Goal: Task Accomplishment & Management: Manage account settings

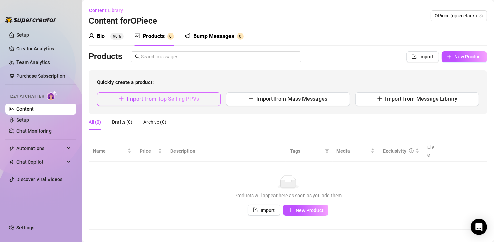
click at [178, 102] on span "Import from Top Selling PPVs" at bounding box center [163, 99] width 72 height 6
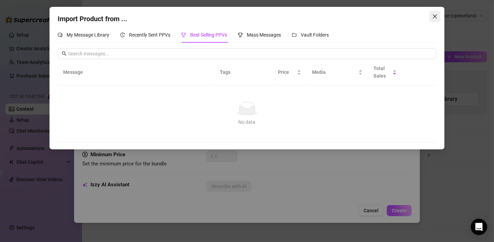
click at [440, 14] on span "Close" at bounding box center [435, 16] width 11 height 5
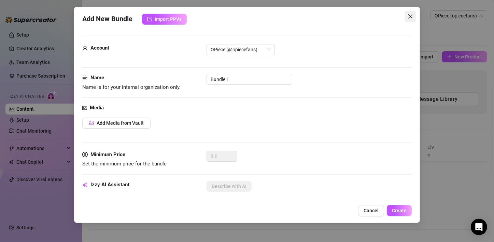
click at [407, 16] on span "Close" at bounding box center [410, 16] width 11 height 5
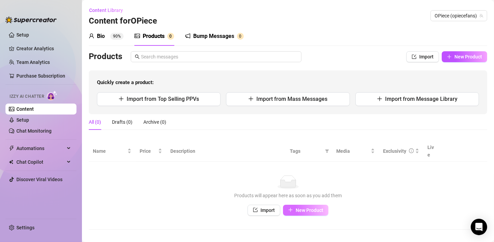
click at [301, 207] on span "New Product" at bounding box center [310, 209] width 28 height 5
type textarea "Type your message here..."
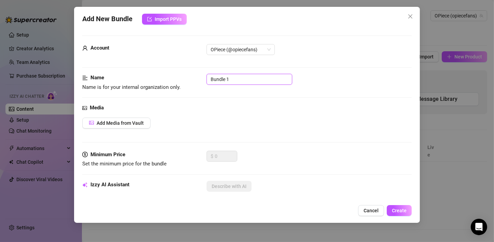
drag, startPoint x: 239, startPoint y: 82, endPoint x: 233, endPoint y: 89, distance: 9.0
click at [242, 85] on div "Name Name is for your internal organization only. Bundle 1" at bounding box center [247, 82] width 330 height 17
click at [196, 107] on div "Media" at bounding box center [247, 108] width 330 height 8
click at [138, 121] on span "Add Media from Vault" at bounding box center [120, 122] width 47 height 5
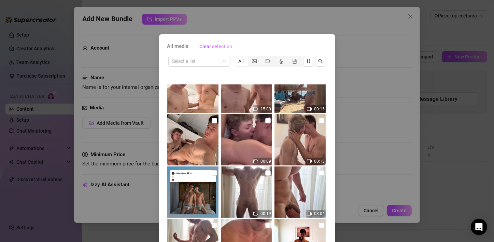
scroll to position [34, 0]
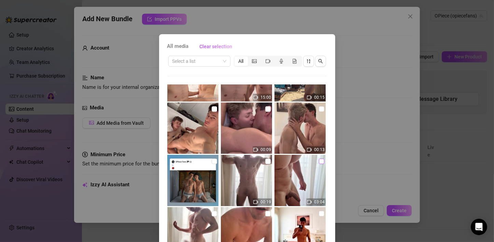
click at [319, 161] on input "checkbox" at bounding box center [321, 161] width 5 height 5
checkbox input "true"
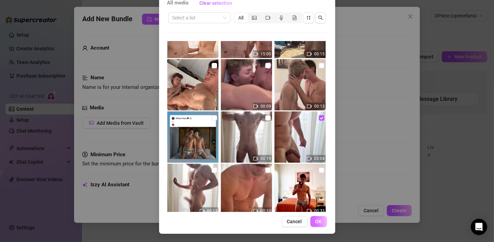
click at [316, 222] on span "OK" at bounding box center [319, 221] width 6 height 5
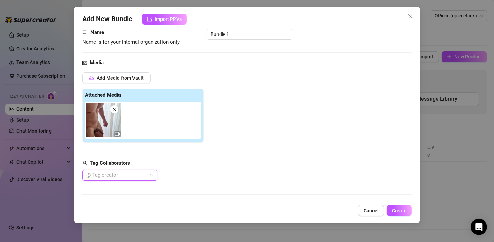
scroll to position [34, 0]
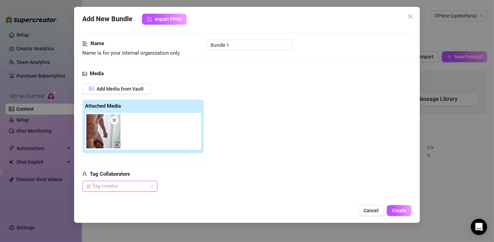
click at [292, 150] on div "Add Media from Vault Attached Media Tag Collaborators @ Tag creator" at bounding box center [247, 137] width 330 height 109
drag, startPoint x: 263, startPoint y: 46, endPoint x: 205, endPoint y: 46, distance: 58.1
click at [205, 46] on div "Name Name is for your internal organization only. Bundle 1" at bounding box center [247, 48] width 330 height 17
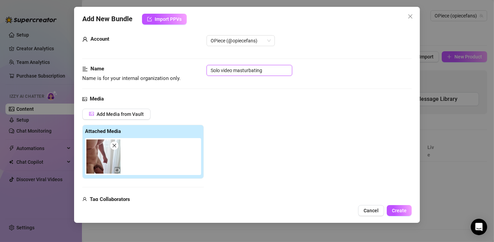
scroll to position [0, 0]
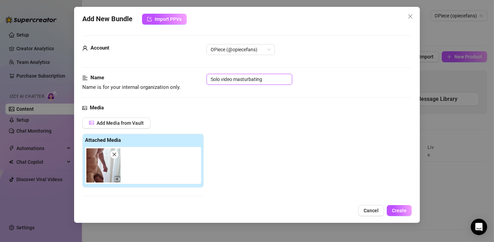
drag, startPoint x: 274, startPoint y: 81, endPoint x: 235, endPoint y: 79, distance: 38.7
click at [235, 79] on input "Solo video masturbating" at bounding box center [250, 79] width 86 height 11
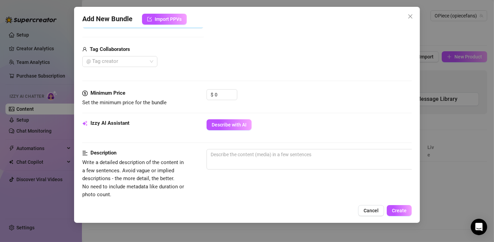
scroll to position [171, 0]
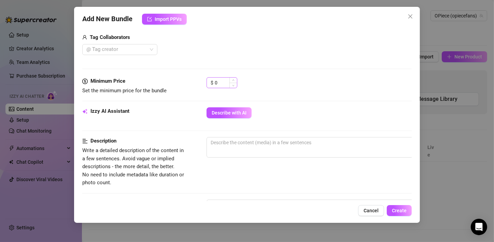
type input "Solo video nude"
click at [226, 83] on input "0" at bounding box center [226, 83] width 22 height 10
type input "10"
click at [276, 88] on div "$ 10" at bounding box center [309, 85] width 205 height 17
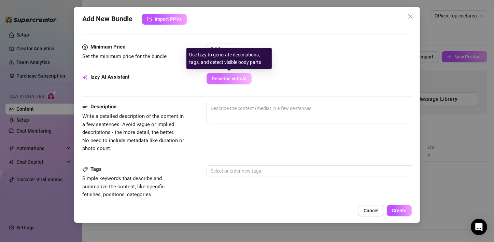
click at [238, 80] on span "Describe with AI" at bounding box center [229, 78] width 35 height 5
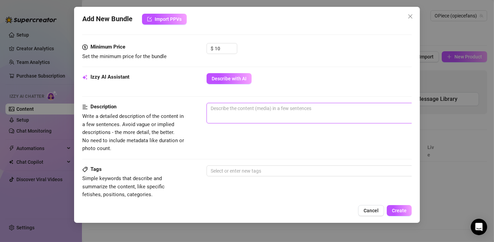
click at [236, 110] on textarea at bounding box center [326, 108] width 239 height 10
type textarea "v"
type textarea "vi"
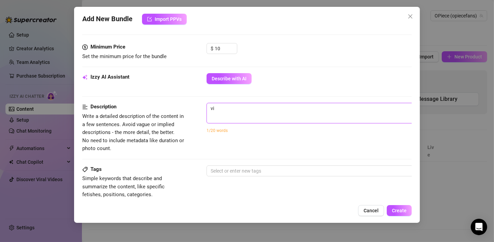
type textarea "vid"
type textarea "vide"
type textarea "video"
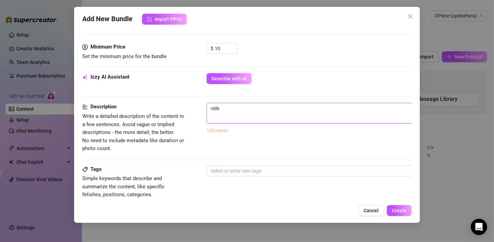
type textarea "video"
type textarea "video d"
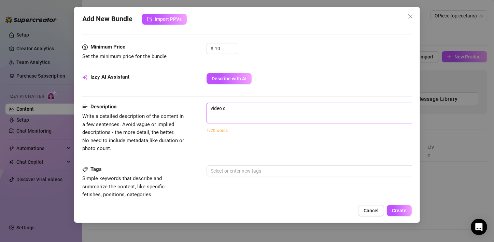
type textarea "video do"
type textarea "video dov"
type textarea "video dove"
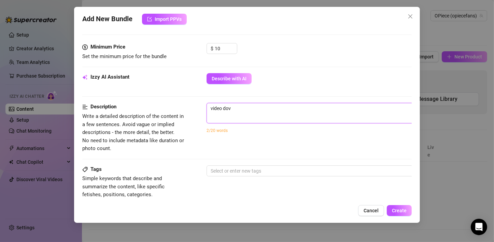
type textarea "video dove"
type textarea "video dove m"
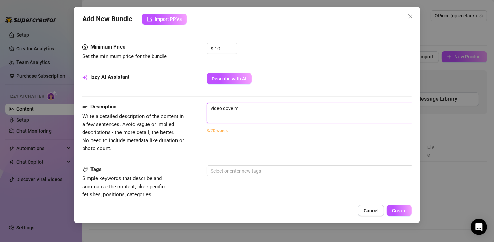
type textarea "video dove mi"
type textarea "video dove mi s"
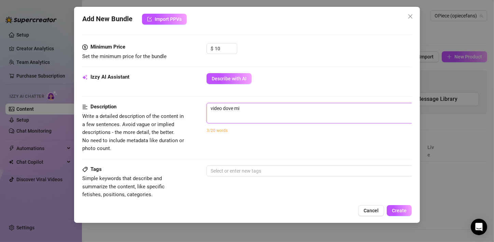
type textarea "video dove mi s"
type textarea "video dove mi sp"
type textarea "video dove mi spo"
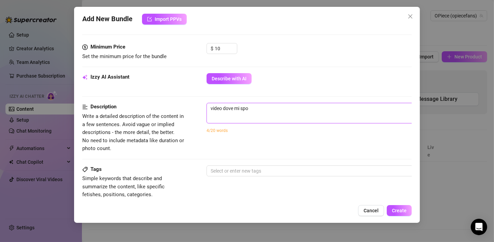
type textarea "video dove mi spog"
type textarea "video dove mi spogl"
type textarea "video dove mi spogli"
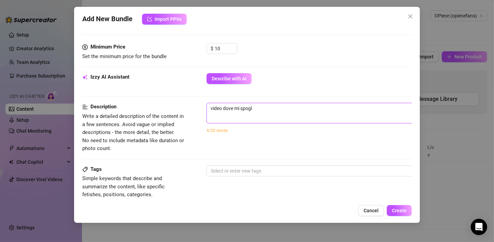
type textarea "video dove mi spogli"
type textarea "video dove mi spoglio"
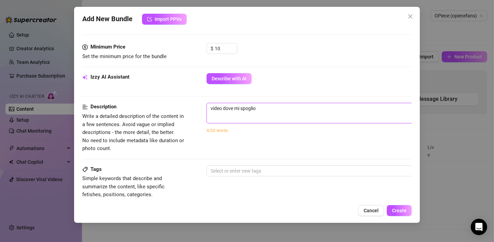
type textarea "video dove mi spoglio n"
type textarea "video dove mi spoglio nu"
type textarea "video dove mi spoglio nud"
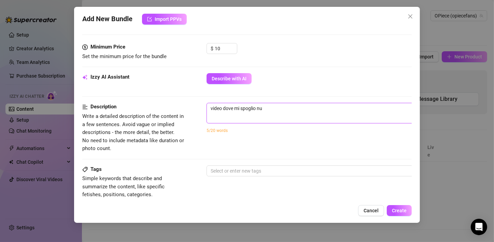
type textarea "video dove mi spoglio nud"
type textarea "video dove mi spoglio nudo"
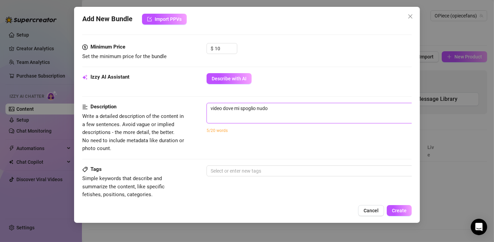
type textarea "video dove mi spoglio nudo e"
type textarea "video dove mi spoglio [PERSON_NAME]"
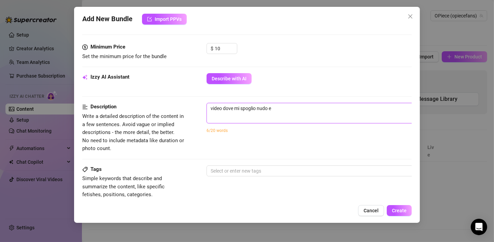
type textarea "video dove mi spoglio [PERSON_NAME]"
type textarea "video dove mi spoglio nudo e mi"
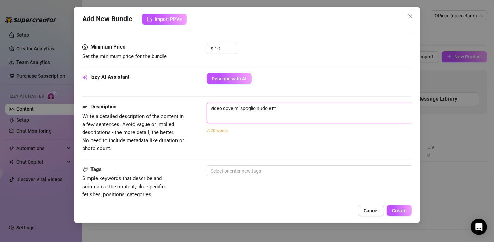
type textarea "video dove mi spoglio nudo e mi m"
type textarea "video dove mi spoglio nudo e mi ma"
type textarea "video dove mi spoglio nudo e mi mas"
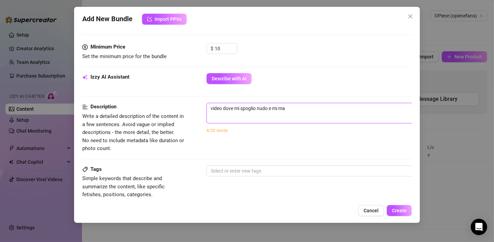
type textarea "video dove mi spoglio nudo e mi mas"
type textarea "video dove mi spoglio nudo e mi mast"
type textarea "video dove mi spoglio nudo e mi mastu"
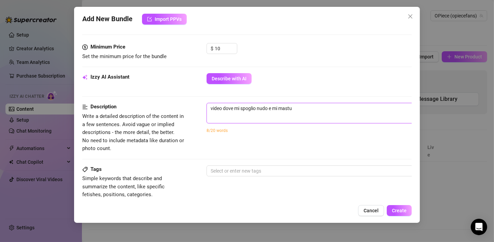
type textarea "video dove mi spoglio nudo e mi mastur"
type textarea "video dove mi spoglio nudo e mi masturb"
type textarea "video dove mi spoglio nudo e mi masturbo"
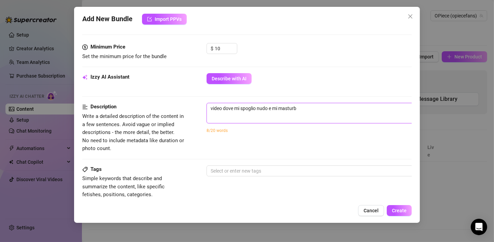
type textarea "video dove mi spoglio nudo e mi masturbo"
type textarea "video dove mi spoglio nudo e mi masturbo i"
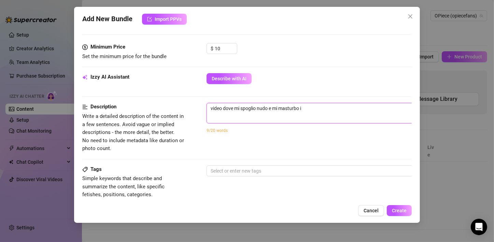
type textarea "video dove mi spoglio nudo e mi masturbo il"
type textarea "video dove mi spoglio nudo e mi masturbo il c"
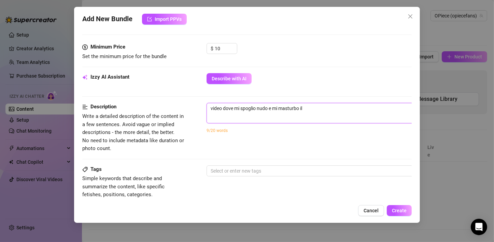
type textarea "video dove mi spoglio nudo e mi masturbo il c"
type textarea "video dove mi spoglio nudo e mi masturbo il ca"
type textarea "video dove mi spoglio nudo e mi masturbo il caz"
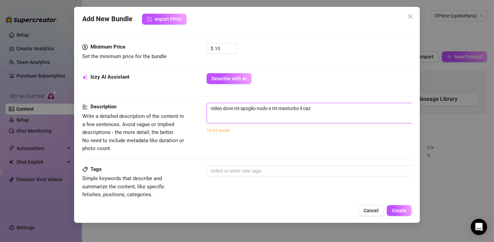
type textarea "video dove mi spoglio nudo e mi masturbo il cazz"
type textarea "video dove mi spoglio nudo e mi masturbo il cazzo"
type textarea "video dove mi spoglio nudo e mi masturbo il cazzon"
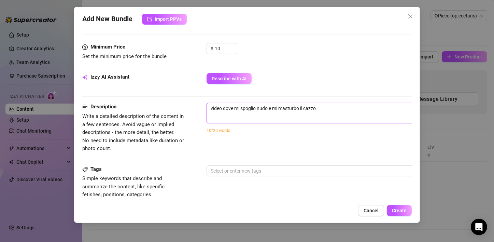
type textarea "video dove mi spoglio nudo e mi masturbo il cazzon"
type textarea "video dove mi spoglio nudo e mi masturbo il cazzone"
type textarea "video dove mi spoglio nudo e mi masturbo il cazzone,"
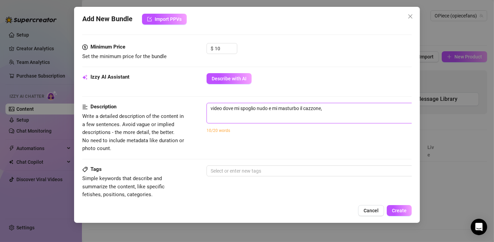
type textarea "video dove mi spoglio nudo e mi masturbo il cazzone,"
type textarea "video dove mi spoglio nudo e mi masturbo il cazzone, e"
type textarea "video dove mi spoglio nudo e mi masturbo il cazzone, er"
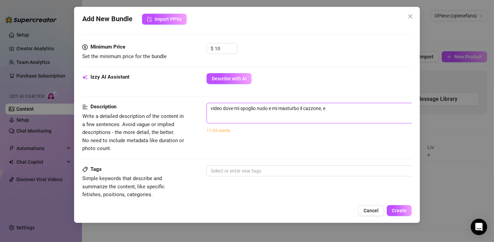
type textarea "video dove mi spoglio nudo e mi masturbo il cazzone, er"
type textarea "video dove mi spoglio nudo e mi masturbo il cazzone, ero"
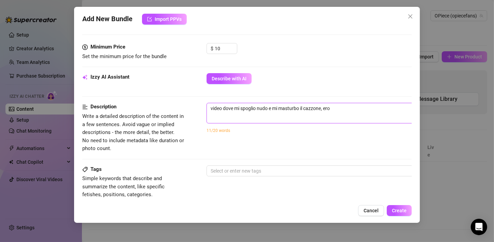
type textarea "video dove mi spoglio nudo e mi masturbo il cazzone, ero v"
type textarea "video dove mi spoglio nudo e mi masturbo il cazzone, ero ve"
type textarea "video dove mi spoglio nudo e mi masturbo il cazzone, ero ver"
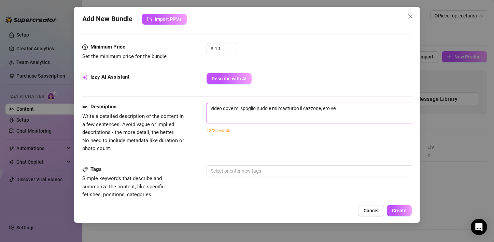
type textarea "video dove mi spoglio nudo e mi masturbo il cazzone, ero ver"
type textarea "video dove mi spoglio nudo e mi masturbo il cazzone, ero [PERSON_NAME]"
type textarea "video dove mi spoglio nudo e mi masturbo il cazzone, ero veram"
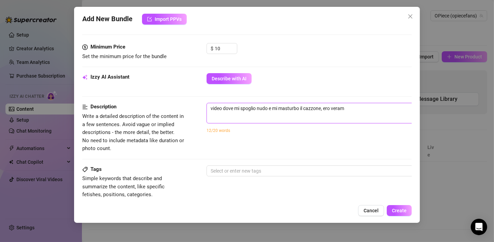
type textarea "video dove mi spoglio nudo e mi masturbo il cazzone, ero verame"
type textarea "video dove mi spoglio nudo e mi masturbo il cazzone, ero veramen"
type textarea "video dove mi spoglio nudo e mi masturbo il cazzone, ero verament"
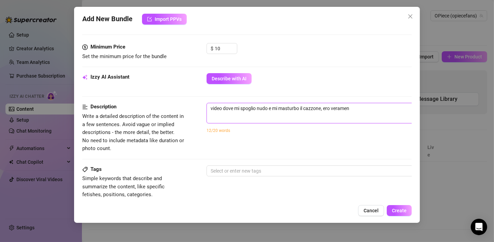
type textarea "video dove mi spoglio nudo e mi masturbo il cazzone, ero verament"
type textarea "video dove mi spoglio nudo e mi masturbo il cazzone, ero veramente"
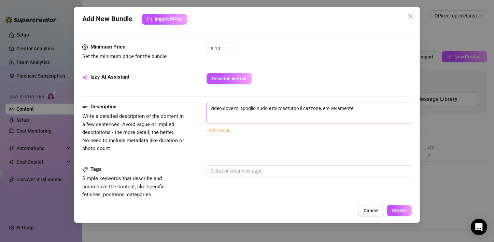
type textarea "video dove mi spoglio nudo e mi masturbo il cazzone, ero veramente e"
type textarea "video dove mi spoglio nudo e mi masturbo il cazzone, ero veramente ec"
type textarea "video dove mi spoglio nudo e mi masturbo il cazzone, ero veramente ecc"
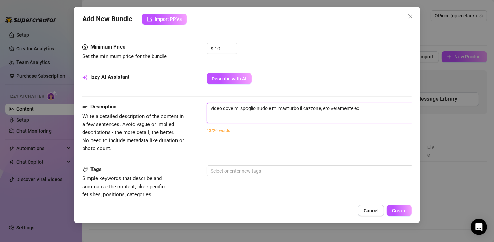
type textarea "video dove mi spoglio nudo e mi masturbo il cazzone, ero veramente ecc"
type textarea "video dove mi spoglio nudo e mi masturbo il cazzone, ero veramente ecci"
type textarea "video dove mi spoglio nudo e mi masturbo il cazzone, ero veramente eccit"
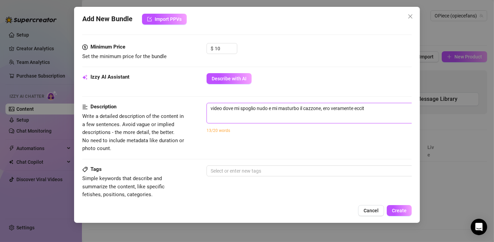
type textarea "video dove mi spoglio nudo e mi masturbo il cazzone, ero veramente eccita"
type textarea "video dove mi spoglio nudo e mi masturbo il cazzone, ero veramente eccitan"
type textarea "video dove mi spoglio nudo e mi masturbo il cazzone, ero veramente eccitant"
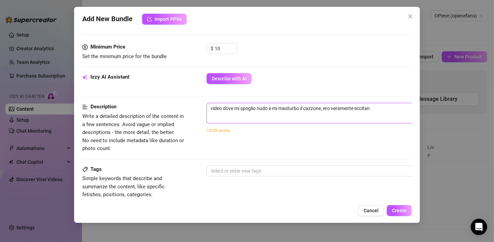
type textarea "video dove mi spoglio nudo e mi masturbo il cazzone, ero veramente eccitant"
type textarea "video dove mi spoglio nudo e mi masturbo il cazzone, ero veramente eccitanto"
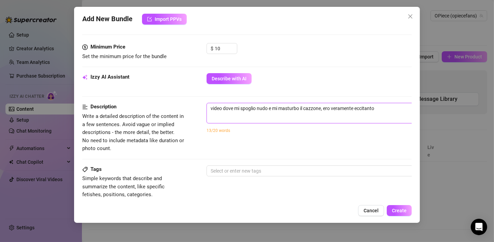
type textarea "video dove mi spoglio nudo e mi masturbo il cazzone, ero veramente eccitanto n"
type textarea "video dove mi spoglio nudo e mi masturbo il cazzone, ero veramente eccitanto ne"
type textarea "video dove mi spoglio nudo e mi masturbo il cazzone, ero veramente eccitanto nel"
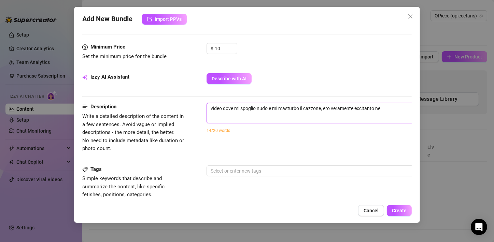
type textarea "video dove mi spoglio nudo e mi masturbo il cazzone, ero veramente eccitanto nel"
type textarea "video dove mi spoglio nudo e mi masturbo il cazzone, ero veramente eccitanto ne…"
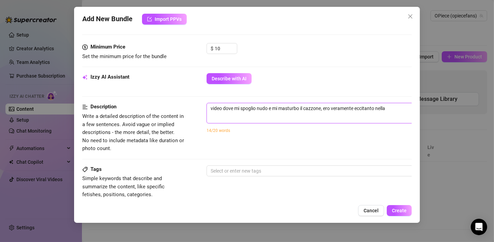
type textarea "video dove mi spoglio nudo e mi masturbo il cazzone, ero veramente eccitanto ne…"
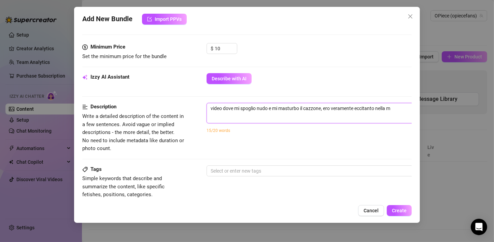
type textarea "video dove mi spoglio nudo e mi masturbo il cazzone, ero veramente eccitanto ne…"
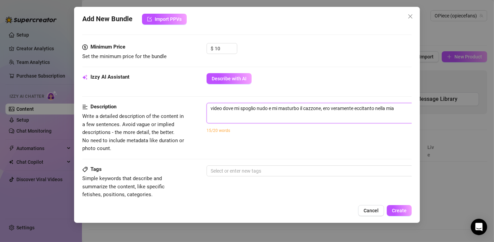
type textarea "video dove mi spoglio nudo e mi masturbo il cazzone, ero veramente eccitanto ne…"
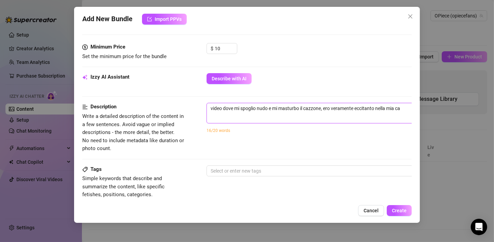
type textarea "video dove mi spoglio nudo e mi masturbo il cazzone, ero veramente eccitanto ne…"
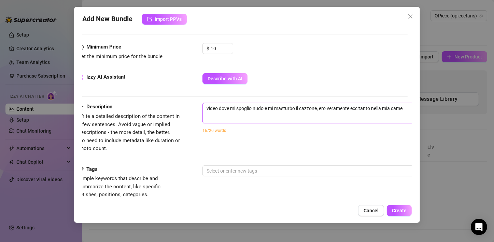
type textarea "video dove mi spoglio nudo e mi masturbo il cazzone, ero veramente eccitanto ne…"
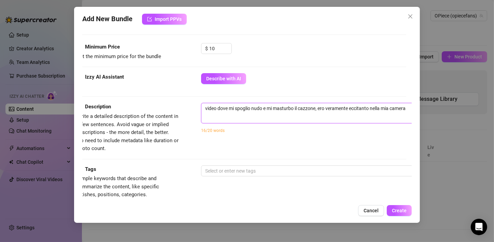
type textarea "video dove mi spoglio nudo e mi masturbo il cazzone, ero veramente eccitanto ne…"
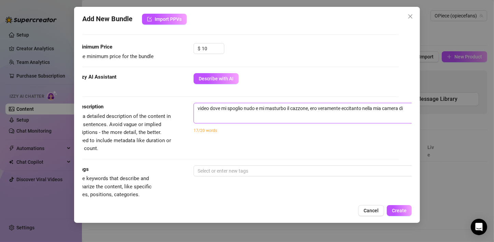
type textarea "video dove mi spoglio nudo e mi masturbo il cazzone, ero veramente eccitanto ne…"
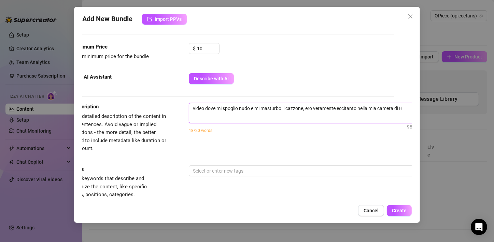
type textarea "video dove mi spoglio nudo e mi masturbo il cazzone, ero veramente eccitanto ne…"
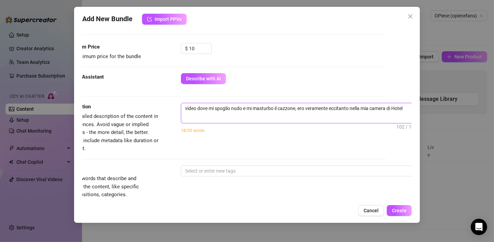
click at [347, 109] on textarea "video dove mi spoglio nudo e mi masturbo il cazzone, ero veramente eccitanto ne…" at bounding box center [300, 108] width 239 height 10
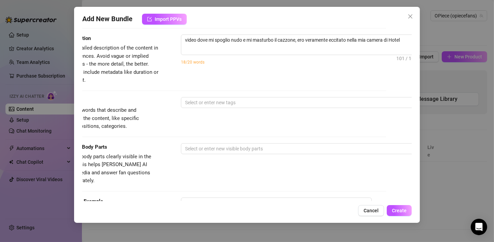
scroll to position [273, 0]
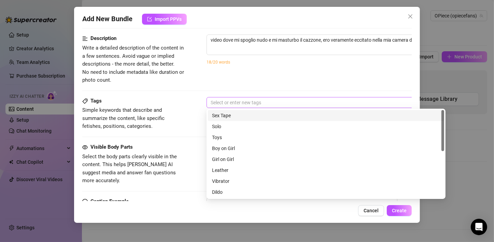
click at [246, 101] on div at bounding box center [322, 103] width 229 height 10
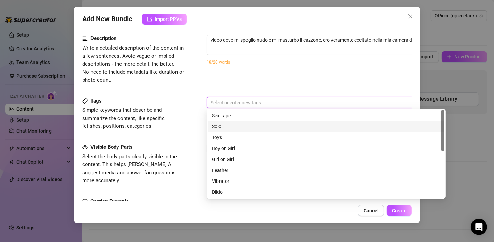
click at [227, 125] on div "Solo" at bounding box center [326, 127] width 228 height 8
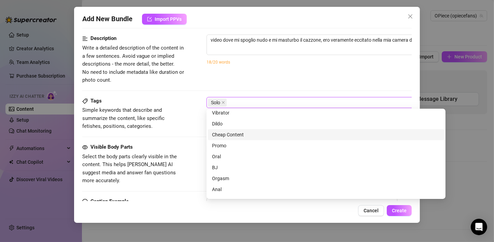
scroll to position [98, 0]
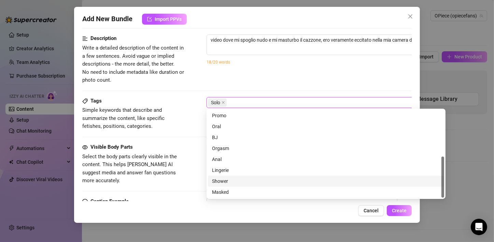
click at [229, 183] on div "Shower" at bounding box center [326, 181] width 228 height 8
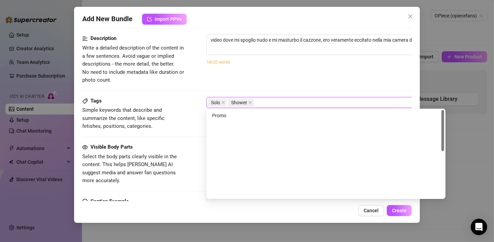
scroll to position [0, 0]
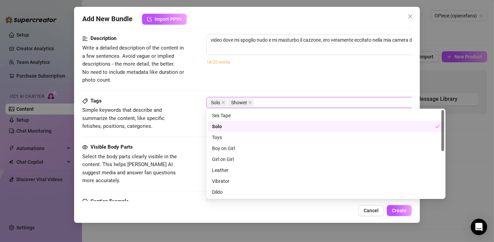
click at [188, 139] on div "Tags Simple keywords that describe and summarize the content, like specific fet…" at bounding box center [247, 120] width 330 height 46
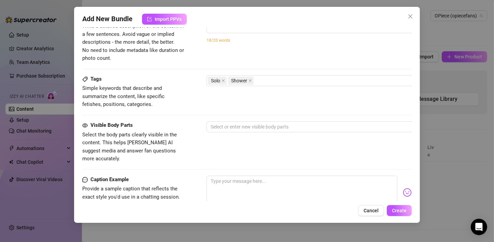
scroll to position [308, 0]
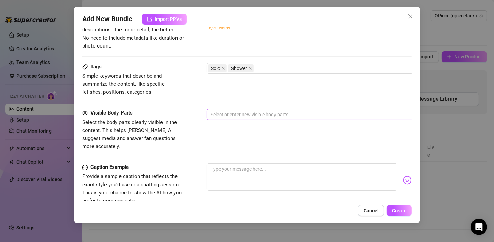
click at [238, 114] on div at bounding box center [322, 115] width 229 height 10
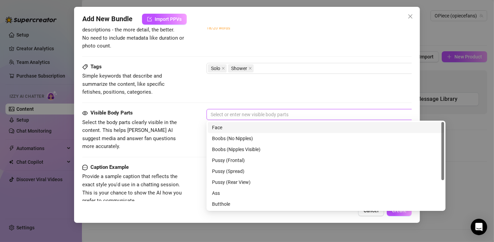
click at [232, 128] on div "Face" at bounding box center [326, 128] width 228 height 8
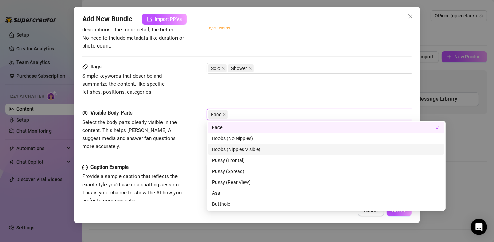
click at [267, 149] on div "Boobs (Nipples Visible)" at bounding box center [326, 150] width 228 height 8
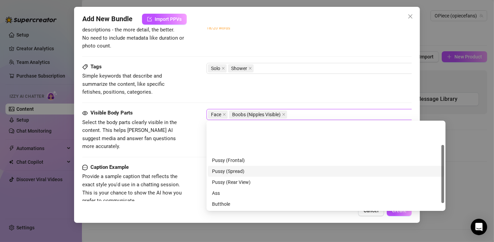
scroll to position [34, 0]
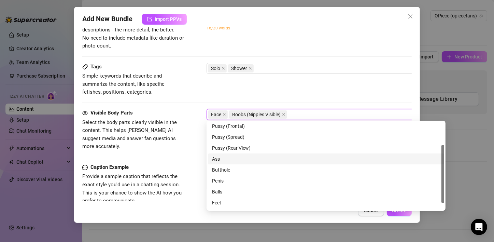
click at [229, 158] on div "Ass" at bounding box center [326, 159] width 228 height 8
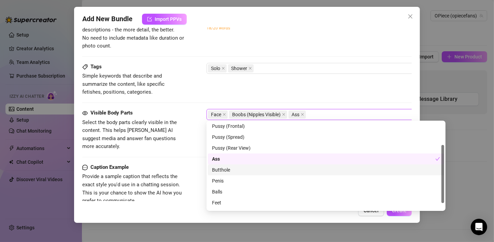
scroll to position [44, 0]
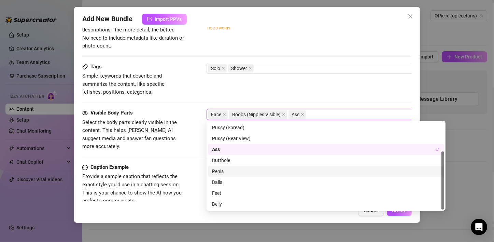
click at [231, 171] on div "Penis" at bounding box center [326, 171] width 228 height 8
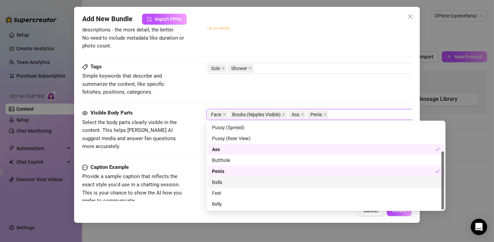
click at [225, 181] on div "Balls" at bounding box center [326, 182] width 228 height 8
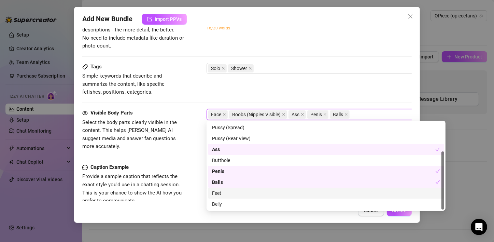
click at [224, 196] on div "Feet" at bounding box center [326, 193] width 228 height 8
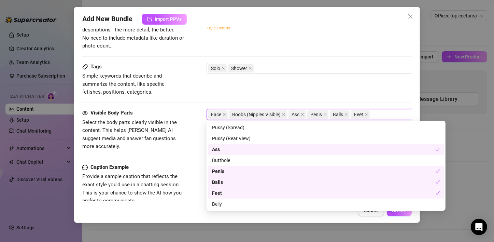
click at [152, 163] on div "Caption Example" at bounding box center [133, 167] width 103 height 8
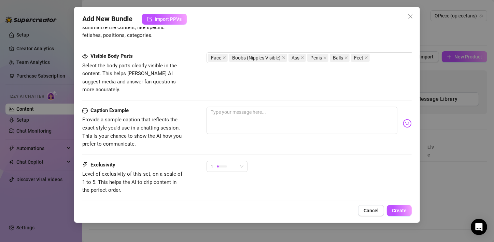
scroll to position [376, 0]
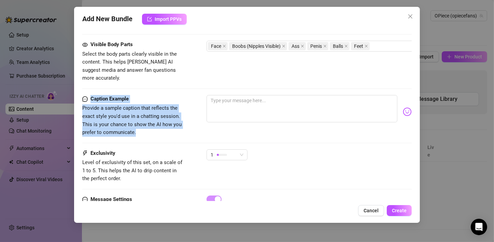
drag, startPoint x: 146, startPoint y: 124, endPoint x: 91, endPoint y: 90, distance: 65.1
click at [91, 95] on div "Caption Example Provide a sample caption that reflects the exact style you'd us…" at bounding box center [133, 116] width 103 height 42
copy div "Caption Example Provide a sample caption that reflects the exact style you'd us…"
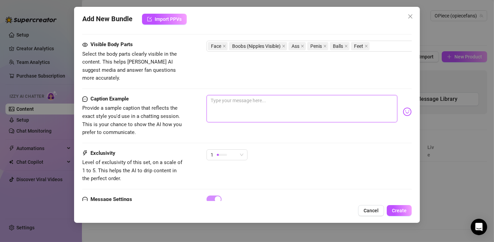
click at [253, 95] on textarea at bounding box center [302, 108] width 191 height 27
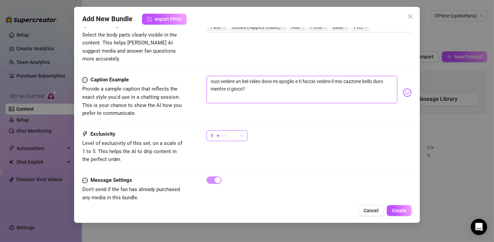
scroll to position [405, 0]
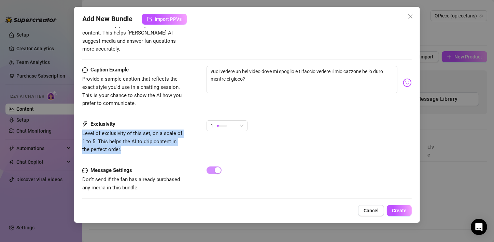
drag, startPoint x: 127, startPoint y: 140, endPoint x: 82, endPoint y: 122, distance: 48.3
click at [82, 130] on span "Level of exclusivity of this set, on a scale of 1 to 5. This helps the AI to dr…" at bounding box center [133, 142] width 103 height 24
copy span "Level of exclusivity of this set, on a scale of 1 to 5. This helps the AI to dr…"
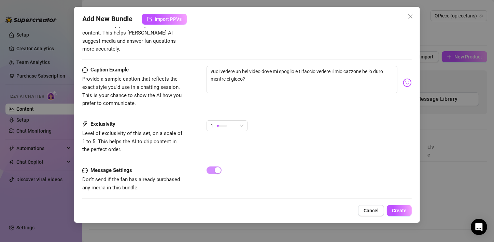
click at [264, 131] on div "Exclusivity Level of exclusivity of this set, on a scale of 1 to 5. This helps …" at bounding box center [247, 136] width 330 height 33
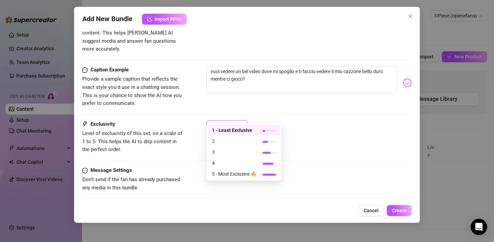
drag, startPoint x: 218, startPoint y: 117, endPoint x: 222, endPoint y: 118, distance: 4.3
click at [222, 122] on div at bounding box center [222, 125] width 10 height 6
click at [237, 151] on span "3" at bounding box center [234, 152] width 44 height 8
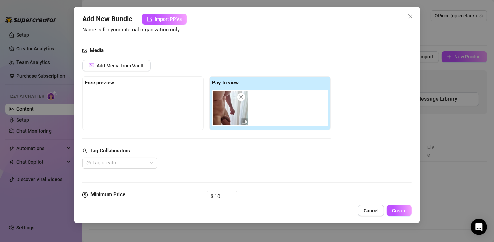
scroll to position [205, 0]
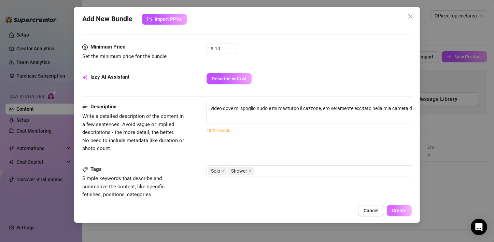
click at [394, 211] on span "Create" at bounding box center [399, 210] width 15 height 5
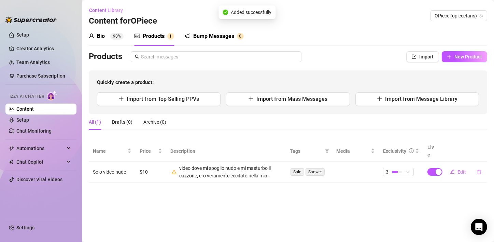
scroll to position [0, 0]
click at [457, 60] on button "New Product" at bounding box center [464, 56] width 45 height 11
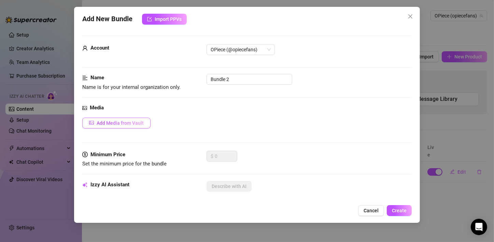
click at [123, 124] on span "Add Media from Vault" at bounding box center [120, 122] width 47 height 5
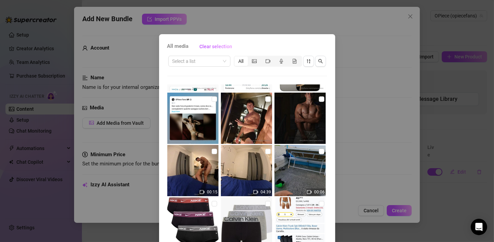
scroll to position [444, 0]
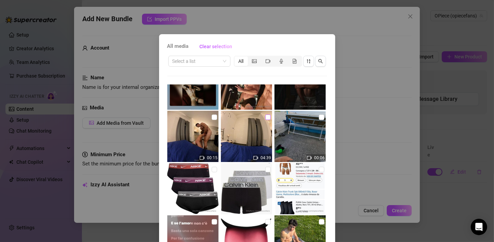
click at [266, 118] on input "checkbox" at bounding box center [268, 116] width 5 height 5
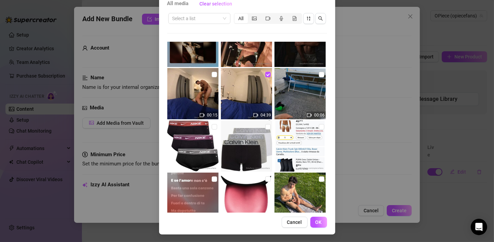
scroll to position [43, 0]
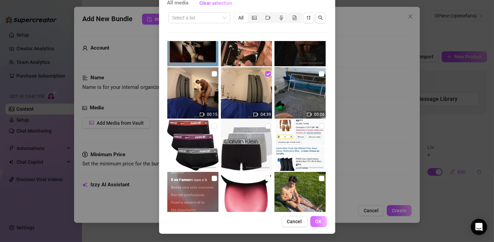
click at [321, 223] on button "OK" at bounding box center [319, 221] width 17 height 11
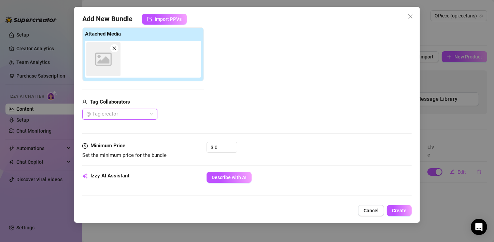
scroll to position [109, 0]
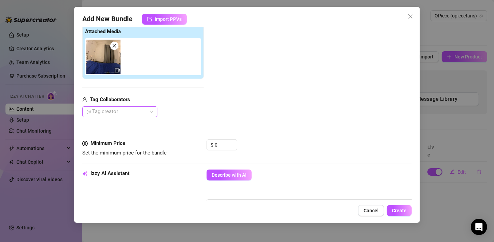
click at [127, 111] on div at bounding box center [116, 112] width 65 height 10
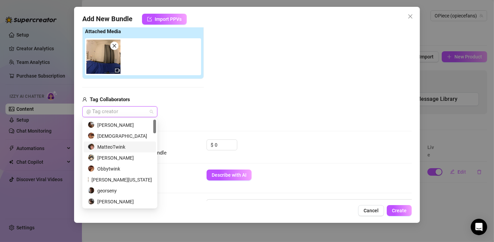
click at [117, 149] on div "MatteoTwink" at bounding box center [120, 147] width 64 height 8
click at [223, 116] on div "Add Media from Vault Attached Media Tag Collaborators MatteoTwink" at bounding box center [247, 63] width 330 height 109
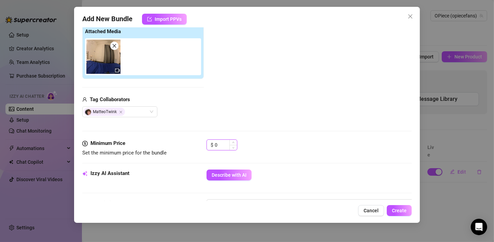
click at [227, 146] on input "0" at bounding box center [226, 145] width 22 height 10
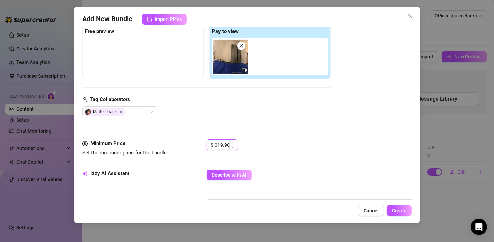
click at [216, 146] on input "019.90" at bounding box center [226, 145] width 22 height 10
click at [272, 128] on div "Media Add Media from Vault Free preview Pay to view Tag Collaborators MatteoTwi…" at bounding box center [247, 67] width 330 height 144
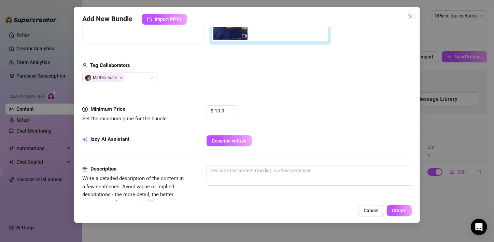
scroll to position [177, 0]
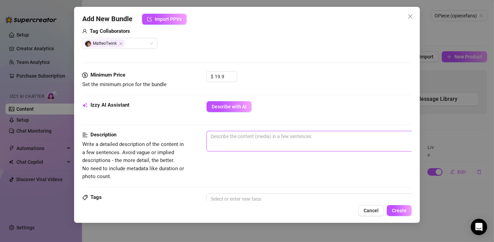
click at [239, 138] on textarea at bounding box center [326, 136] width 239 height 10
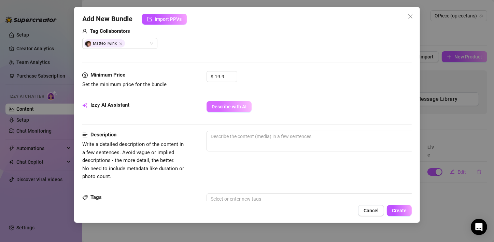
click at [239, 104] on span "Describe with AI" at bounding box center [229, 106] width 35 height 5
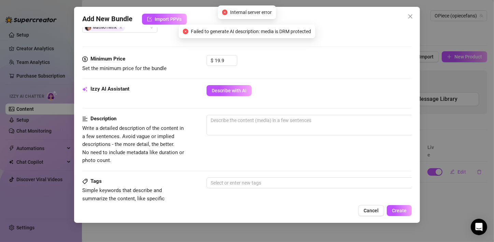
scroll to position [205, 0]
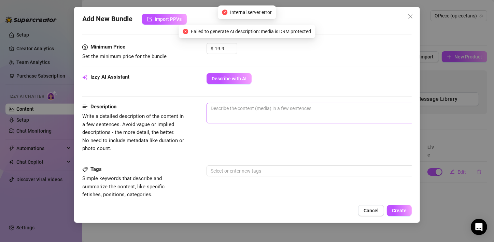
click at [289, 120] on span "0 / 1000" at bounding box center [326, 113] width 239 height 21
click at [294, 113] on textarea at bounding box center [326, 108] width 239 height 10
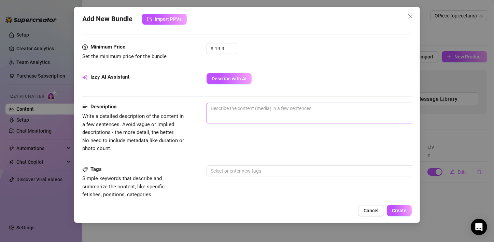
paste textarea "He eats my dick deliciously until he finishes pleasure cute and tender boy😈🍆"
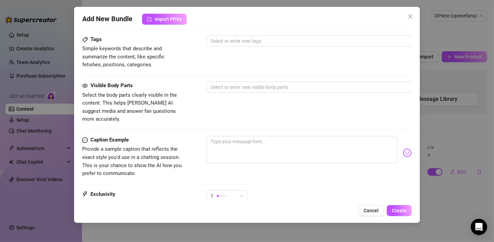
scroll to position [342, 0]
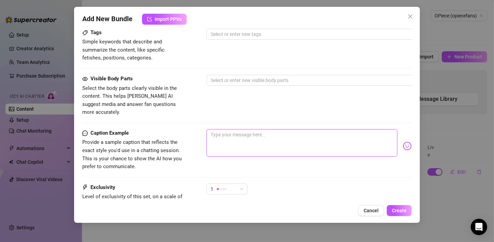
click at [233, 131] on textarea at bounding box center [302, 142] width 191 height 27
paste textarea "He eats my dick deliciously until he finishes pleasure cute and tender boy😈🍆"
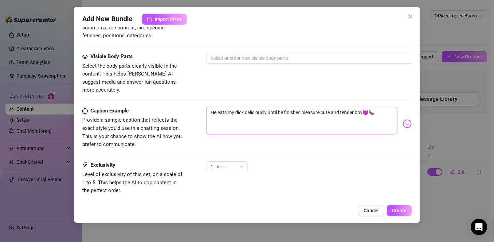
scroll to position [376, 0]
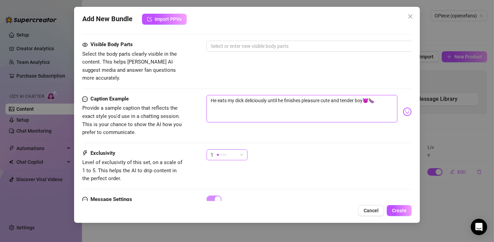
click at [244, 149] on div "1" at bounding box center [227, 154] width 41 height 11
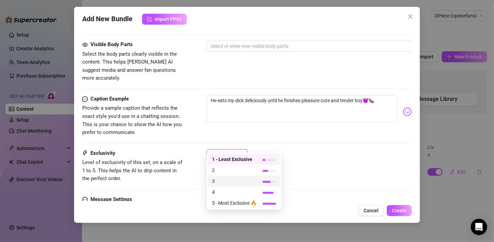
click at [231, 178] on span "3" at bounding box center [234, 181] width 44 height 8
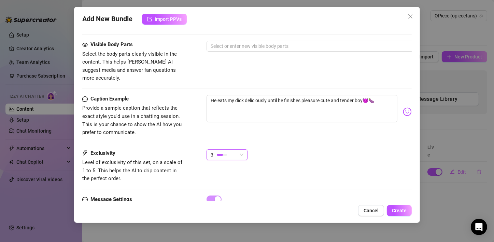
click at [322, 137] on div "Caption Example Provide a sample caption that reflects the exact style you'd us…" at bounding box center [247, 122] width 330 height 54
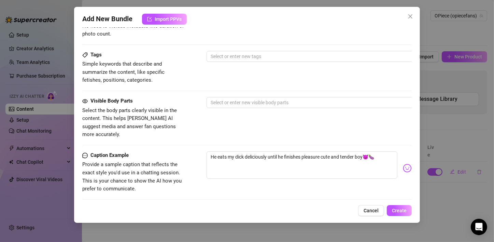
scroll to position [308, 0]
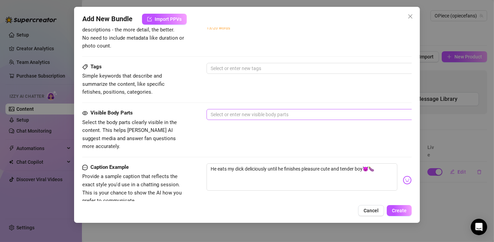
click at [287, 117] on div at bounding box center [322, 115] width 229 height 10
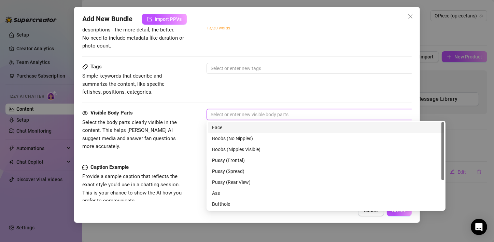
click at [259, 130] on div "Face" at bounding box center [326, 128] width 228 height 8
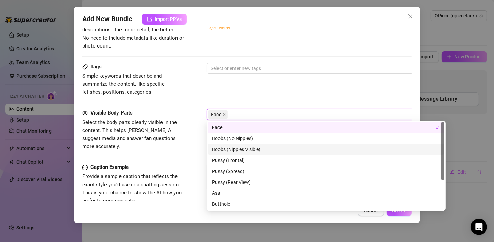
click at [254, 150] on div "Boobs (Nipples Visible)" at bounding box center [326, 150] width 228 height 8
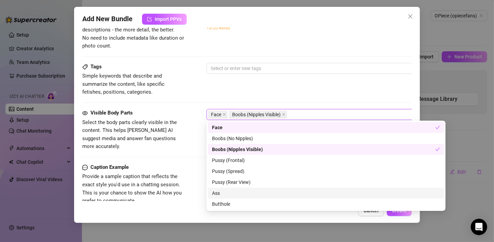
click at [228, 192] on div "Ass" at bounding box center [326, 193] width 228 height 8
click at [223, 207] on div "Butthole" at bounding box center [326, 204] width 228 height 8
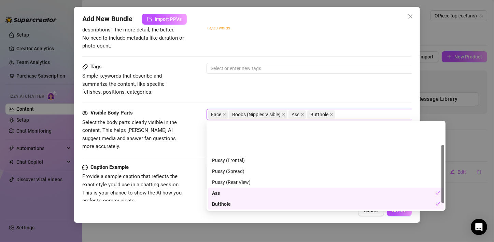
scroll to position [44, 0]
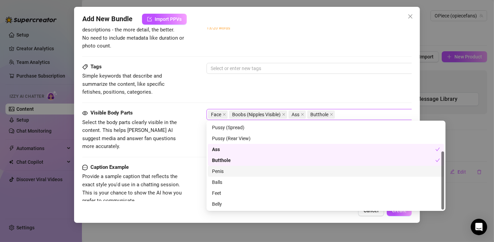
click at [233, 171] on div "Penis" at bounding box center [326, 171] width 228 height 8
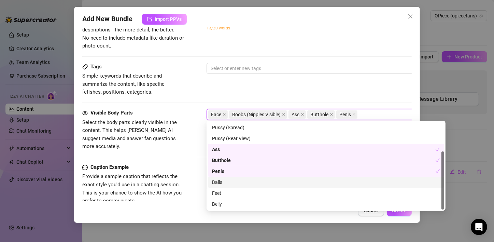
click at [233, 181] on div "Balls" at bounding box center [326, 182] width 228 height 8
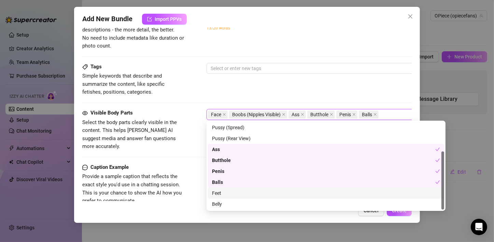
click at [228, 193] on div "Feet" at bounding box center [326, 193] width 228 height 8
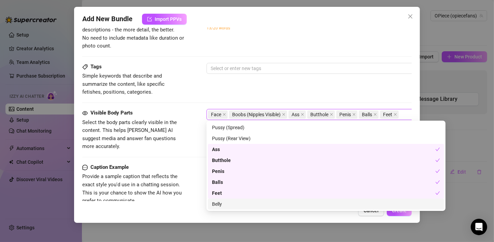
click at [227, 204] on div "Belly" at bounding box center [326, 204] width 228 height 8
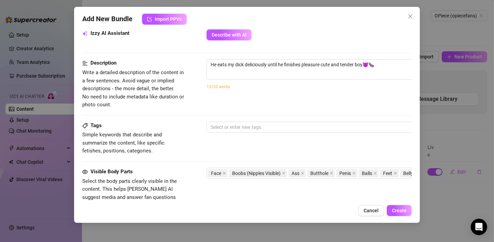
scroll to position [239, 0]
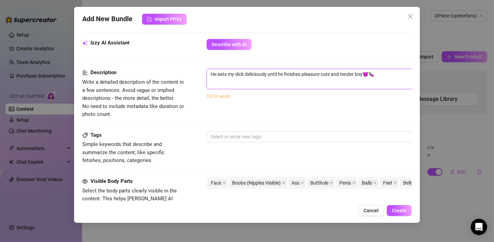
drag, startPoint x: 385, startPoint y: 76, endPoint x: 187, endPoint y: 72, distance: 198.2
click at [187, 72] on div "Description Write a detailed description of the content in a few sentences. Avo…" at bounding box center [247, 94] width 330 height 50
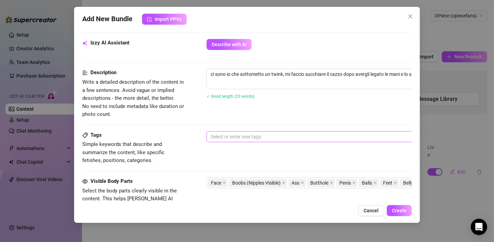
click at [246, 136] on div at bounding box center [322, 137] width 229 height 10
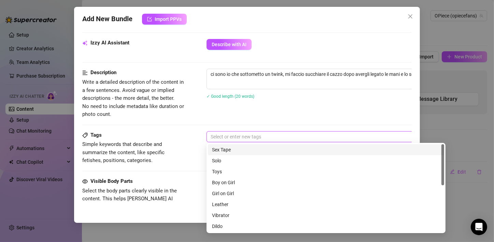
click at [263, 120] on div "Description Write a detailed description of the content in a few sentences. Avo…" at bounding box center [247, 100] width 330 height 62
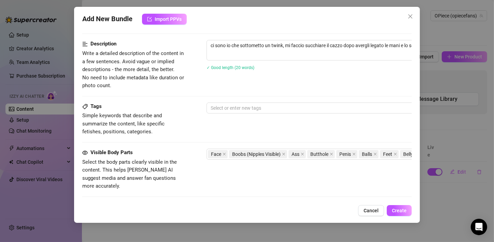
scroll to position [273, 0]
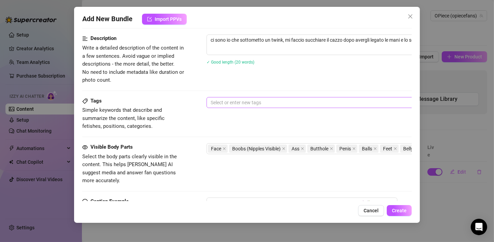
click at [241, 105] on div at bounding box center [322, 103] width 229 height 10
click at [238, 103] on div at bounding box center [322, 103] width 229 height 10
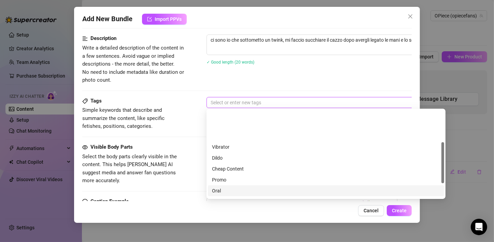
scroll to position [68, 0]
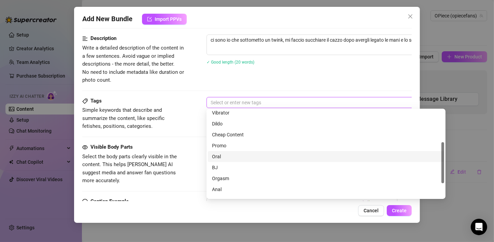
click at [232, 157] on div "Oral" at bounding box center [326, 157] width 228 height 8
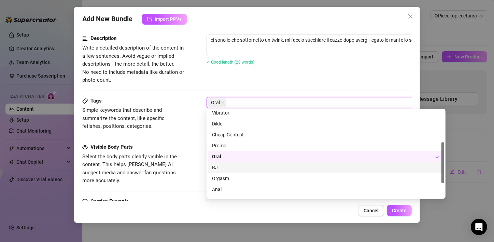
click at [228, 166] on div "BJ" at bounding box center [326, 168] width 228 height 8
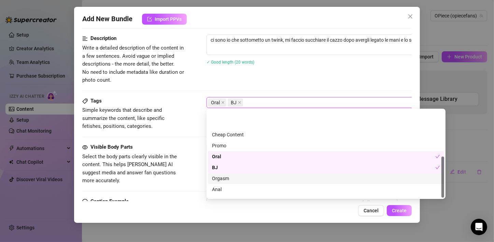
scroll to position [98, 0]
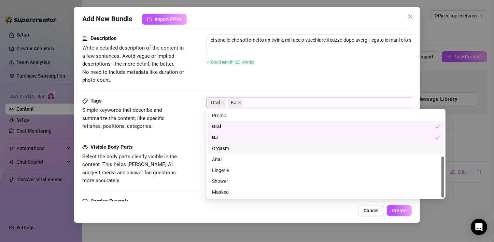
click at [228, 150] on div "Orgasm" at bounding box center [326, 149] width 228 height 8
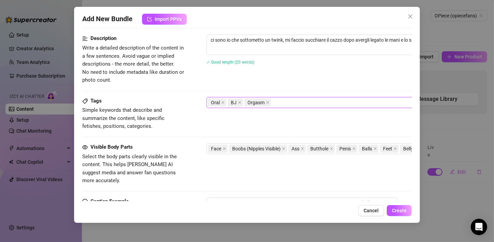
click at [166, 132] on div "Tags Simple keywords that describe and summarize the content, like specific fet…" at bounding box center [247, 120] width 330 height 46
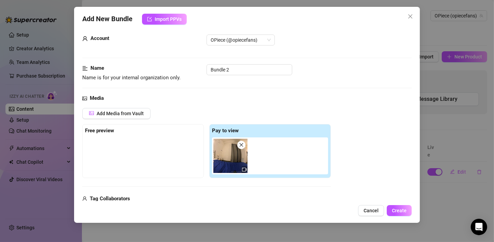
scroll to position [0, 0]
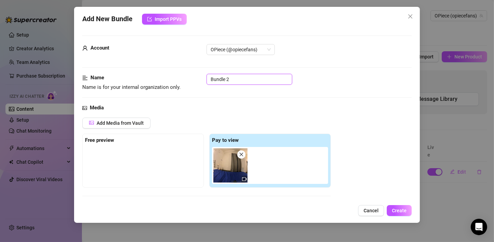
drag, startPoint x: 236, startPoint y: 78, endPoint x: 196, endPoint y: 78, distance: 39.6
click at [196, 78] on div "Name Name is for your internal organization only. Bundle 2" at bounding box center [247, 82] width 330 height 17
click at [395, 208] on span "Create" at bounding box center [399, 210] width 15 height 5
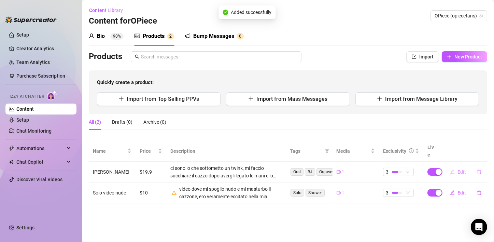
click at [459, 169] on span "Edit" at bounding box center [462, 171] width 9 height 5
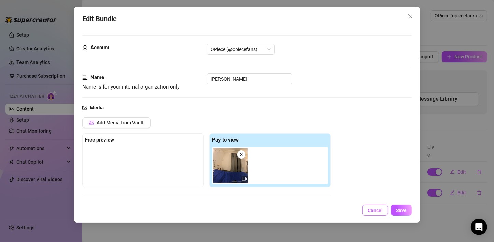
click at [381, 207] on button "Cancel" at bounding box center [376, 210] width 26 height 11
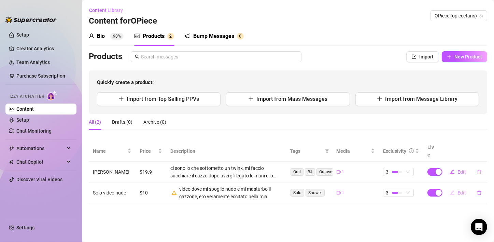
click at [460, 187] on button "Edit" at bounding box center [458, 192] width 27 height 11
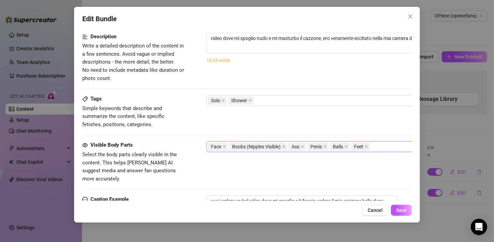
scroll to position [308, 0]
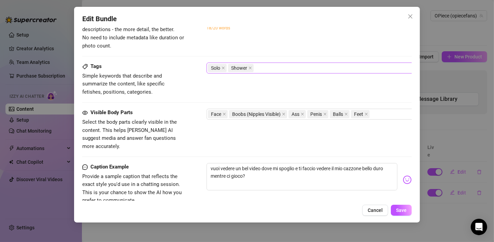
click at [270, 65] on div "Solo Shower" at bounding box center [322, 68] width 229 height 10
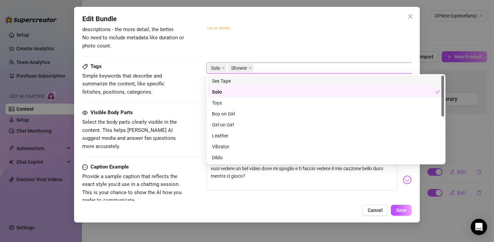
click at [233, 81] on div "Sex Tape" at bounding box center [326, 81] width 228 height 8
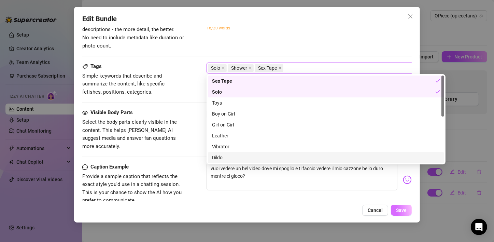
click at [399, 212] on span "Save" at bounding box center [401, 209] width 11 height 5
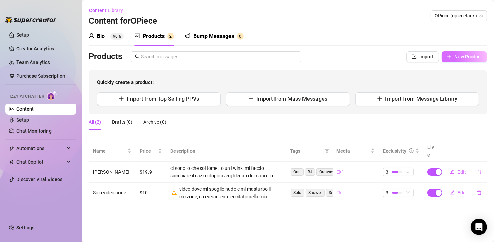
click at [472, 60] on button "New Product" at bounding box center [464, 56] width 45 height 11
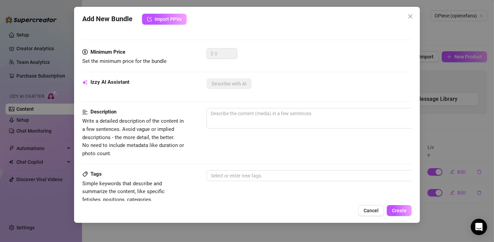
scroll to position [34, 0]
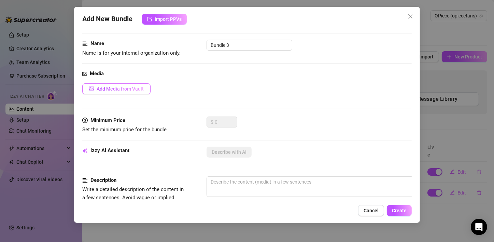
click at [126, 91] on button "Add Media from Vault" at bounding box center [116, 88] width 68 height 11
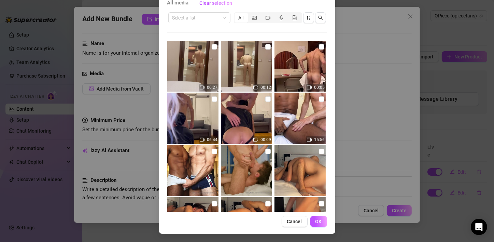
scroll to position [684, 0]
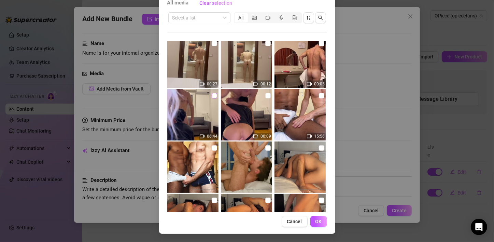
click at [212, 95] on input "checkbox" at bounding box center [214, 95] width 5 height 5
click at [320, 222] on button "OK" at bounding box center [319, 221] width 17 height 11
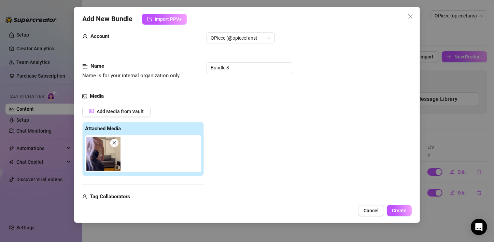
scroll to position [0, 0]
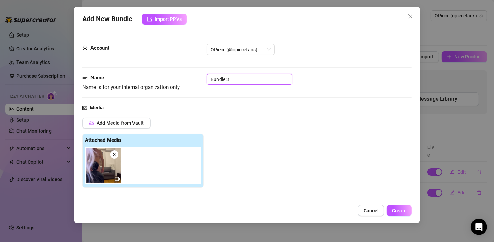
drag, startPoint x: 240, startPoint y: 80, endPoint x: 203, endPoint y: 84, distance: 37.1
click at [203, 84] on div "Name Name is for your internal organization only. Bundle 3" at bounding box center [247, 82] width 330 height 17
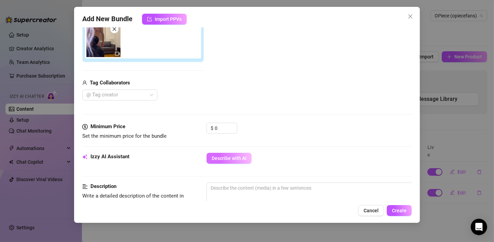
scroll to position [137, 0]
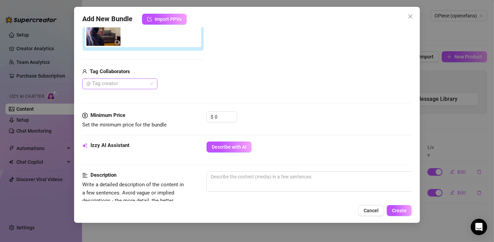
click at [120, 84] on div at bounding box center [116, 84] width 65 height 10
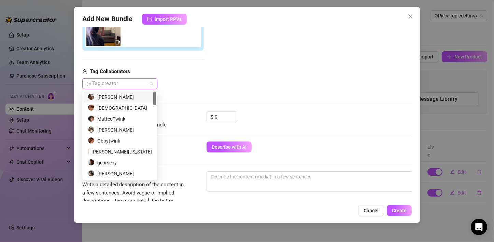
click at [122, 95] on div "[PERSON_NAME]" at bounding box center [120, 97] width 64 height 8
click at [229, 90] on div "Media Add Media from Vault Attached Media Tag Collaborators [PERSON_NAME]" at bounding box center [247, 39] width 330 height 144
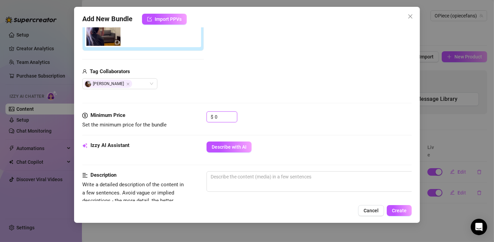
drag, startPoint x: 221, startPoint y: 117, endPoint x: 205, endPoint y: 117, distance: 16.4
click at [206, 117] on div "Minimum Price Set the minimum price for the bundle $ 0" at bounding box center [247, 119] width 330 height 17
click at [224, 116] on input "0" at bounding box center [226, 117] width 22 height 10
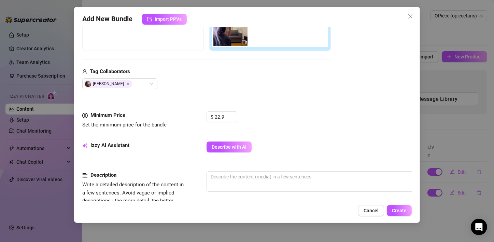
click at [287, 108] on div "Media Add Media from Vault Free preview Pay to view Tag Collaborators [PERSON_N…" at bounding box center [247, 39] width 330 height 144
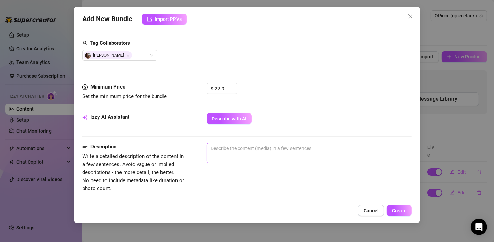
scroll to position [171, 0]
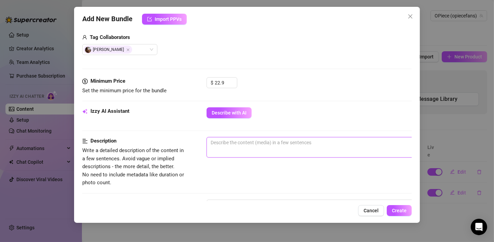
click at [291, 144] on textarea at bounding box center [326, 142] width 239 height 10
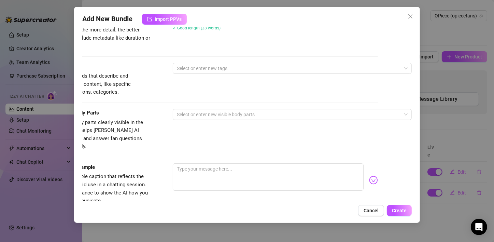
scroll to position [308, 0]
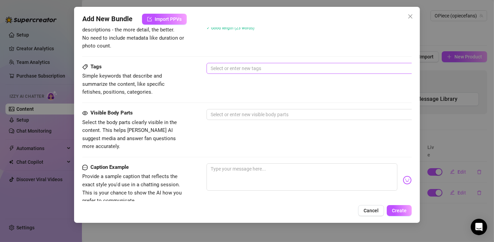
click at [243, 67] on div at bounding box center [322, 69] width 229 height 10
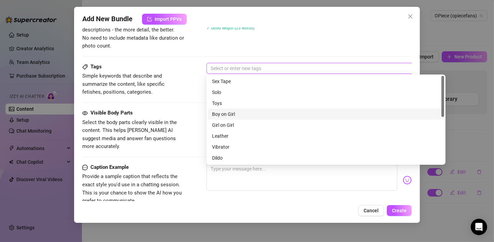
scroll to position [34, 0]
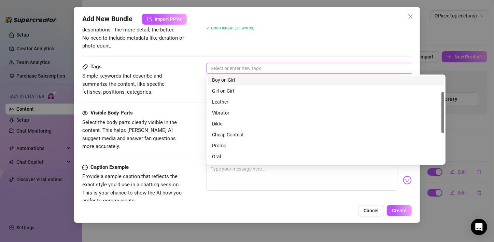
click at [236, 83] on div "Boy on Girl" at bounding box center [326, 80] width 228 height 8
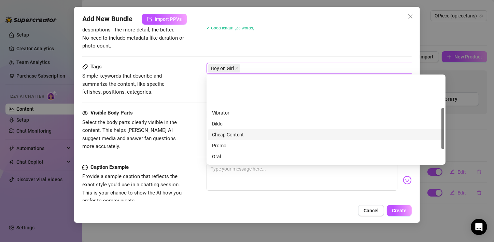
scroll to position [68, 0]
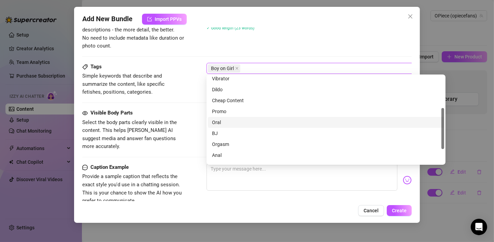
click at [227, 123] on div "Oral" at bounding box center [326, 123] width 228 height 8
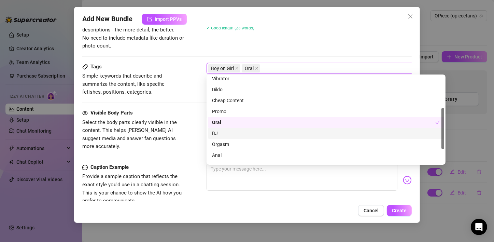
click at [225, 133] on div "BJ" at bounding box center [326, 134] width 228 height 8
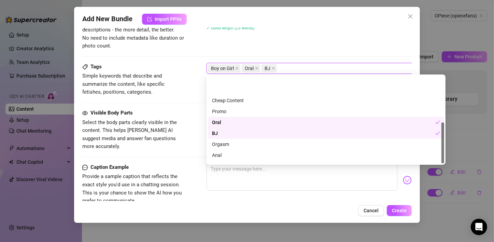
scroll to position [98, 0]
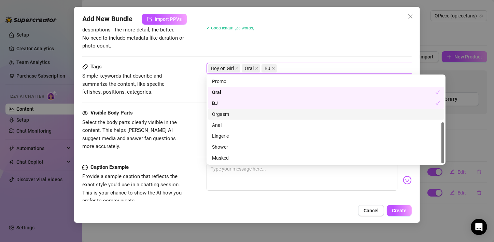
click at [231, 116] on div "Orgasm" at bounding box center [326, 114] width 228 height 8
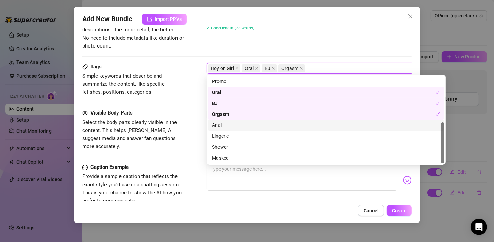
click at [231, 126] on div "Anal" at bounding box center [326, 125] width 228 height 8
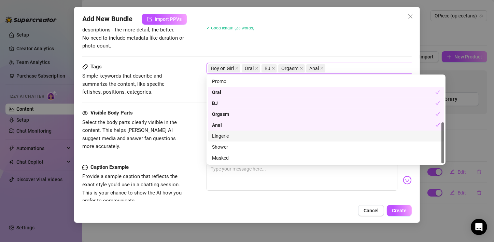
click at [228, 139] on div "Lingerie" at bounding box center [326, 136] width 228 height 8
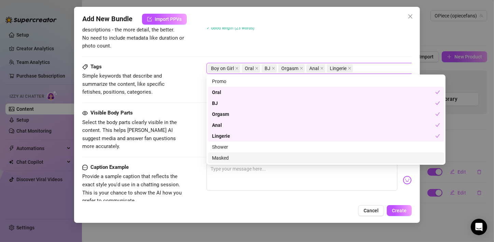
click at [179, 105] on div "Tags Simple keywords that describe and summarize the content, like specific fet…" at bounding box center [247, 86] width 330 height 46
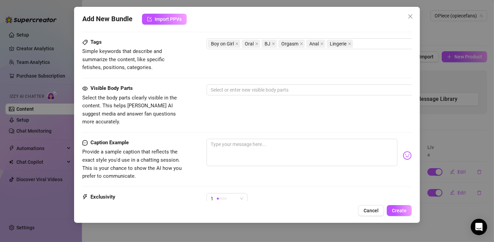
scroll to position [342, 0]
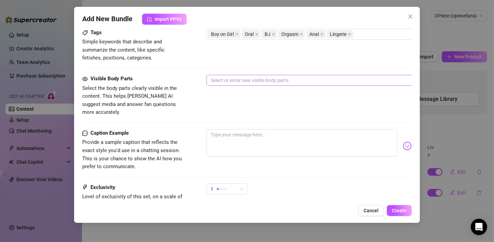
click at [244, 79] on div at bounding box center [322, 81] width 229 height 10
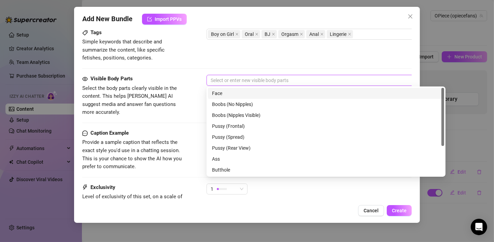
click at [234, 93] on div "Face" at bounding box center [326, 94] width 228 height 8
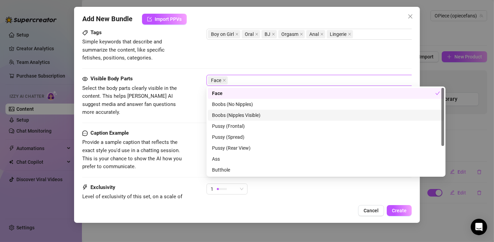
click at [240, 115] on div "Boobs (Nipples Visible)" at bounding box center [326, 115] width 228 height 8
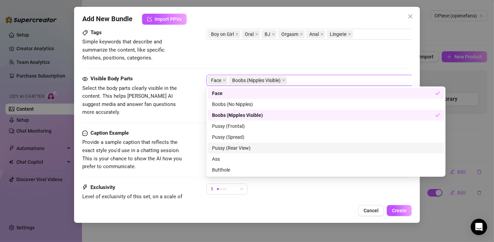
scroll to position [34, 0]
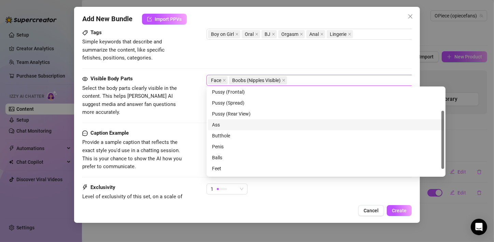
click at [235, 124] on div "Ass" at bounding box center [326, 125] width 228 height 8
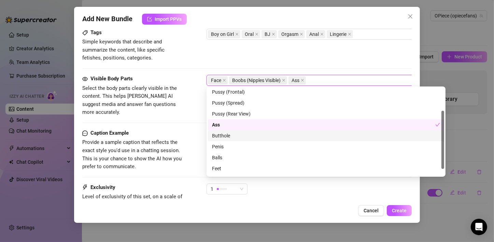
click at [233, 134] on div "Butthole" at bounding box center [326, 136] width 228 height 8
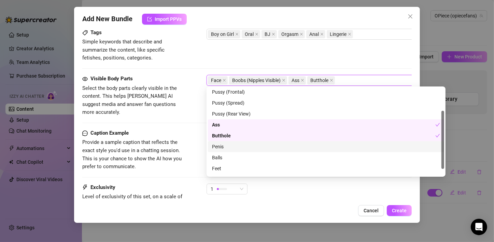
click at [228, 148] on div "Penis" at bounding box center [326, 147] width 228 height 8
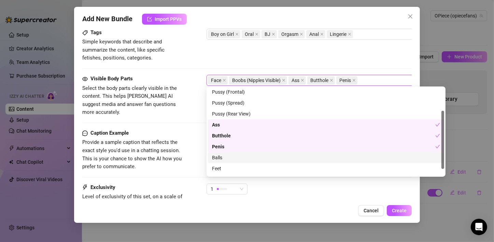
scroll to position [44, 0]
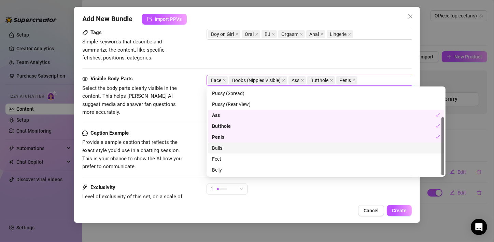
click at [234, 148] on div "Balls" at bounding box center [326, 148] width 228 height 8
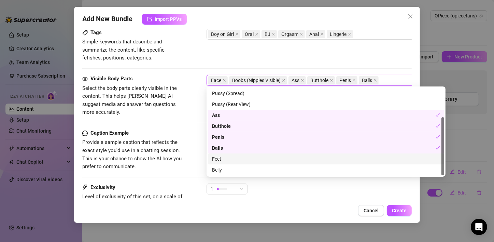
click at [235, 162] on div "Feet" at bounding box center [326, 159] width 228 height 8
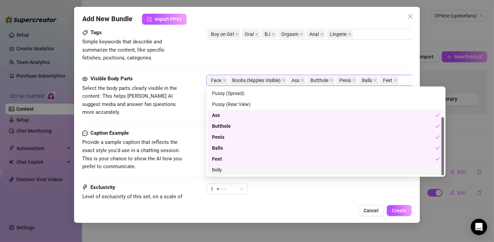
click at [232, 168] on div "Belly" at bounding box center [326, 170] width 228 height 8
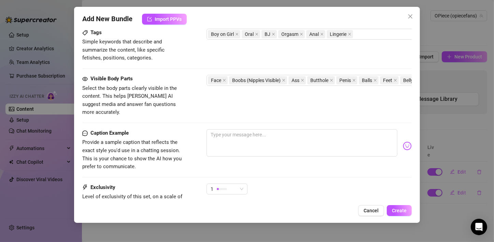
click at [171, 129] on div "Caption Example" at bounding box center [133, 133] width 103 height 8
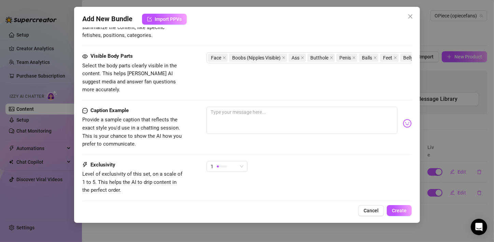
scroll to position [376, 0]
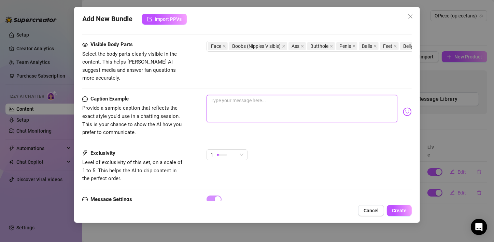
click at [230, 99] on textarea at bounding box center [302, 108] width 191 height 27
click at [396, 209] on span "Create" at bounding box center [399, 210] width 15 height 5
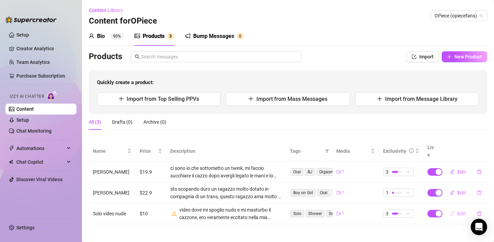
click at [461, 211] on span "Edit" at bounding box center [462, 213] width 9 height 5
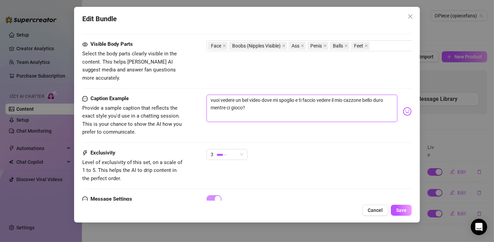
click at [268, 104] on textarea "vuoi vedere un bel video dove mi spoglio e ti faccio vedere il mio cazzone bell…" at bounding box center [302, 108] width 191 height 27
paste textarea "Last weekend in [GEOGRAPHIC_DATA] 🇮🇹 I was so fucking horny 🔥🍑… just craving to…"
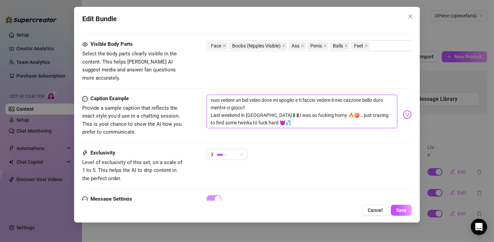
scroll to position [0, 0]
click at [398, 211] on span "Save" at bounding box center [401, 209] width 11 height 5
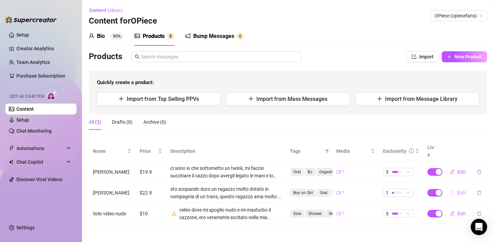
click at [459, 190] on span "Edit" at bounding box center [462, 192] width 9 height 5
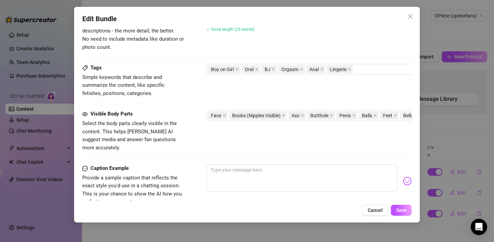
scroll to position [376, 0]
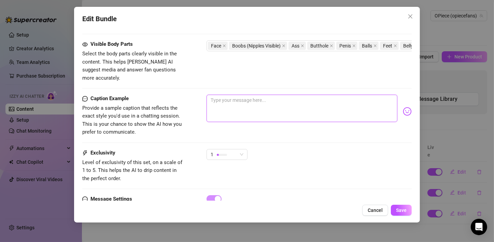
click at [248, 98] on textarea at bounding box center [302, 108] width 191 height 27
paste textarea "Video completo --> Notte impegnativa per @fabrizioparadiso 🐩letteralmente distr…"
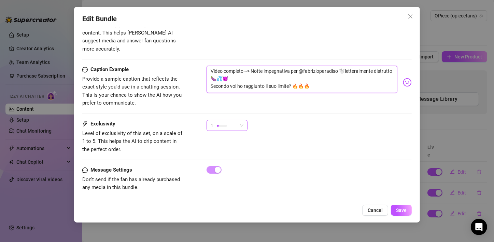
click at [243, 120] on span "1" at bounding box center [227, 125] width 33 height 10
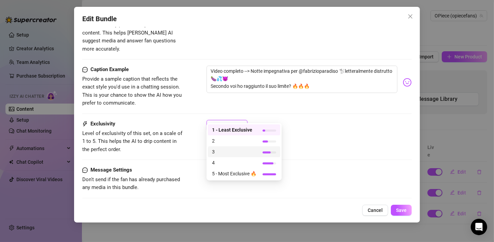
click at [229, 155] on span "3" at bounding box center [234, 152] width 44 height 8
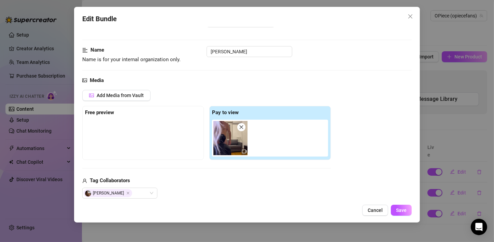
scroll to position [0, 0]
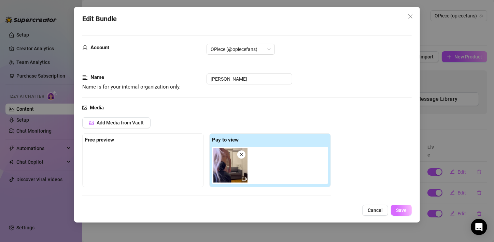
click at [399, 211] on span "Save" at bounding box center [401, 209] width 11 height 5
click at [401, 215] on button "Save" at bounding box center [401, 210] width 21 height 11
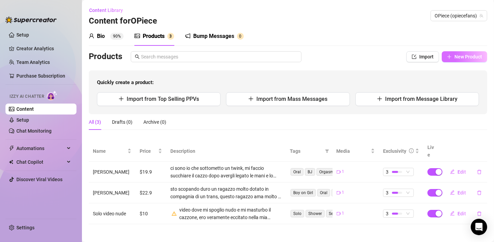
click at [469, 58] on span "New Product" at bounding box center [469, 56] width 28 height 5
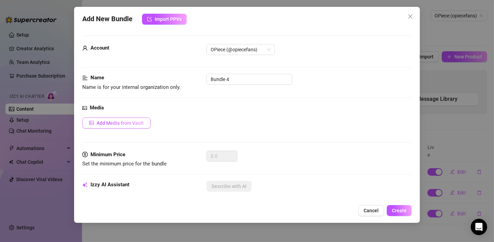
click at [133, 122] on span "Add Media from Vault" at bounding box center [120, 122] width 47 height 5
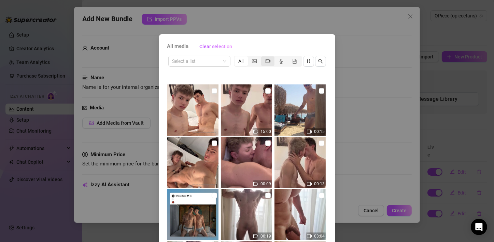
click at [269, 60] on div "segmented control" at bounding box center [267, 61] width 13 height 10
click at [263, 57] on input "segmented control" at bounding box center [263, 57] width 0 height 0
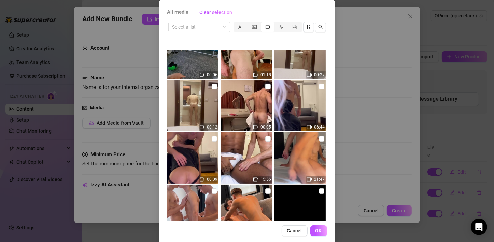
scroll to position [291, 0]
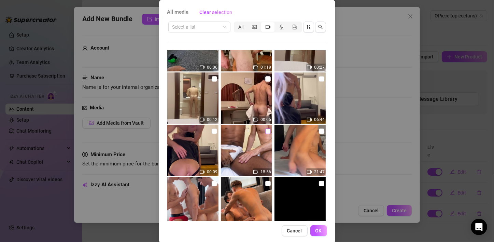
click at [266, 131] on input "checkbox" at bounding box center [268, 130] width 5 height 5
click at [312, 232] on button "OK" at bounding box center [319, 230] width 17 height 11
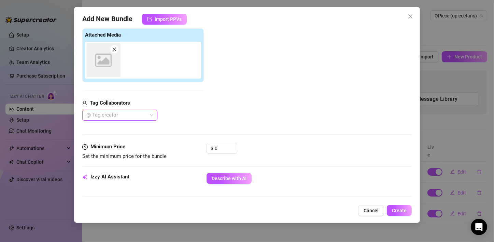
scroll to position [109, 0]
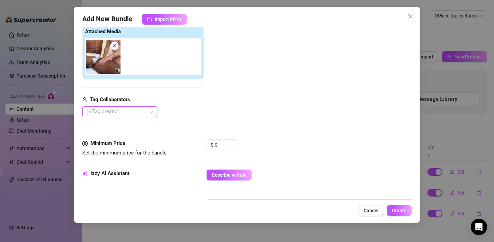
click at [136, 112] on div at bounding box center [116, 112] width 65 height 10
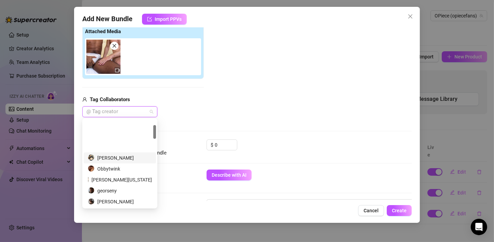
scroll to position [34, 0]
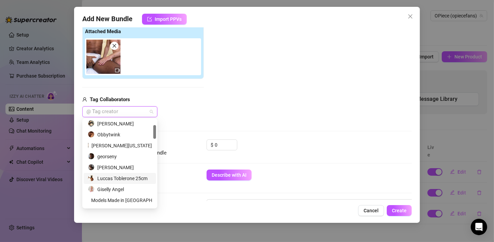
click at [124, 178] on div "Luccas Toblerone 25cm" at bounding box center [120, 179] width 64 height 8
click at [219, 117] on div "Media Add Media from Vault Attached Media Tag Collaborators Luccas Toblerone 25…" at bounding box center [247, 67] width 330 height 144
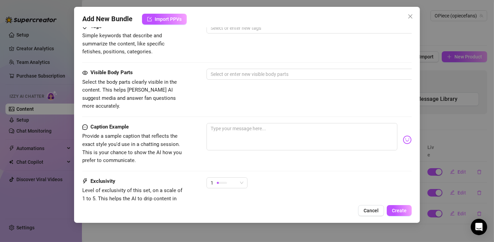
scroll to position [382, 0]
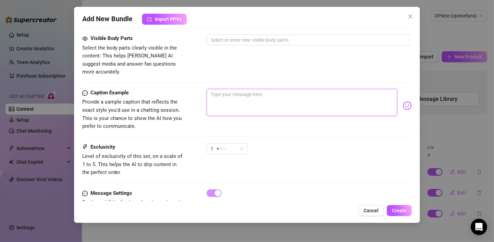
click at [230, 96] on textarea at bounding box center [302, 102] width 191 height 27
paste textarea "🔥 Preparati per lo spettacolo! Guarda cosa succede quando un [DEMOGRAPHIC_DATA]…"
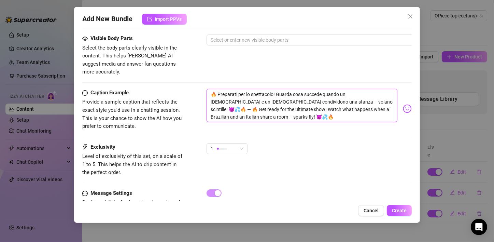
scroll to position [0, 0]
click at [244, 143] on div "1" at bounding box center [227, 148] width 41 height 11
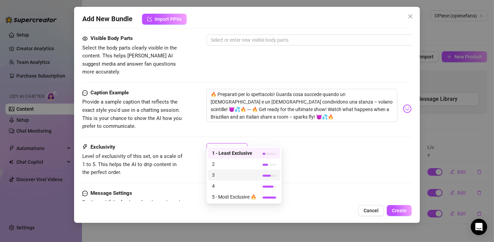
click at [222, 176] on span "3" at bounding box center [234, 175] width 44 height 8
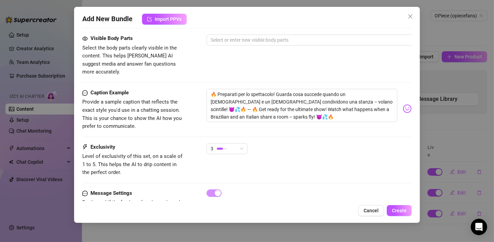
click at [303, 143] on div "3" at bounding box center [309, 151] width 205 height 17
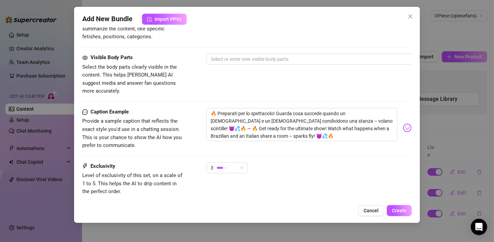
scroll to position [302, 0]
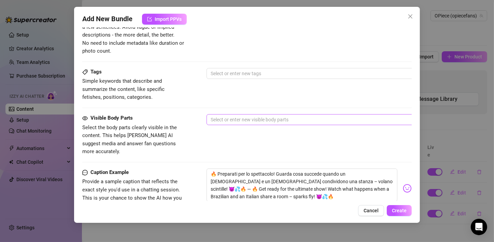
click at [266, 118] on div at bounding box center [322, 120] width 229 height 10
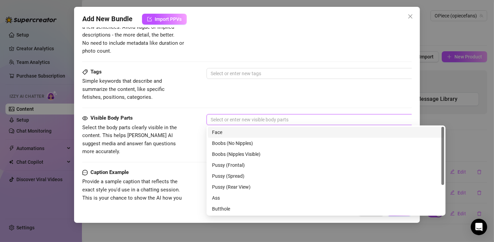
click at [246, 134] on div "Face" at bounding box center [326, 132] width 228 height 8
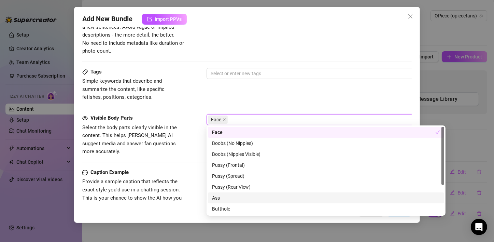
click at [244, 196] on div "Ass" at bounding box center [326, 198] width 228 height 8
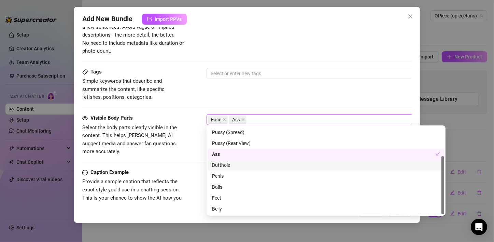
click at [225, 163] on div "Butthole" at bounding box center [326, 165] width 228 height 8
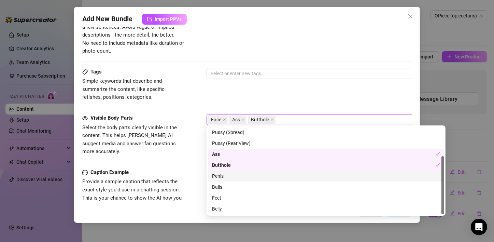
click at [223, 177] on div "Penis" at bounding box center [326, 176] width 228 height 8
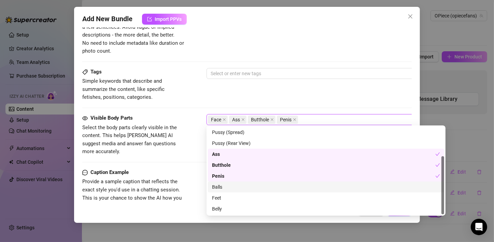
click at [224, 188] on div "Balls" at bounding box center [326, 187] width 228 height 8
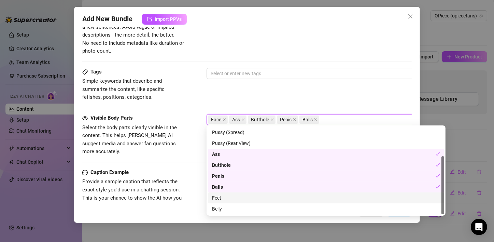
click at [227, 202] on div "Feet" at bounding box center [326, 197] width 236 height 11
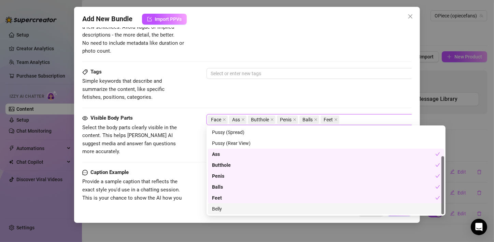
click at [228, 209] on div "Belly" at bounding box center [326, 209] width 228 height 8
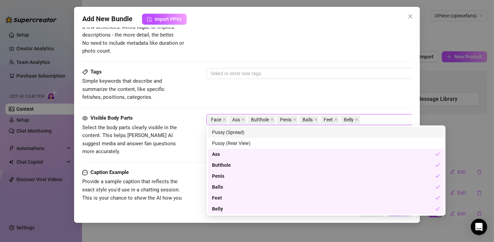
click at [263, 93] on div "Tags Simple keywords that describe and summarize the content, like specific fet…" at bounding box center [247, 84] width 330 height 33
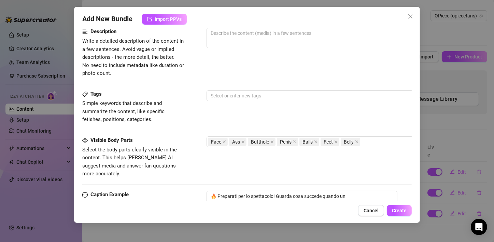
scroll to position [268, 0]
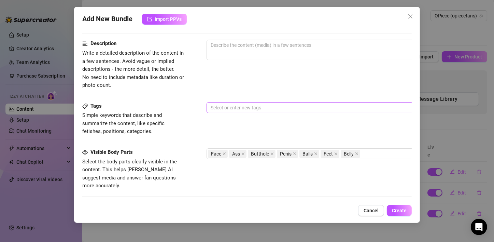
click at [250, 108] on div at bounding box center [322, 108] width 229 height 10
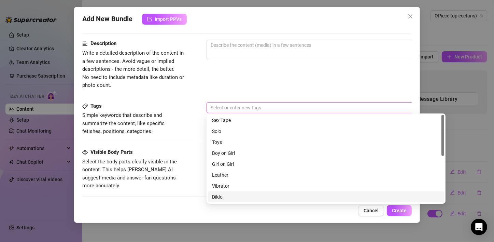
click at [237, 198] on div "Dildo" at bounding box center [326, 197] width 228 height 8
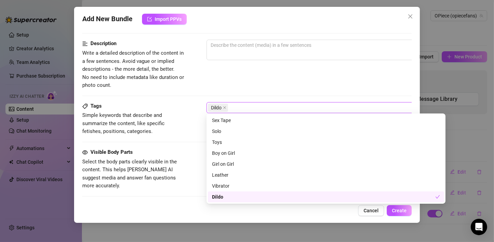
click at [233, 197] on div "Dildo" at bounding box center [323, 197] width 223 height 8
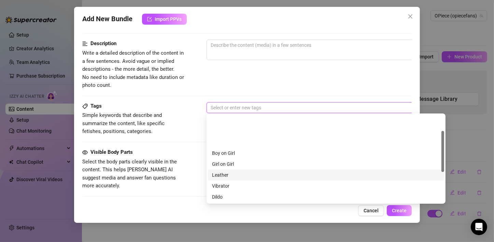
scroll to position [34, 0]
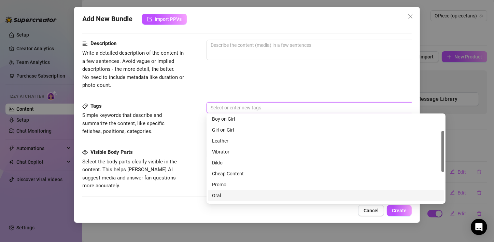
drag, startPoint x: 232, startPoint y: 184, endPoint x: 228, endPoint y: 198, distance: 14.5
click at [228, 198] on div "Boy on Girl Girl on Girl Leather Vibrator Dildo Cheap Content Promo Oral BJ Org…" at bounding box center [326, 167] width 236 height 109
click at [228, 198] on div "Oral" at bounding box center [326, 196] width 228 height 8
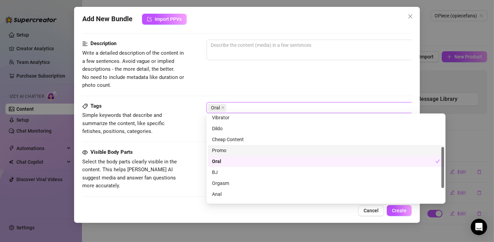
scroll to position [98, 0]
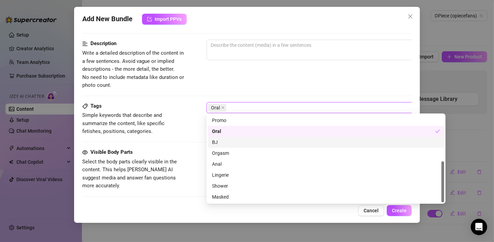
click at [230, 144] on div "BJ" at bounding box center [326, 142] width 228 height 8
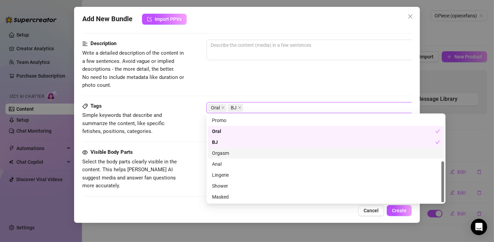
click at [228, 157] on div "Orgasm" at bounding box center [326, 153] width 228 height 8
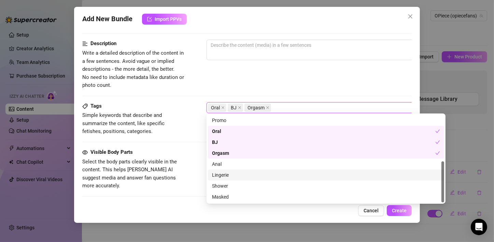
click at [225, 176] on div "Lingerie" at bounding box center [326, 175] width 228 height 8
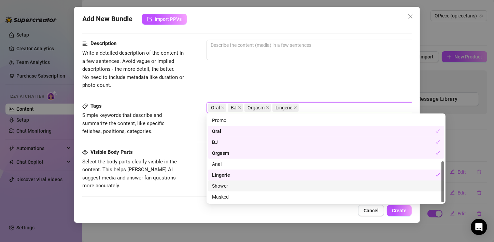
click at [226, 187] on div "Shower" at bounding box center [326, 186] width 228 height 8
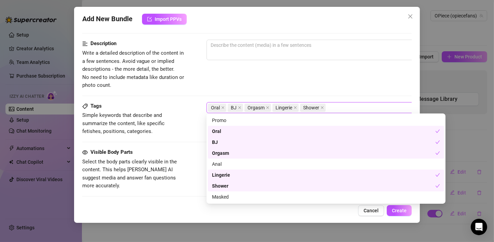
click at [226, 187] on div "Shower" at bounding box center [323, 186] width 223 height 8
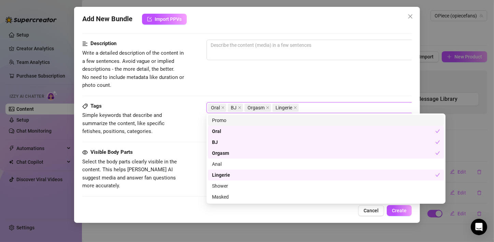
click at [247, 72] on div "0 / 1000" at bounding box center [326, 59] width 239 height 39
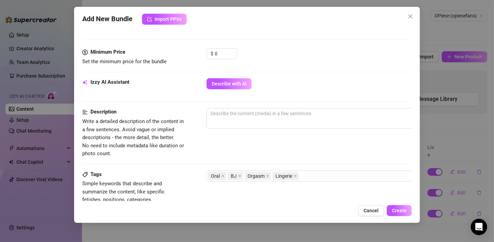
scroll to position [166, 0]
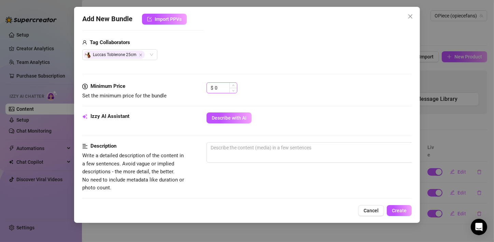
drag, startPoint x: 226, startPoint y: 93, endPoint x: 227, endPoint y: 88, distance: 4.5
click at [226, 92] on div "$ 0" at bounding box center [222, 90] width 31 height 17
drag, startPoint x: 227, startPoint y: 88, endPoint x: 213, endPoint y: 89, distance: 13.7
click at [225, 88] on input "0" at bounding box center [226, 88] width 22 height 10
click at [212, 90] on div "$ 0" at bounding box center [222, 87] width 31 height 11
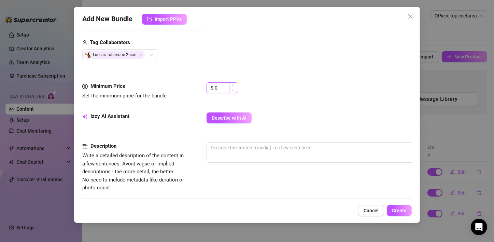
drag, startPoint x: 219, startPoint y: 89, endPoint x: 213, endPoint y: 89, distance: 5.8
click at [213, 89] on div "$ 0" at bounding box center [222, 87] width 31 height 11
click at [295, 103] on div "Minimum Price Set the minimum price for the bundle $ 2290" at bounding box center [247, 97] width 330 height 30
click at [221, 88] on input "2290" at bounding box center [226, 88] width 22 height 10
click at [269, 88] on div "$ 22.9" at bounding box center [309, 90] width 205 height 17
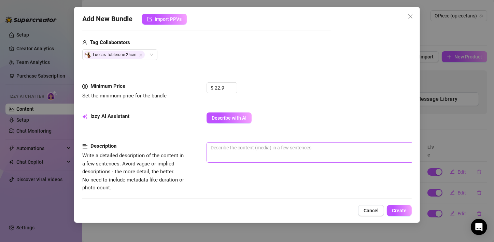
click at [269, 153] on span "0 / 1000" at bounding box center [326, 152] width 239 height 21
click at [300, 147] on textarea at bounding box center [326, 148] width 239 height 10
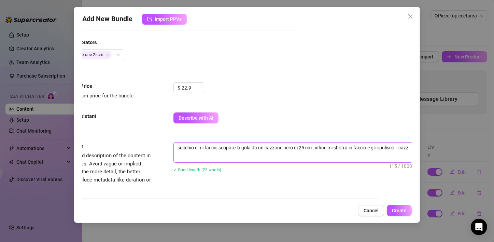
scroll to position [0, 0]
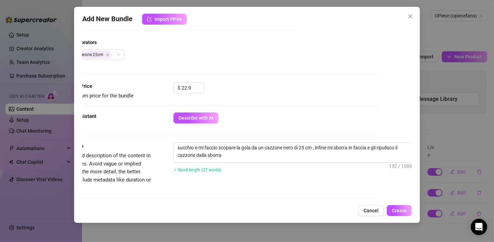
click at [304, 66] on div "Media Add Media from Vault Free preview Pay to view Tag Collaborators Luccas To…" at bounding box center [214, 10] width 330 height 144
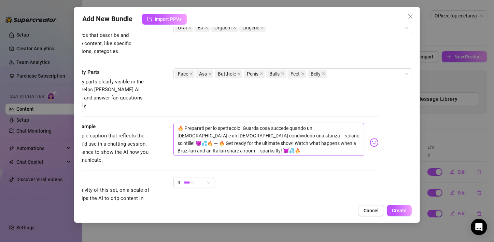
scroll to position [405, 33]
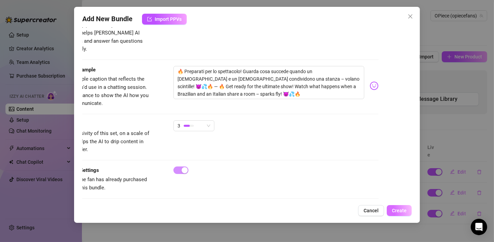
click at [398, 211] on span "Create" at bounding box center [399, 210] width 15 height 5
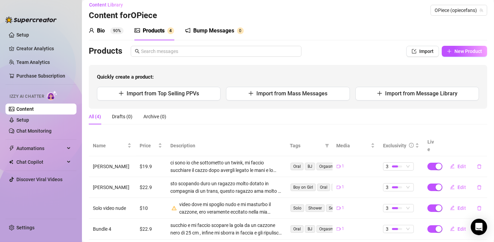
scroll to position [0, 0]
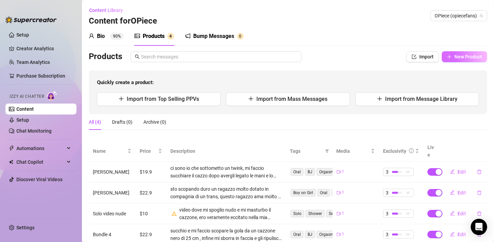
click at [450, 60] on button "New Product" at bounding box center [464, 56] width 45 height 11
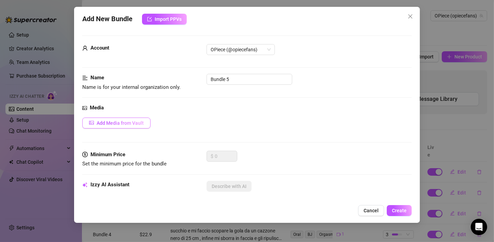
click at [144, 122] on button "Add Media from Vault" at bounding box center [116, 123] width 68 height 11
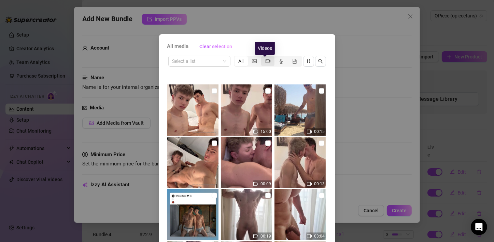
click at [266, 61] on icon "video-camera" at bounding box center [268, 61] width 5 height 5
click at [263, 57] on input "segmented control" at bounding box center [263, 57] width 0 height 0
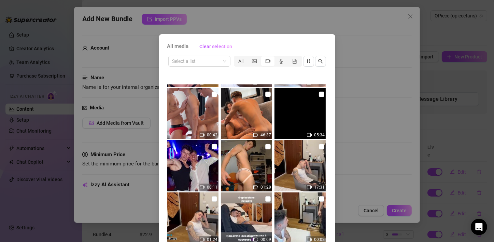
scroll to position [376, 0]
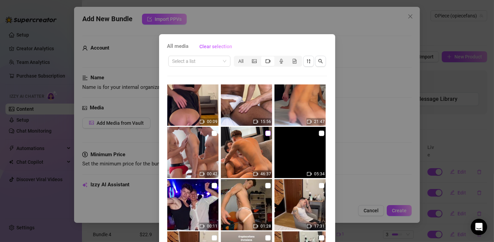
click at [266, 133] on input "checkbox" at bounding box center [268, 133] width 5 height 5
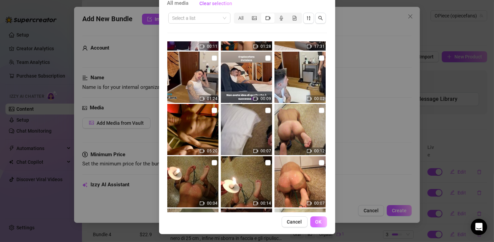
scroll to position [43, 0]
click at [314, 225] on button "OK" at bounding box center [319, 221] width 17 height 11
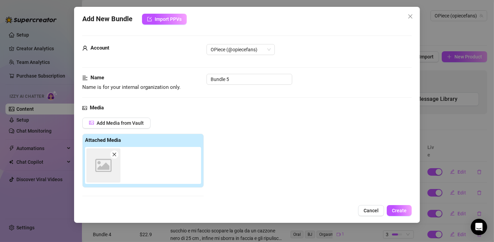
scroll to position [109, 0]
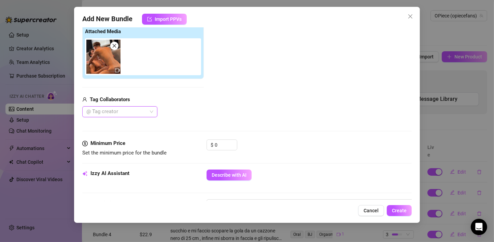
click at [142, 111] on div at bounding box center [116, 112] width 65 height 10
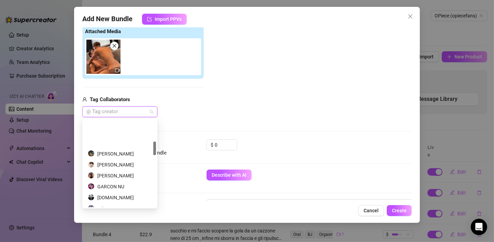
scroll to position [137, 0]
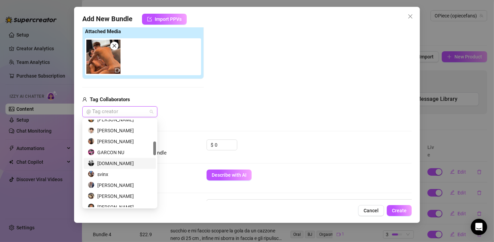
click at [123, 165] on div "[DOMAIN_NAME]" at bounding box center [120, 164] width 64 height 8
click at [257, 141] on div "$ 0" at bounding box center [309, 147] width 205 height 17
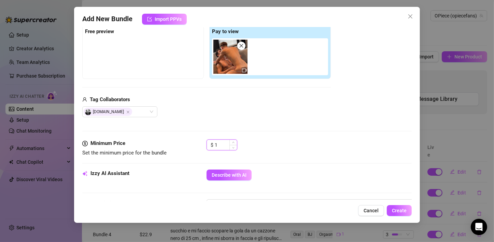
click at [230, 142] on span "Increase Value" at bounding box center [234, 142] width 8 height 5
drag, startPoint x: 224, startPoint y: 143, endPoint x: 208, endPoint y: 144, distance: 15.4
click at [208, 144] on div "$ 1" at bounding box center [222, 144] width 31 height 11
click at [229, 110] on div "[DOMAIN_NAME]" at bounding box center [206, 111] width 249 height 11
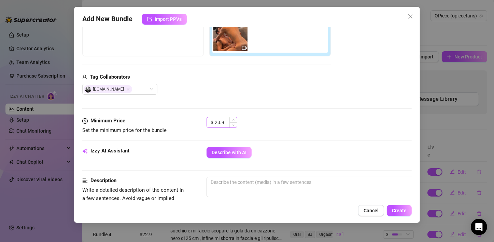
scroll to position [177, 0]
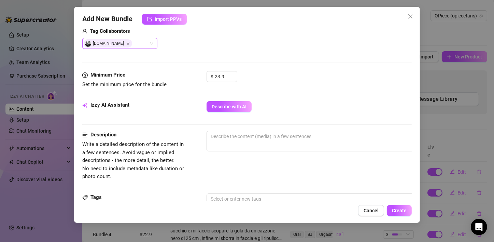
click at [126, 43] on icon "Close" at bounding box center [127, 43] width 3 height 3
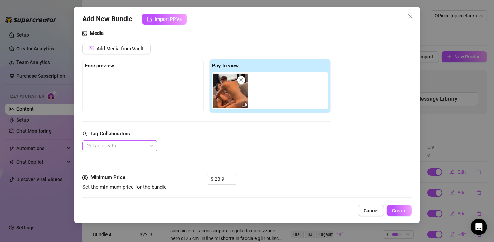
click at [241, 79] on icon "close" at bounding box center [242, 80] width 4 height 4
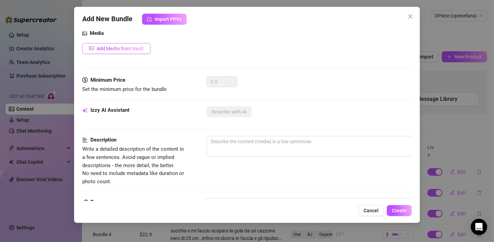
click at [124, 50] on span "Add Media from Vault" at bounding box center [120, 48] width 47 height 5
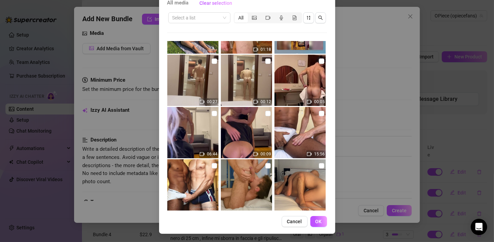
scroll to position [667, 0]
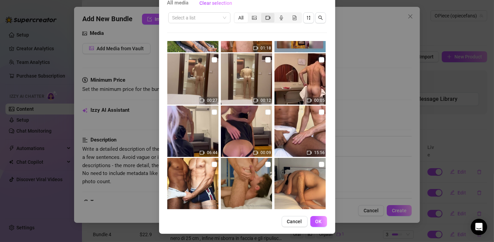
click at [266, 19] on icon "video-camera" at bounding box center [268, 17] width 5 height 5
click at [263, 14] on input "segmented control" at bounding box center [263, 14] width 0 height 0
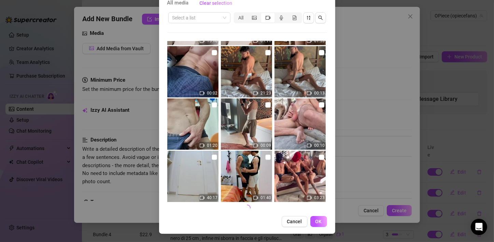
scroll to position [1094, 0]
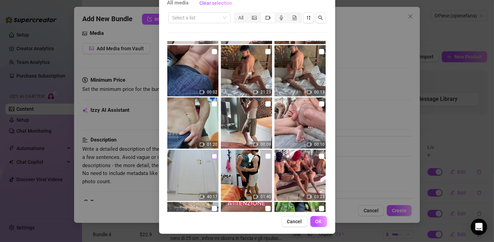
click at [212, 157] on input "checkbox" at bounding box center [214, 155] width 5 height 5
click at [318, 222] on span "OK" at bounding box center [319, 221] width 6 height 5
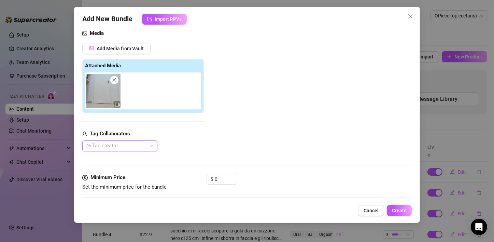
click at [120, 147] on div at bounding box center [116, 146] width 65 height 10
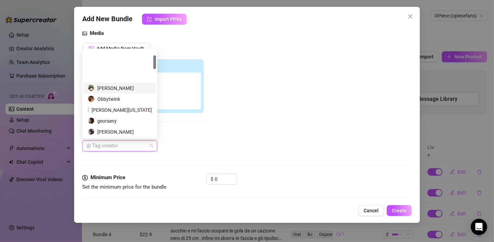
scroll to position [34, 0]
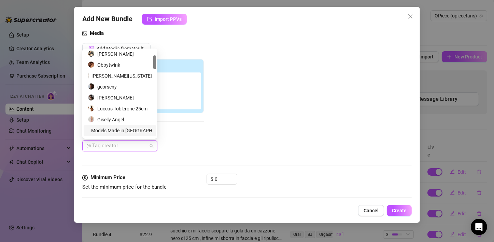
click at [122, 129] on div "Models Made in [GEOGRAPHIC_DATA]" at bounding box center [120, 131] width 64 height 8
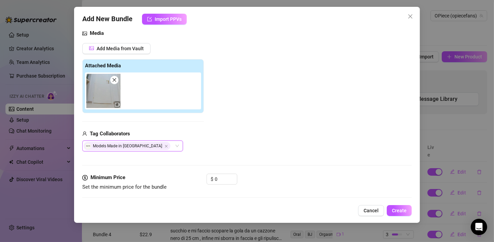
click at [271, 133] on div "Add Media from Vault Attached Media Tag Collaborators Models Made in [GEOGRAPHI…" at bounding box center [247, 97] width 330 height 109
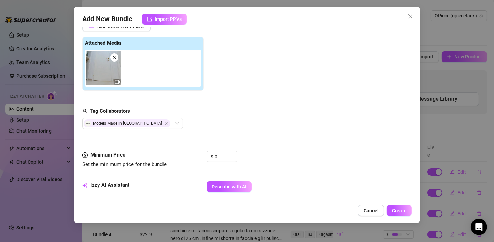
scroll to position [109, 0]
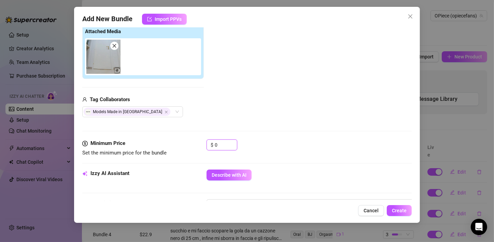
click at [195, 144] on div "Minimum Price Set the minimum price for the bundle $ 0" at bounding box center [247, 147] width 330 height 17
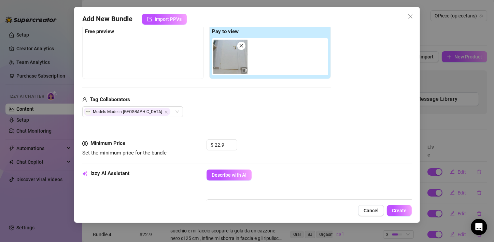
click at [342, 99] on div "Add Media from Vault Free preview Pay to view Tag Collaborators Models Made in …" at bounding box center [247, 63] width 330 height 109
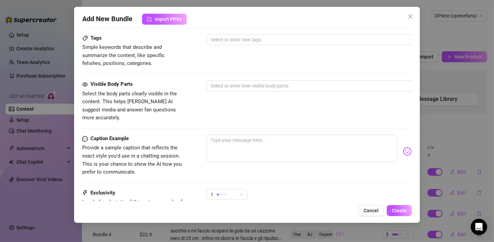
scroll to position [348, 0]
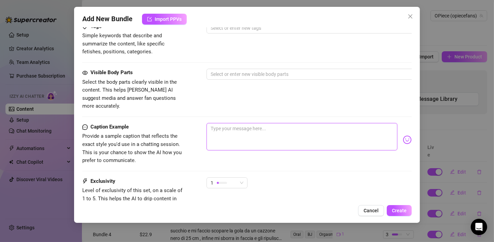
click at [248, 130] on textarea at bounding box center [302, 136] width 191 height 27
paste textarea "Ei ciao! Questo è il video integrale dove io ed @henrycriv ci divertiamo dopo u…"
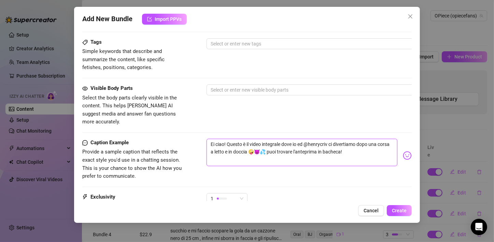
scroll to position [405, 0]
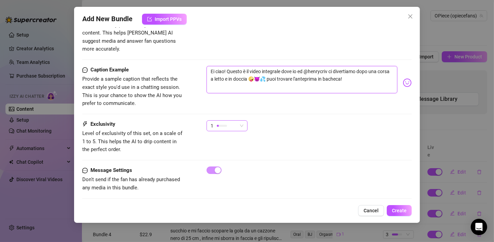
click at [240, 121] on span "1" at bounding box center [227, 126] width 33 height 10
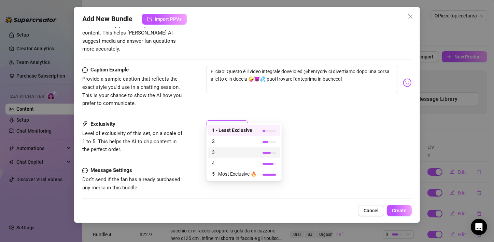
click at [219, 151] on span "3" at bounding box center [234, 152] width 44 height 8
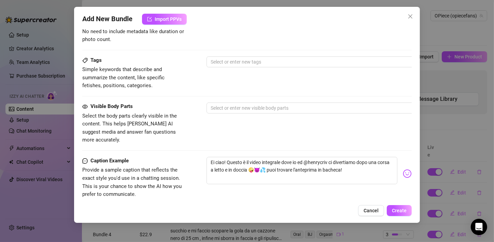
scroll to position [302, 0]
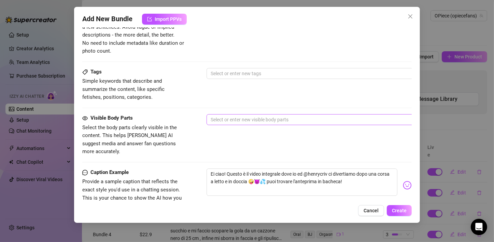
click at [224, 121] on div at bounding box center [322, 120] width 229 height 10
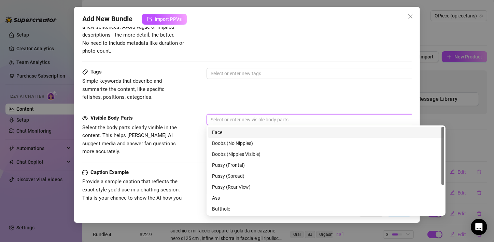
click at [227, 133] on div "Face" at bounding box center [326, 132] width 228 height 8
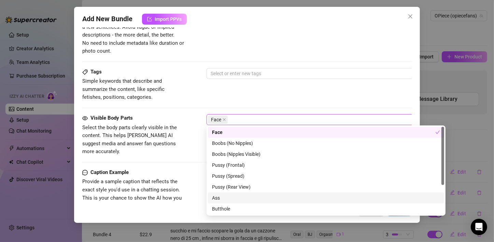
click at [229, 194] on div "Ass" at bounding box center [326, 198] width 228 height 8
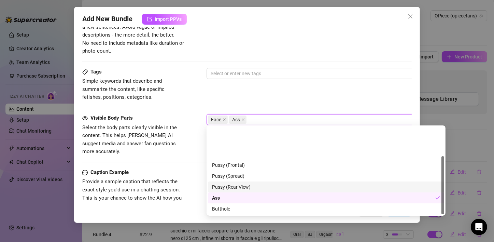
scroll to position [44, 0]
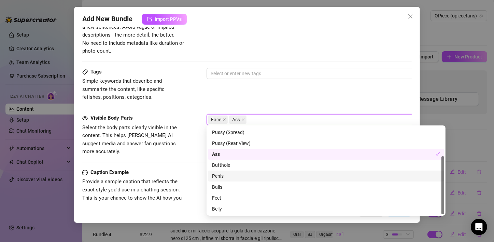
click at [231, 171] on div "Penis" at bounding box center [326, 176] width 236 height 11
click at [228, 175] on div "Penis" at bounding box center [323, 176] width 223 height 8
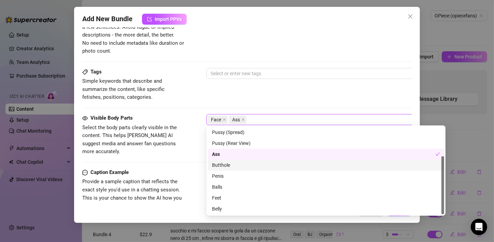
click at [228, 168] on div "Butthole" at bounding box center [326, 165] width 228 height 8
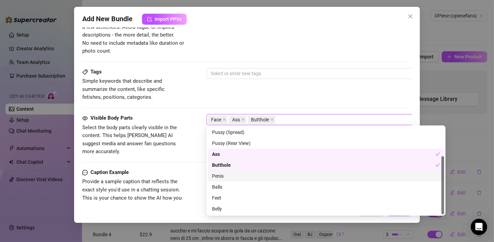
click at [225, 174] on div "Penis" at bounding box center [326, 176] width 228 height 8
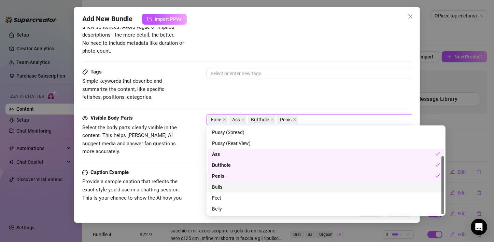
click at [221, 185] on div "Balls" at bounding box center [326, 187] width 228 height 8
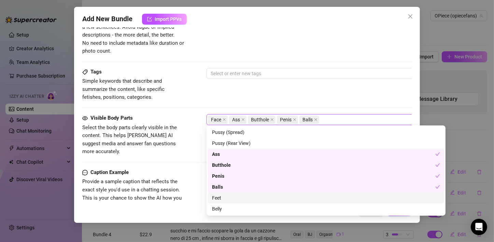
click at [221, 196] on div "Feet" at bounding box center [326, 198] width 228 height 8
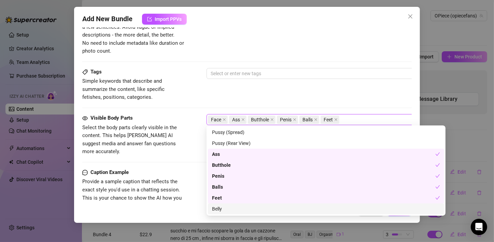
click at [220, 209] on div "Belly" at bounding box center [326, 209] width 228 height 8
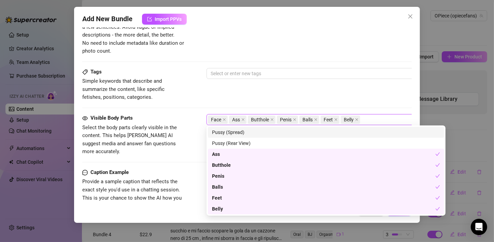
click at [262, 103] on div "Tags Simple keywords that describe and summarize the content, like specific fet…" at bounding box center [247, 91] width 330 height 46
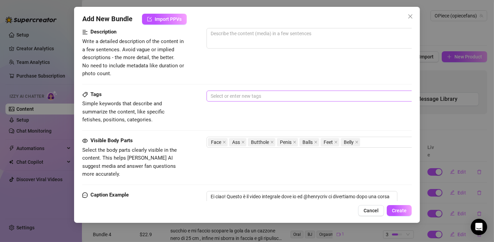
scroll to position [268, 0]
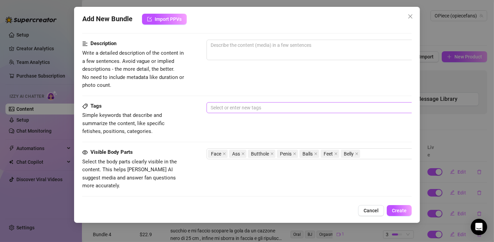
click at [251, 103] on div at bounding box center [322, 108] width 229 height 10
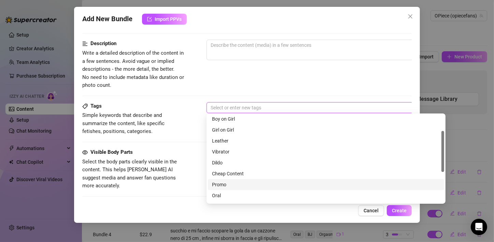
scroll to position [68, 0]
click at [225, 184] on div "Orgasm" at bounding box center [326, 183] width 228 height 8
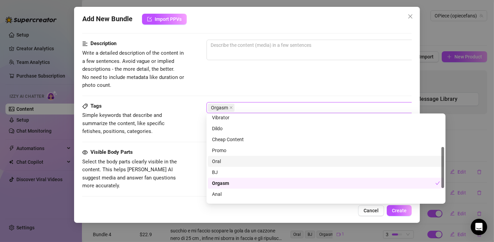
click at [223, 165] on div "Oral" at bounding box center [326, 162] width 228 height 8
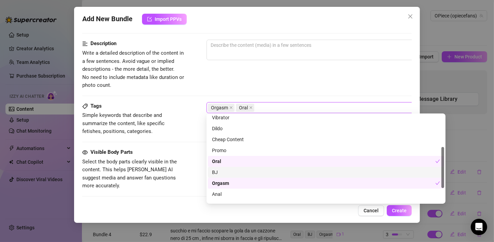
click at [221, 173] on div "BJ" at bounding box center [326, 172] width 228 height 8
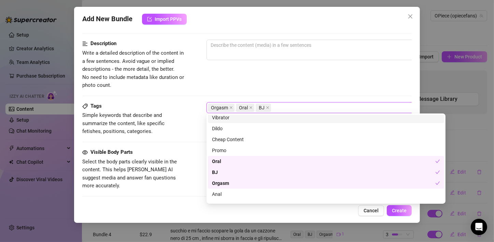
click at [262, 86] on div "Description Write a detailed description of the content in a few sentences. Avo…" at bounding box center [247, 65] width 330 height 50
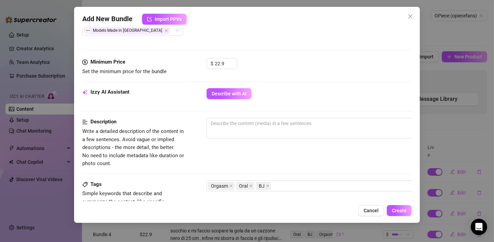
scroll to position [166, 0]
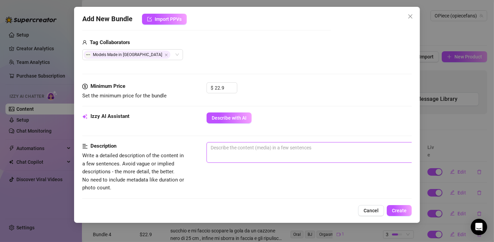
click at [255, 148] on textarea at bounding box center [326, 148] width 239 height 10
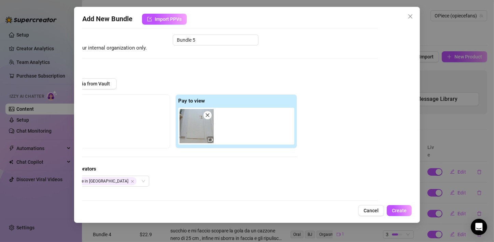
scroll to position [0, 36]
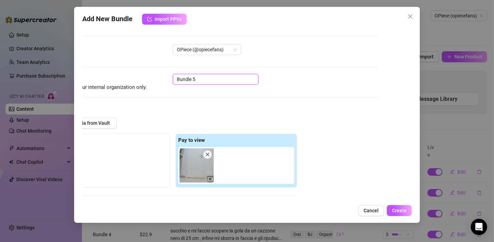
drag, startPoint x: 214, startPoint y: 80, endPoint x: 199, endPoint y: 80, distance: 14.4
click at [166, 80] on div "Name Name is for your internal organization only. Bundle 5" at bounding box center [214, 82] width 330 height 17
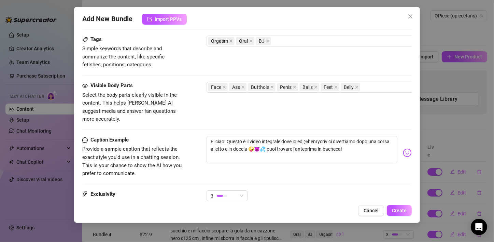
scroll to position [405, 0]
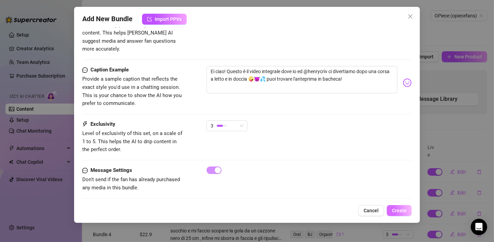
click at [394, 211] on span "Create" at bounding box center [399, 210] width 15 height 5
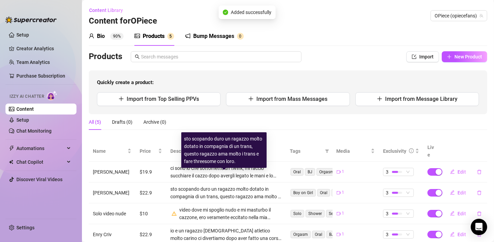
scroll to position [0, 0]
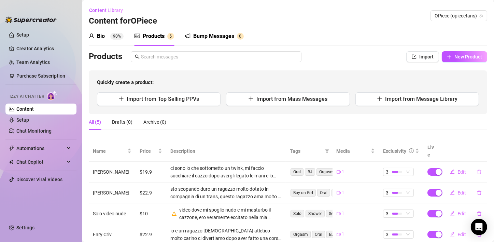
click at [218, 35] on div "Bump Messages" at bounding box center [213, 36] width 41 height 8
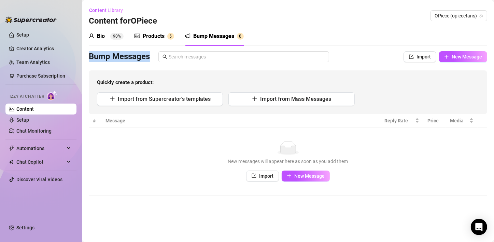
drag, startPoint x: 85, startPoint y: 54, endPoint x: 151, endPoint y: 59, distance: 65.8
click at [151, 59] on main "Content Library Content for OPiece OPiece (opiecefans) Bio 90% Products 5 Bump …" at bounding box center [288, 121] width 412 height 242
copy h3 "Bump Messages"
click at [156, 38] on div "Products" at bounding box center [154, 36] width 22 height 8
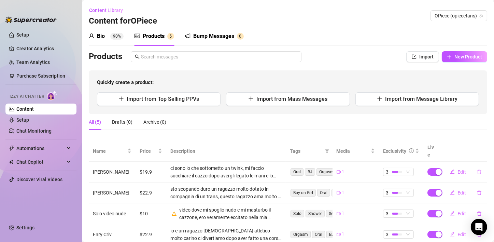
click at [114, 32] on div "Bio 90%" at bounding box center [106, 36] width 35 height 8
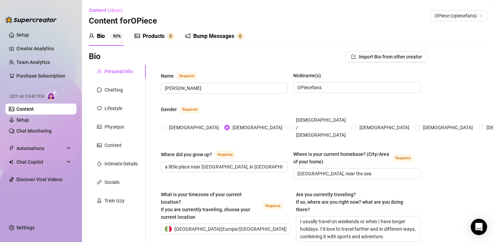
click at [151, 40] on div "Products" at bounding box center [154, 36] width 22 height 8
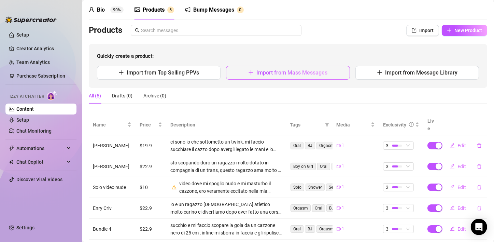
scroll to position [36, 0]
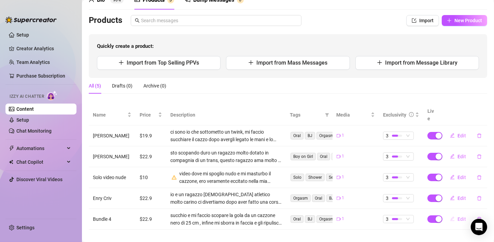
click at [451, 214] on button "Edit" at bounding box center [458, 219] width 27 height 11
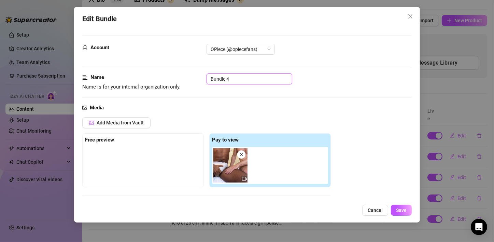
drag, startPoint x: 239, startPoint y: 82, endPoint x: 202, endPoint y: 80, distance: 37.0
click at [202, 80] on div "Name Name is for your internal organization only. Bundle 4" at bounding box center [247, 81] width 330 height 17
click at [396, 212] on button "Save" at bounding box center [401, 210] width 21 height 11
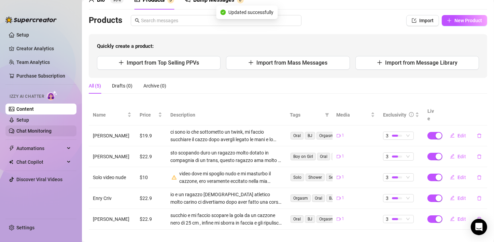
click at [32, 130] on link "Chat Monitoring" at bounding box center [33, 130] width 35 height 5
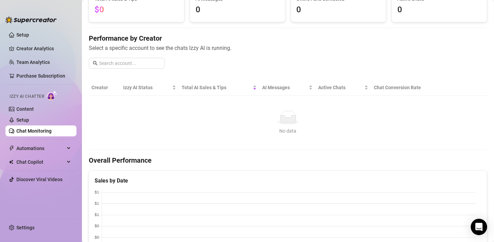
scroll to position [105, 0]
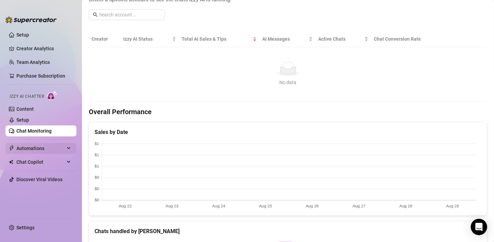
click at [26, 148] on span "Automations" at bounding box center [40, 148] width 49 height 11
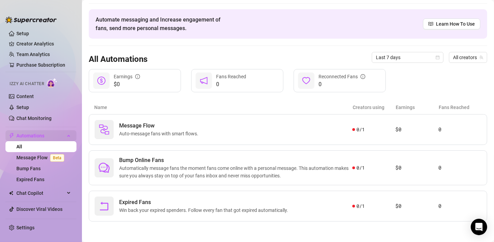
scroll to position [19, 0]
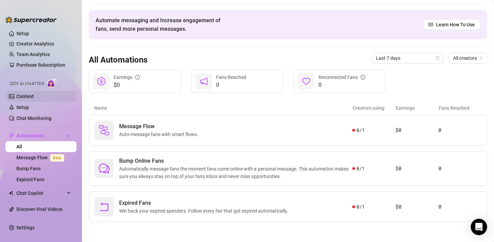
click at [34, 98] on link "Content" at bounding box center [24, 96] width 17 height 5
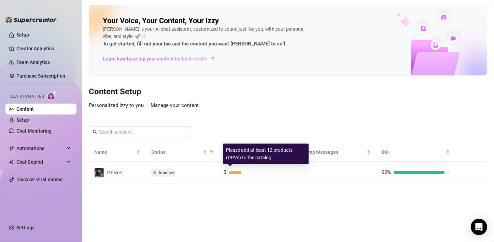
click at [236, 173] on div at bounding box center [235, 172] width 13 height 3
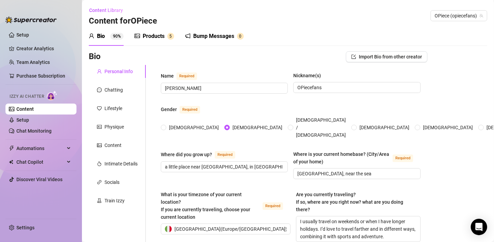
click at [51, 98] on img at bounding box center [52, 96] width 11 height 10
click at [30, 132] on link "Chat Monitoring" at bounding box center [33, 130] width 35 height 5
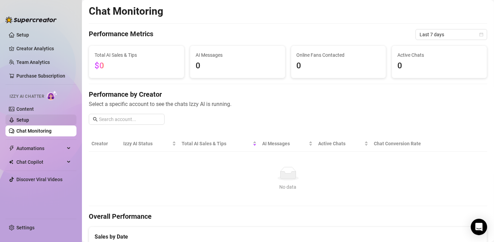
click at [25, 121] on link "Setup" at bounding box center [22, 119] width 13 height 5
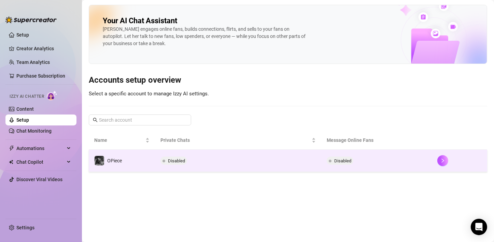
click at [177, 162] on span "Disabled" at bounding box center [176, 160] width 17 height 5
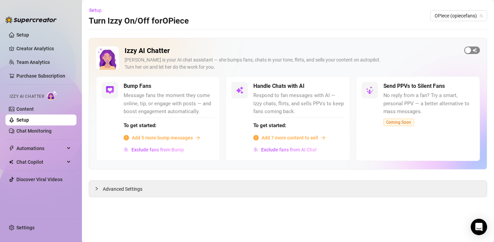
click at [474, 50] on span "button" at bounding box center [473, 50] width 16 height 8
click at [186, 137] on span "Add 5 more bump messages" at bounding box center [162, 138] width 61 height 8
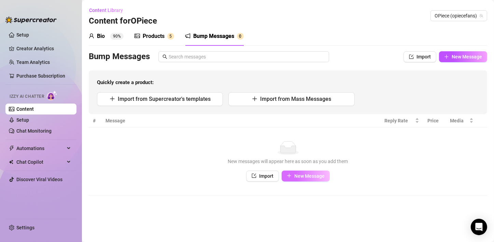
click at [306, 176] on span "New Message" at bounding box center [310, 175] width 30 height 5
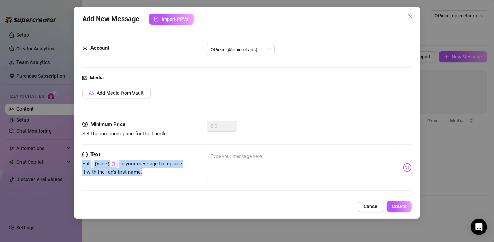
drag, startPoint x: 142, startPoint y: 171, endPoint x: 79, endPoint y: 164, distance: 63.3
click at [79, 164] on div "Add New Message Import PPVs Account OPiece (@opiecefans) Media Add Media from V…" at bounding box center [247, 113] width 346 height 212
copy span "Put {name} in your message to replace it with the fan's first name."
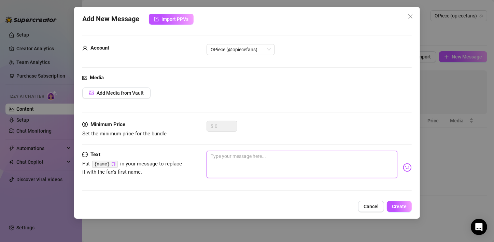
click at [237, 166] on textarea at bounding box center [302, 164] width 191 height 27
paste textarea "Hey {name}, just saw you online 👀 what are you up to?"
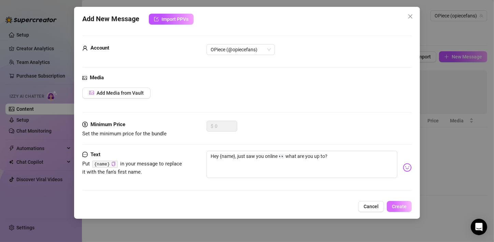
click at [396, 206] on span "Create" at bounding box center [399, 206] width 15 height 5
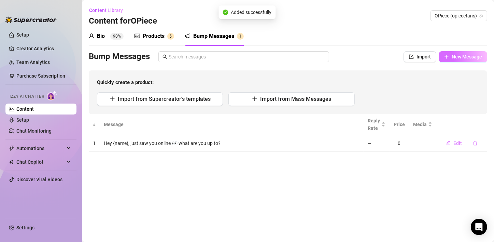
click at [458, 57] on span "New Message" at bounding box center [467, 56] width 30 height 5
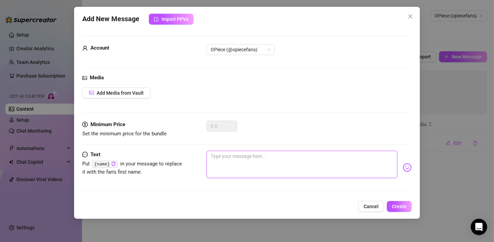
click at [237, 160] on textarea at bounding box center [302, 164] width 191 height 27
paste textarea "Glad you liked that post, {name}… want me to show you more? 🔥"
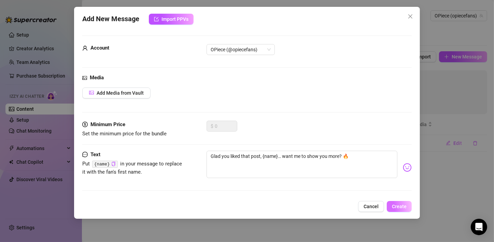
click at [399, 208] on span "Create" at bounding box center [399, 206] width 15 height 5
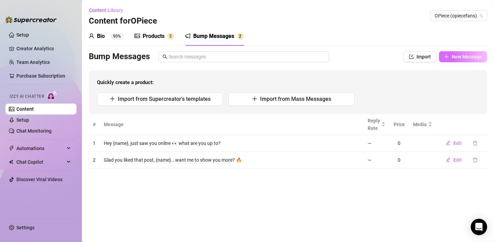
click at [452, 56] on span "New Message" at bounding box center [467, 56] width 30 height 5
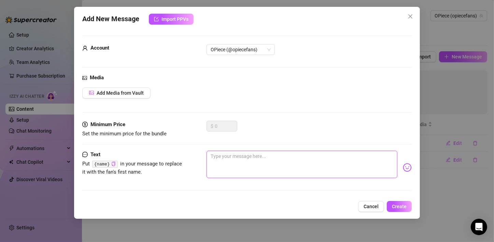
click at [237, 155] on textarea at bounding box center [302, 164] width 191 height 27
paste textarea "How’s your day going, {name}? I missed chatting with you"
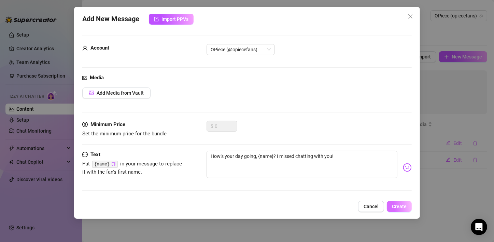
click at [402, 206] on span "Create" at bounding box center [399, 206] width 15 height 5
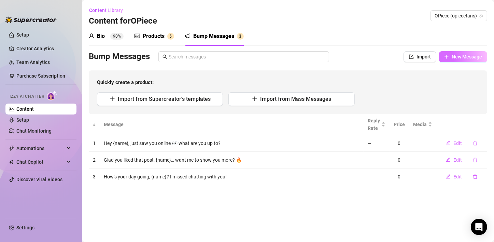
click at [456, 57] on span "New Message" at bounding box center [467, 56] width 30 height 5
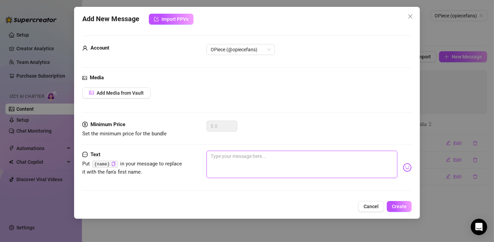
click at [248, 159] on textarea at bounding box center [302, 164] width 191 height 27
paste textarea "{name}, I’ve got something new I think you’ll love… want a sneak peek?"
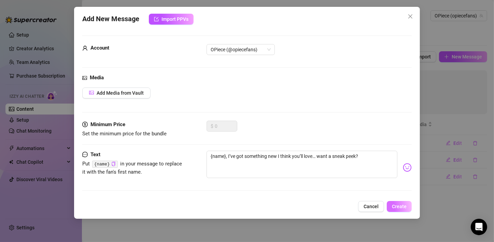
click at [394, 208] on span "Create" at bounding box center [399, 206] width 15 height 5
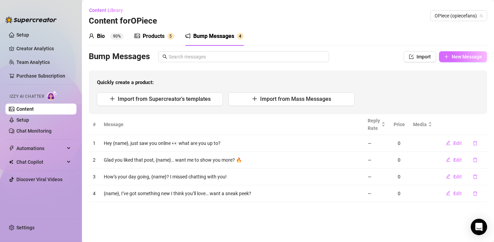
click at [469, 59] on span "New Message" at bounding box center [467, 56] width 30 height 5
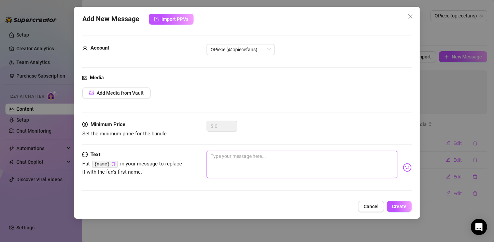
click at [238, 158] on textarea at bounding box center [302, 164] width 191 height 27
paste textarea "Thanks for the tip, {name} 😘 you’re always so sweet to me"
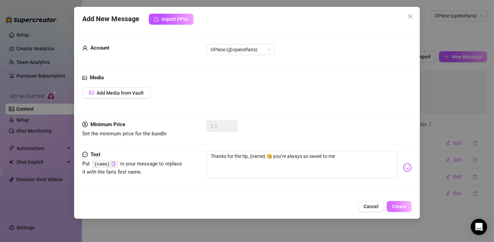
click at [403, 203] on button "Create" at bounding box center [399, 206] width 25 height 11
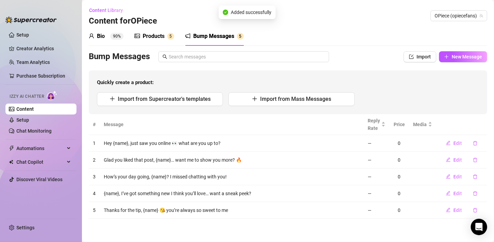
click at [26, 107] on link "Content" at bounding box center [24, 108] width 17 height 5
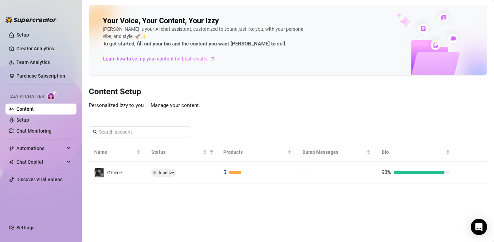
click at [29, 110] on link "Content" at bounding box center [24, 108] width 17 height 5
click at [29, 130] on link "Chat Monitoring" at bounding box center [33, 130] width 35 height 5
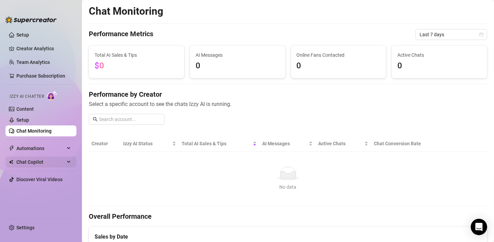
click at [33, 157] on span "Chat Copilot" at bounding box center [40, 162] width 49 height 11
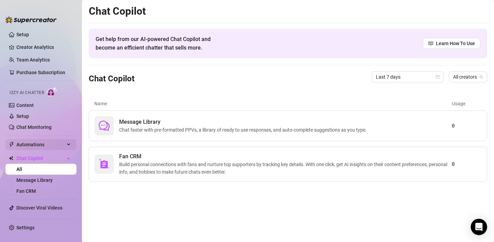
click at [32, 141] on span "Automations" at bounding box center [40, 144] width 49 height 11
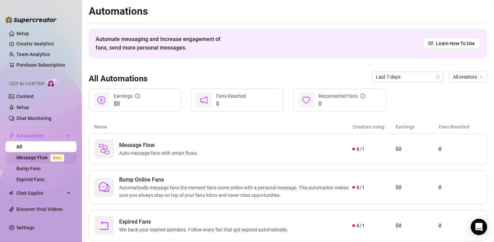
click at [32, 157] on link "Message Flow Beta" at bounding box center [41, 157] width 51 height 5
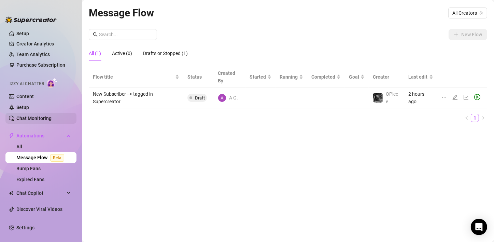
click at [28, 116] on link "Chat Monitoring" at bounding box center [33, 118] width 35 height 5
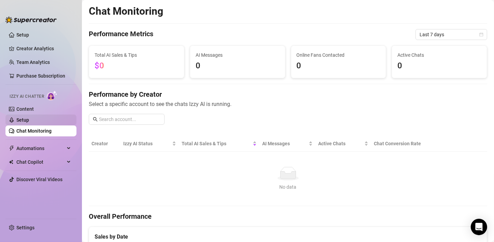
click at [26, 118] on link "Setup" at bounding box center [22, 119] width 13 height 5
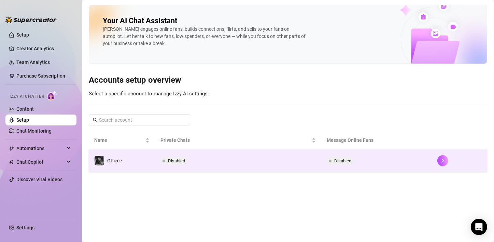
click at [176, 162] on span "Disabled" at bounding box center [176, 160] width 17 height 5
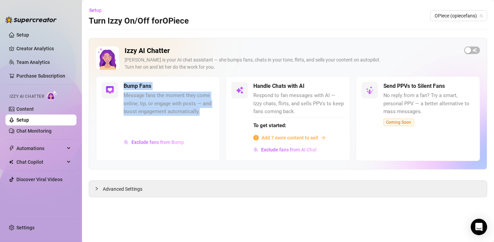
drag, startPoint x: 200, startPoint y: 113, endPoint x: 124, endPoint y: 89, distance: 79.8
click at [124, 89] on div "Bump Fans Message fans the moment they come online, tip, or engage with posts —…" at bounding box center [169, 118] width 91 height 73
copy div "Bump Fans Message fans the moment they come online, tip, or engage with posts —…"
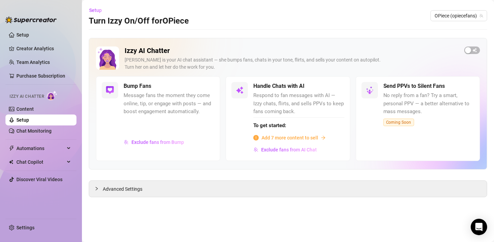
click at [173, 134] on div at bounding box center [169, 126] width 91 height 18
click at [110, 88] on img at bounding box center [110, 90] width 8 height 8
click at [476, 48] on span "button" at bounding box center [473, 50] width 16 height 8
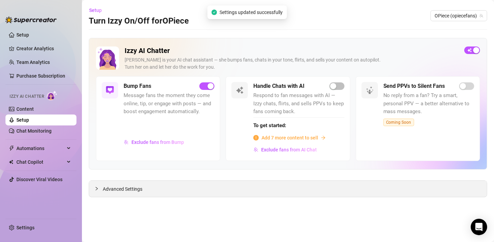
click at [122, 192] on span "Advanced Settings" at bounding box center [123, 189] width 40 height 8
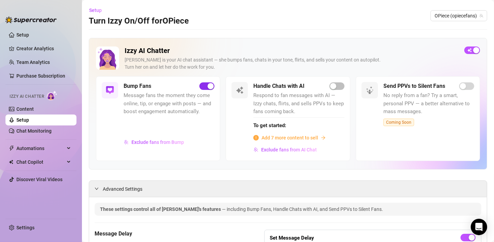
click at [208, 85] on div "button" at bounding box center [211, 86] width 6 height 6
click at [299, 139] on span "Add 7 more content to sell" at bounding box center [290, 138] width 57 height 8
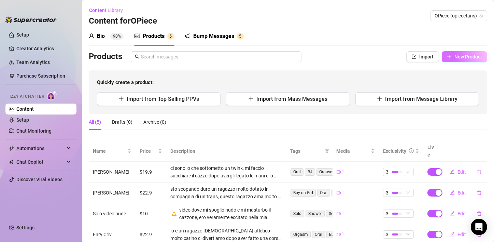
click at [460, 59] on button "New Product" at bounding box center [464, 56] width 45 height 11
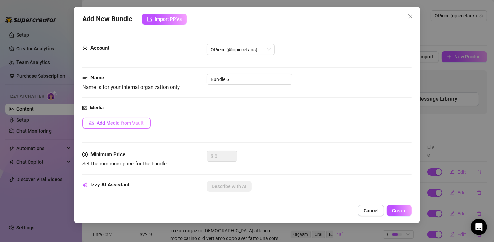
click at [135, 119] on button "Add Media from Vault" at bounding box center [116, 123] width 68 height 11
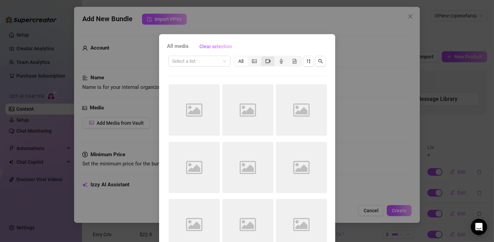
click at [266, 62] on icon "video-camera" at bounding box center [268, 61] width 5 height 5
click at [263, 57] on input "segmented control" at bounding box center [263, 57] width 0 height 0
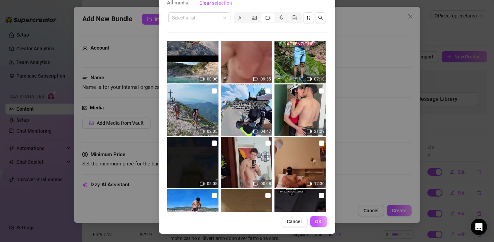
scroll to position [1265, 0]
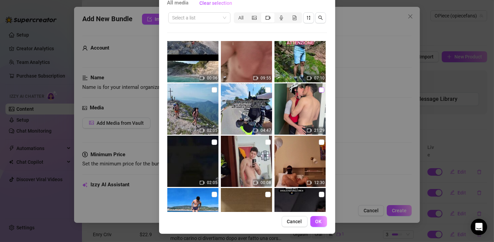
click at [319, 89] on input "checkbox" at bounding box center [321, 89] width 5 height 5
click at [316, 220] on span "OK" at bounding box center [319, 221] width 6 height 5
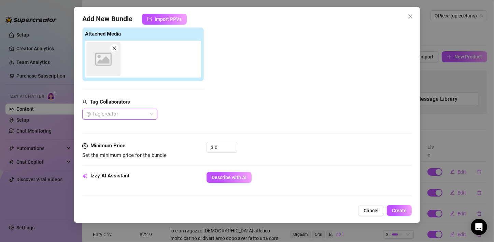
scroll to position [109, 0]
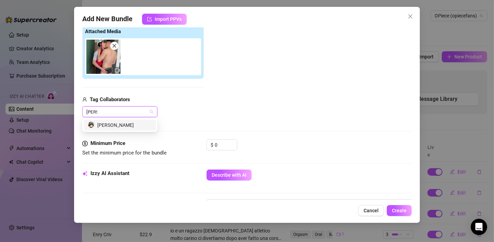
click at [110, 127] on div "[PERSON_NAME]" at bounding box center [120, 125] width 64 height 8
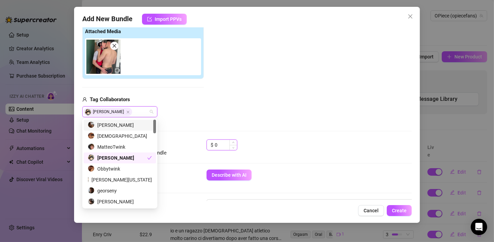
click at [221, 144] on input "0" at bounding box center [226, 145] width 22 height 10
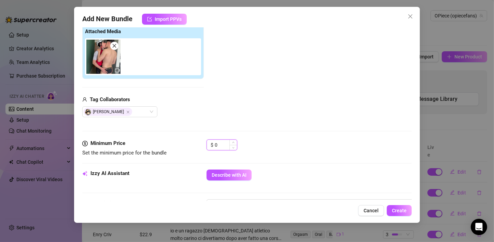
drag, startPoint x: 221, startPoint y: 144, endPoint x: 217, endPoint y: 147, distance: 5.4
click at [210, 145] on div "$ 0" at bounding box center [222, 144] width 31 height 11
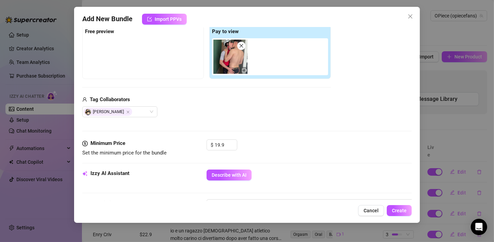
click at [283, 133] on div "Media Add Media from Vault Free preview Pay to view Tag Collaborators [PERSON_N…" at bounding box center [247, 67] width 330 height 144
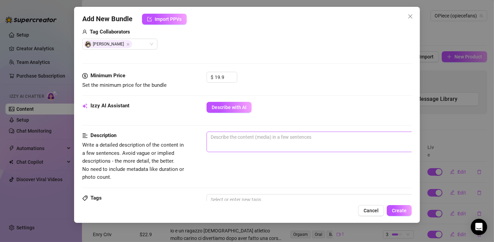
scroll to position [177, 0]
click at [254, 134] on textarea at bounding box center [326, 136] width 239 height 10
click at [242, 109] on button "Describe with AI" at bounding box center [229, 106] width 45 height 11
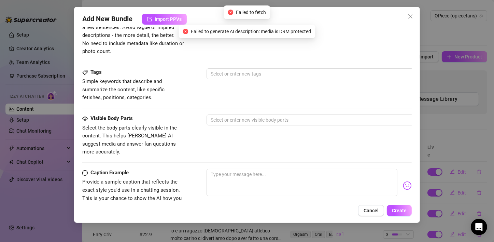
scroll to position [314, 0]
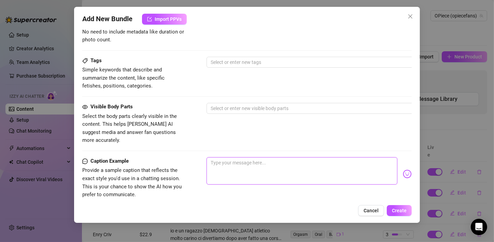
click at [249, 157] on textarea at bounding box center [302, 170] width 191 height 27
paste textarea "Ciao! Ecco il video completo dove punisco quello stronzetto di [PERSON_NAME]😈🔥🔥…"
click at [261, 106] on div at bounding box center [322, 109] width 229 height 10
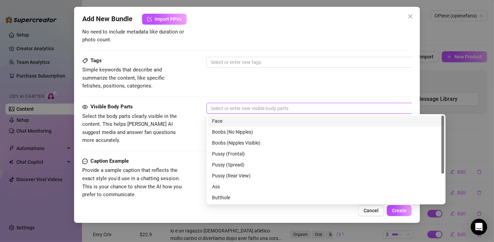
click at [241, 121] on div "Face" at bounding box center [326, 121] width 228 height 8
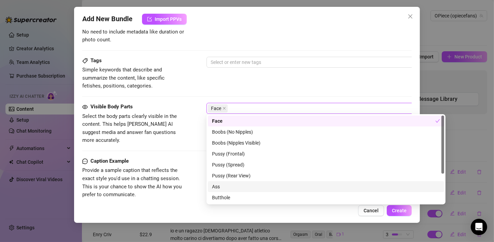
scroll to position [44, 0]
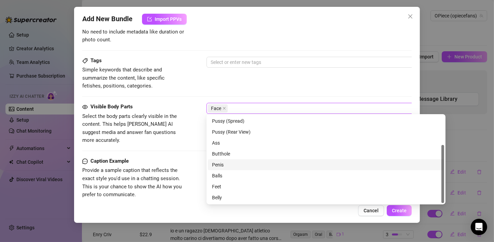
click at [230, 168] on div "Penis" at bounding box center [326, 165] width 228 height 8
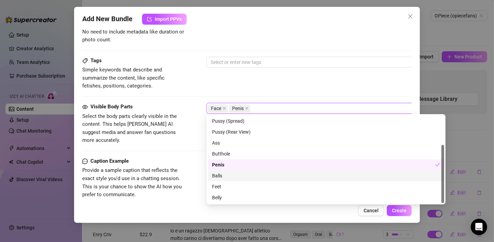
click at [225, 178] on div "Balls" at bounding box center [326, 176] width 228 height 8
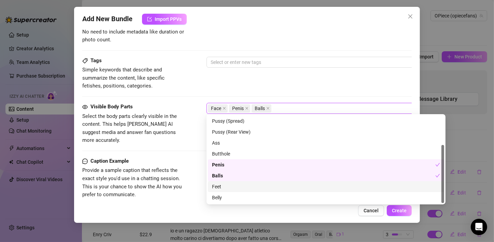
click at [225, 189] on div "Feet" at bounding box center [326, 187] width 228 height 8
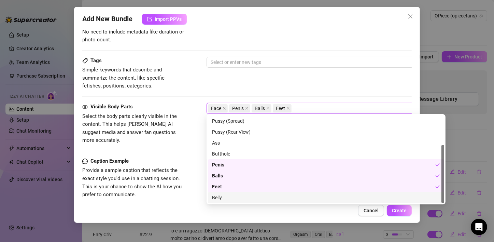
click at [224, 198] on div "Belly" at bounding box center [326, 198] width 228 height 8
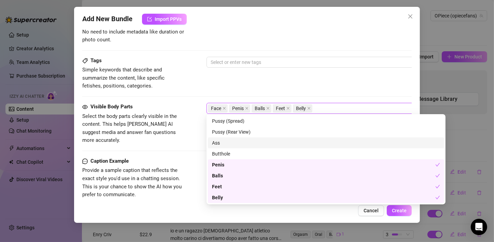
click at [225, 139] on div "Ass" at bounding box center [326, 143] width 228 height 8
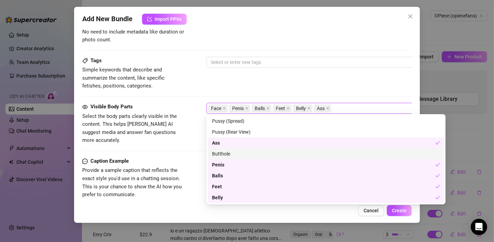
click at [233, 156] on div "Butthole" at bounding box center [326, 154] width 228 height 8
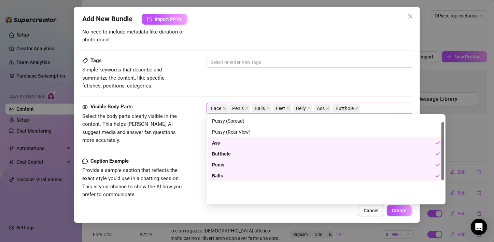
scroll to position [0, 0]
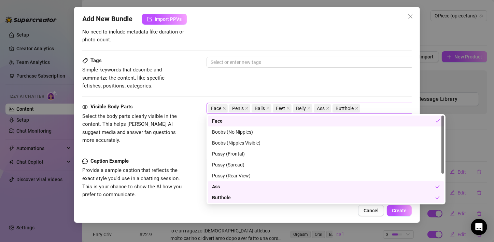
click at [266, 76] on div "Tags Simple keywords that describe and summarize the content, like specific fet…" at bounding box center [247, 73] width 330 height 33
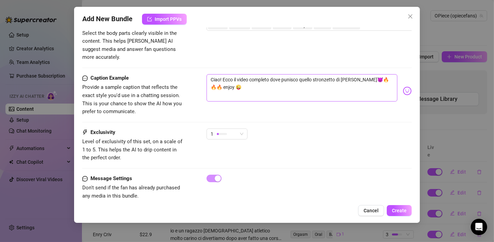
scroll to position [405, 0]
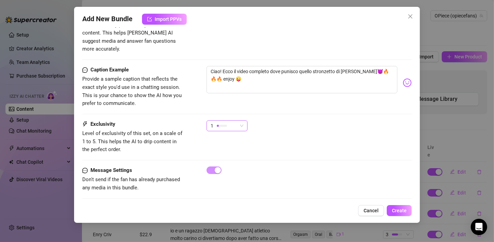
click at [241, 121] on span "1" at bounding box center [227, 126] width 33 height 10
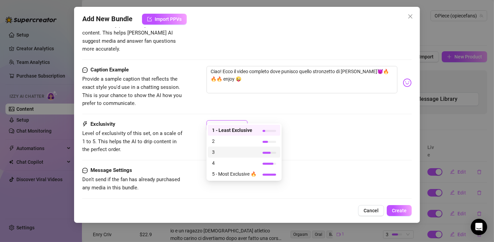
click at [222, 152] on span "3" at bounding box center [234, 152] width 44 height 8
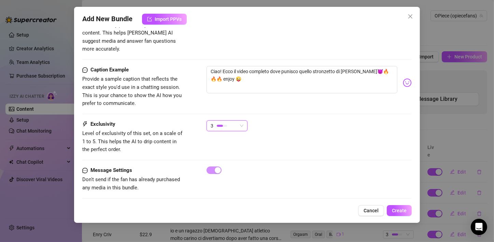
click at [294, 120] on div "3 3" at bounding box center [309, 128] width 205 height 17
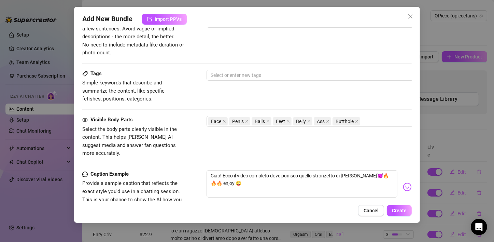
scroll to position [268, 0]
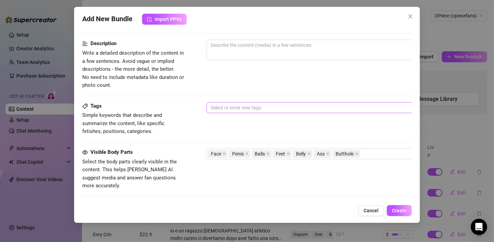
click at [248, 110] on div at bounding box center [322, 108] width 229 height 10
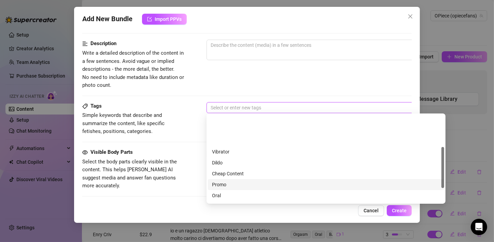
scroll to position [68, 0]
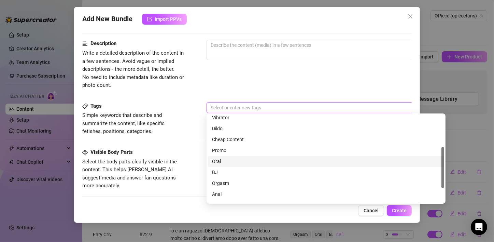
click at [225, 161] on div "Oral" at bounding box center [326, 162] width 228 height 8
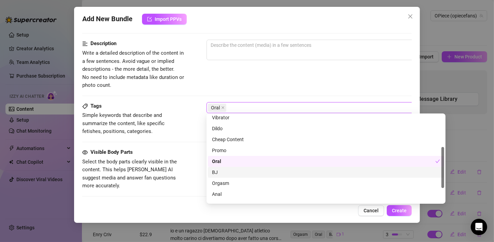
click at [221, 171] on div "BJ" at bounding box center [326, 172] width 228 height 8
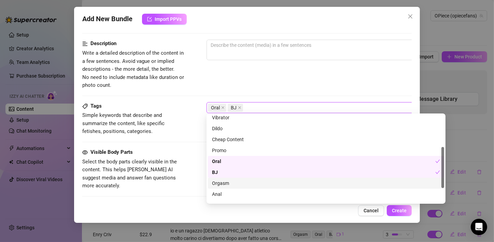
click at [223, 183] on div "Orgasm" at bounding box center [326, 183] width 228 height 8
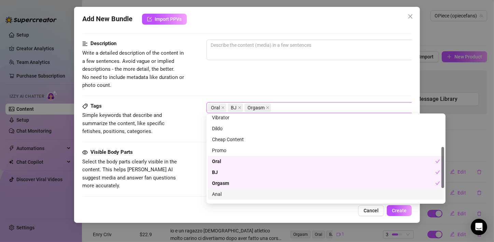
click at [223, 196] on div "Anal" at bounding box center [326, 194] width 228 height 8
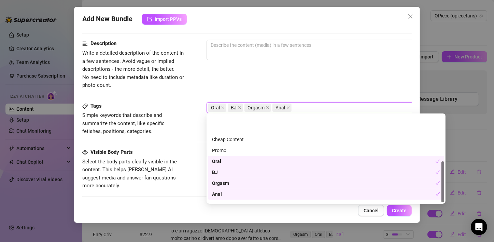
scroll to position [98, 0]
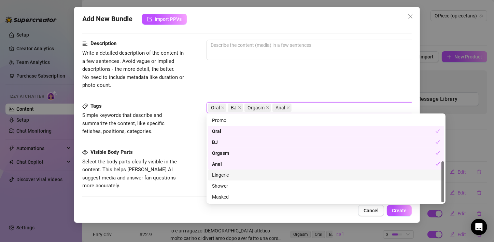
click at [229, 176] on div "Lingerie" at bounding box center [326, 175] width 228 height 8
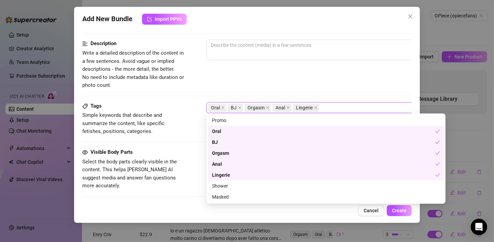
click at [230, 176] on div "Lingerie" at bounding box center [323, 175] width 223 height 8
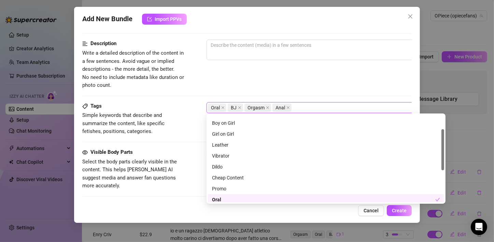
scroll to position [0, 0]
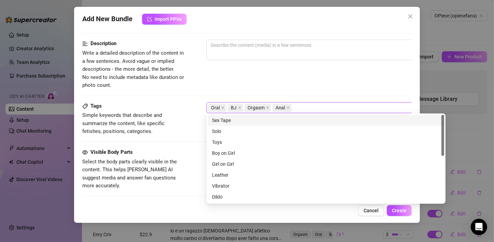
click at [318, 84] on div "Description Write a detailed description of the content in a few sentences. Avo…" at bounding box center [247, 65] width 330 height 50
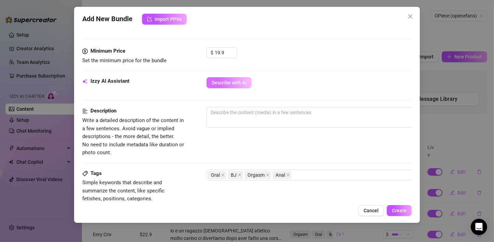
scroll to position [200, 0]
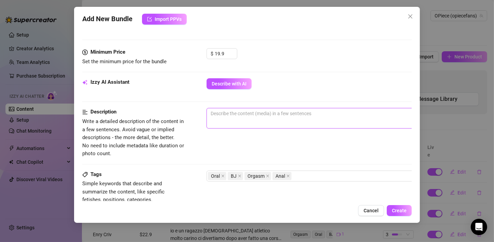
click at [247, 108] on textarea at bounding box center [326, 113] width 239 height 10
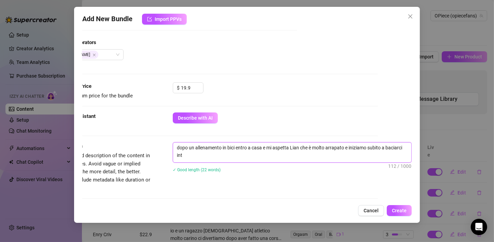
scroll to position [0, 0]
click at [299, 148] on textarea "dopo un allenamento in bici entro a casa e mi aspetta Lian che è molto arrapato…" at bounding box center [292, 152] width 239 height 18
click at [275, 154] on textarea "dopo un allenamento in bici entro a casa e mi aspetta [PERSON_NAME] che è molto…" at bounding box center [292, 152] width 239 height 18
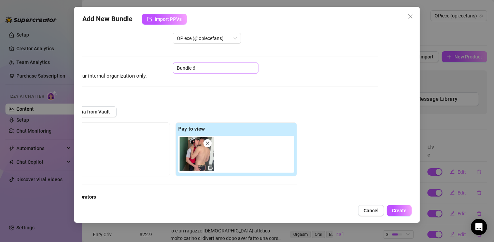
scroll to position [0, 36]
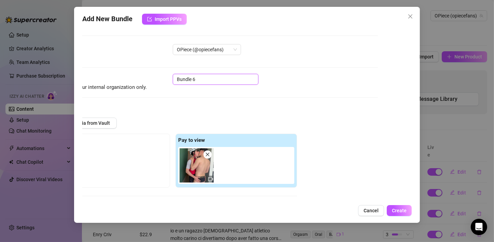
drag, startPoint x: 206, startPoint y: 80, endPoint x: 149, endPoint y: 80, distance: 57.4
click at [149, 80] on div "Name Name is for your internal organization only. Bundle 6" at bounding box center [214, 82] width 330 height 17
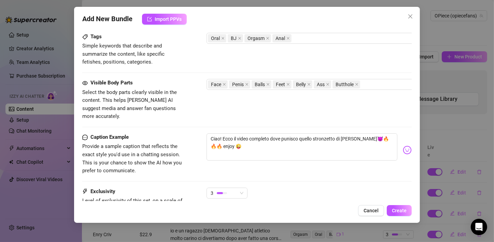
scroll to position [405, 0]
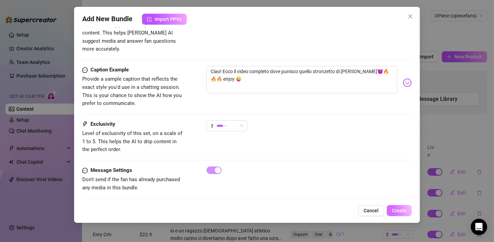
click at [395, 213] on span "Create" at bounding box center [399, 210] width 15 height 5
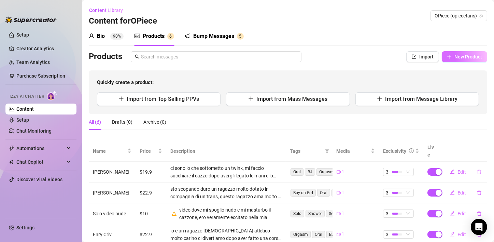
click at [455, 55] on span "New Product" at bounding box center [469, 56] width 28 height 5
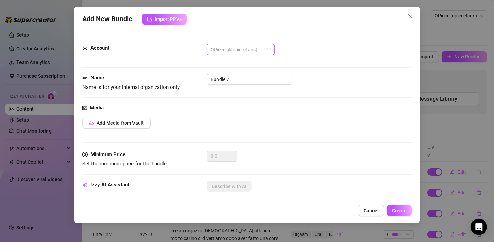
click at [263, 50] on span "OPiece (@opiecefans)" at bounding box center [241, 49] width 60 height 10
click at [243, 79] on input "Bundle 7" at bounding box center [250, 79] width 86 height 11
drag, startPoint x: 250, startPoint y: 78, endPoint x: 185, endPoint y: 79, distance: 66.0
click at [185, 79] on div "Name Name is for your internal organization only. Bundle 7" at bounding box center [247, 82] width 330 height 17
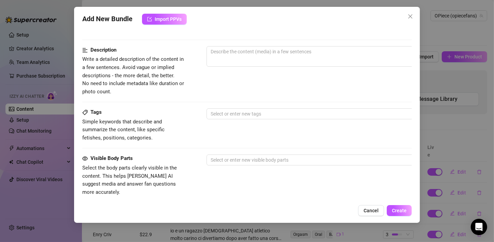
scroll to position [239, 0]
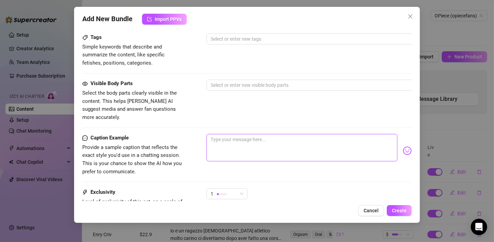
click at [247, 143] on textarea at bounding box center [302, 147] width 191 height 27
paste textarea "I have destroyed @obbytwink ass, ops @georseny 😈🥵💦💦💦 enjoy"
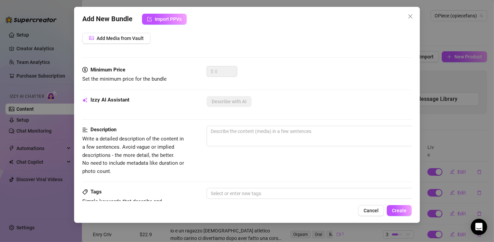
scroll to position [0, 0]
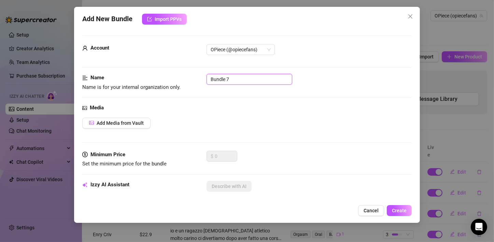
drag, startPoint x: 244, startPoint y: 80, endPoint x: 195, endPoint y: 82, distance: 48.5
click at [195, 82] on div "Name Name is for your internal organization only. Bundle 7" at bounding box center [247, 82] width 330 height 17
click at [267, 118] on div "Add Media from Vault" at bounding box center [247, 123] width 330 height 11
click at [138, 124] on span "Add Media from Vault" at bounding box center [120, 122] width 47 height 5
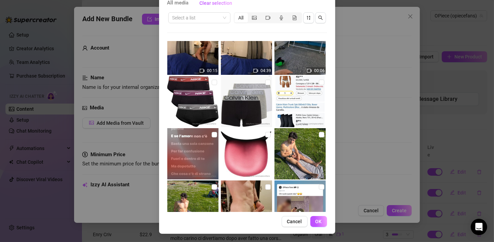
scroll to position [531, 0]
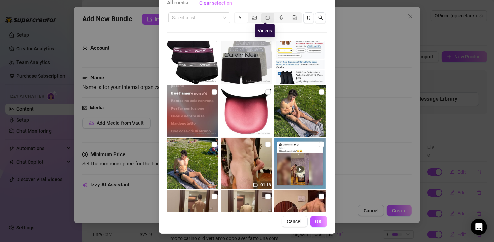
click at [267, 17] on icon "video-camera" at bounding box center [268, 18] width 5 height 4
click at [263, 14] on input "segmented control" at bounding box center [263, 14] width 0 height 0
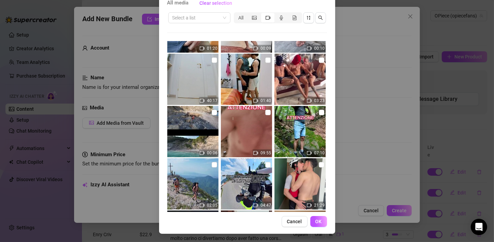
scroll to position [1087, 0]
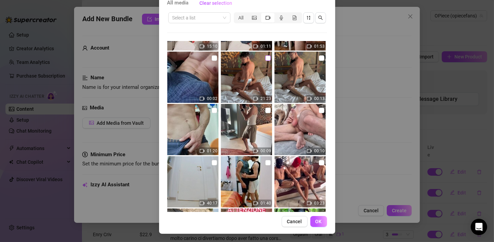
click at [266, 59] on input "checkbox" at bounding box center [268, 57] width 5 height 5
click at [316, 219] on span "OK" at bounding box center [319, 221] width 6 height 5
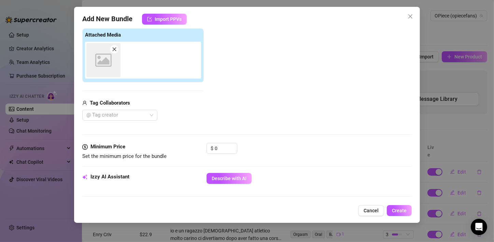
scroll to position [109, 0]
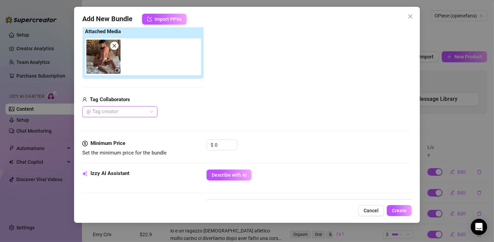
click at [134, 111] on div at bounding box center [116, 112] width 65 height 10
click at [100, 124] on div "Obbytwink" at bounding box center [120, 125] width 64 height 8
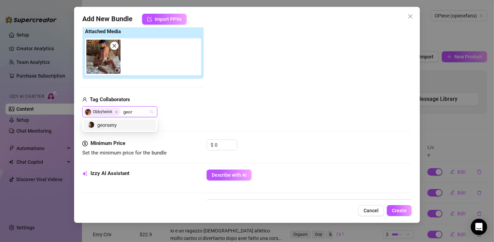
click at [127, 126] on div "georseny" at bounding box center [120, 125] width 64 height 8
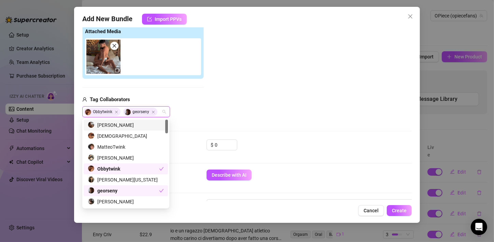
click at [221, 124] on div "Media Add Media from Vault Attached Media Tag Collaborators Obbytwink georseny" at bounding box center [247, 67] width 330 height 144
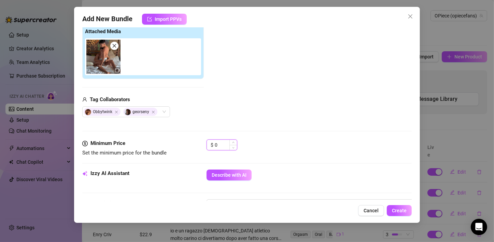
click at [218, 143] on input "0" at bounding box center [226, 145] width 22 height 10
drag, startPoint x: 215, startPoint y: 143, endPoint x: 207, endPoint y: 142, distance: 7.5
click at [207, 142] on div "$ 0" at bounding box center [222, 144] width 31 height 11
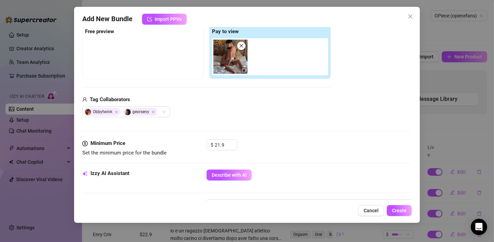
click at [230, 125] on div "Media Add Media from Vault Free preview Pay to view Tag Collaborators Obbytwink…" at bounding box center [247, 67] width 330 height 144
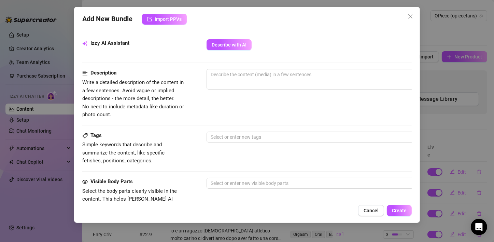
scroll to position [239, 0]
click at [255, 82] on span "0 / 1000" at bounding box center [326, 79] width 239 height 21
click at [258, 77] on textarea at bounding box center [326, 74] width 239 height 10
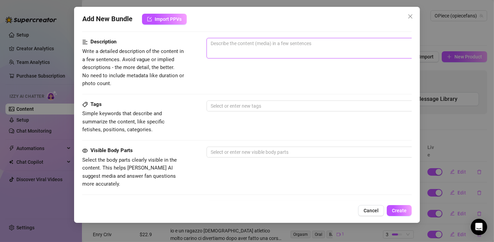
scroll to position [205, 0]
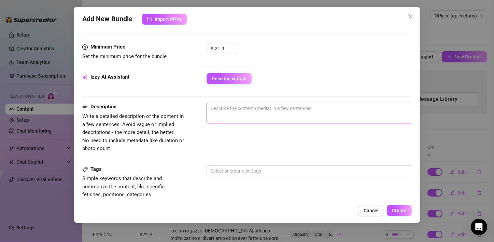
click at [253, 112] on textarea at bounding box center [326, 108] width 239 height 10
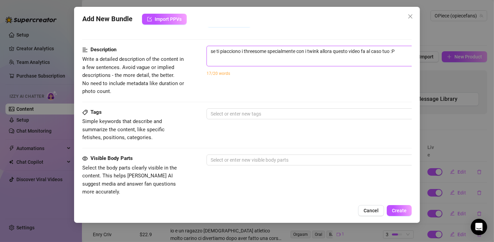
scroll to position [273, 0]
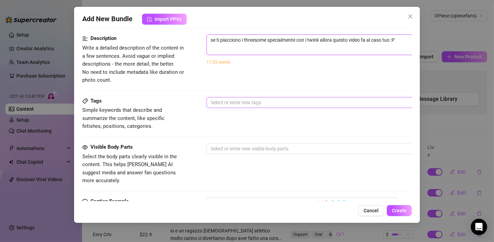
click at [238, 101] on div at bounding box center [322, 103] width 229 height 10
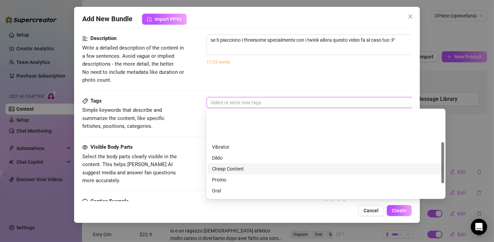
scroll to position [68, 0]
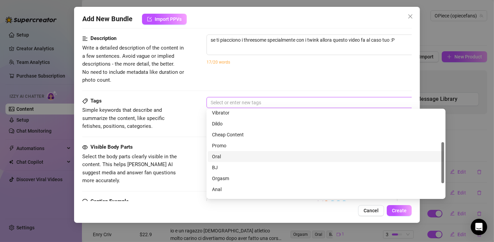
click at [231, 157] on div "Oral" at bounding box center [326, 157] width 228 height 8
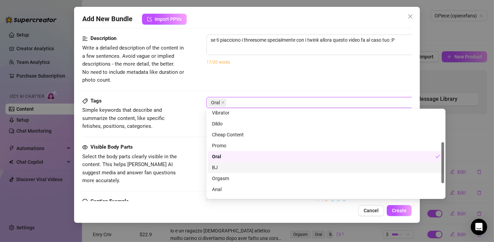
click at [223, 167] on div "BJ" at bounding box center [326, 168] width 228 height 8
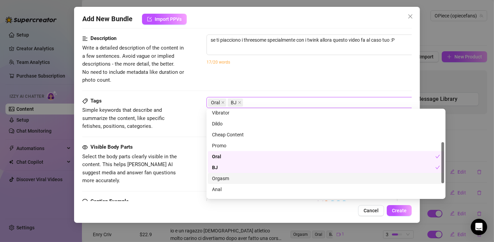
click at [223, 181] on div "Orgasm" at bounding box center [326, 179] width 228 height 8
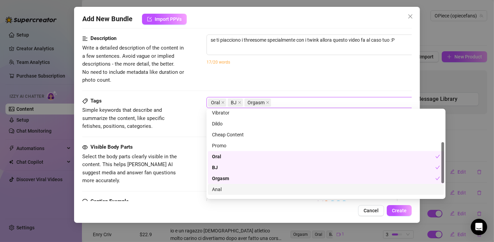
click at [221, 190] on div "Anal" at bounding box center [326, 190] width 228 height 8
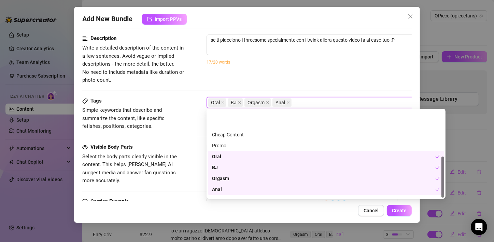
scroll to position [98, 0]
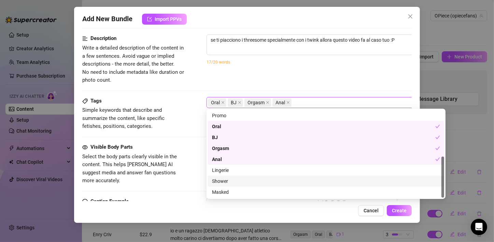
click at [169, 135] on div "Tags Simple keywords that describe and summarize the content, like specific fet…" at bounding box center [247, 120] width 330 height 46
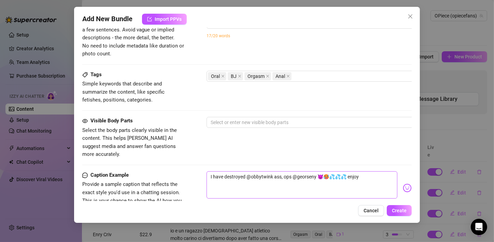
scroll to position [342, 0]
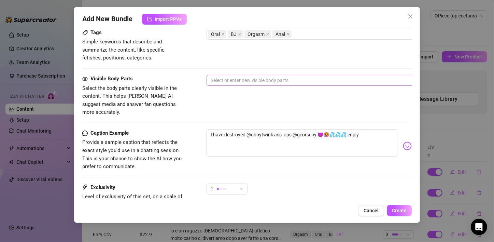
click at [244, 79] on div at bounding box center [322, 81] width 229 height 10
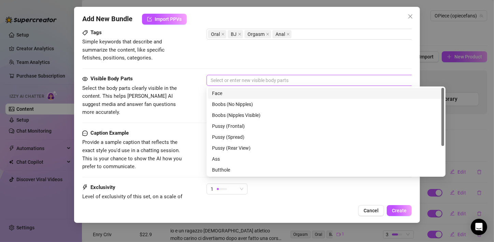
click at [237, 93] on div "Face" at bounding box center [326, 94] width 228 height 8
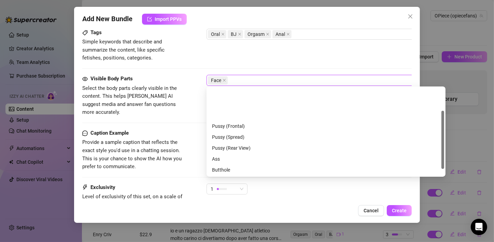
scroll to position [34, 0]
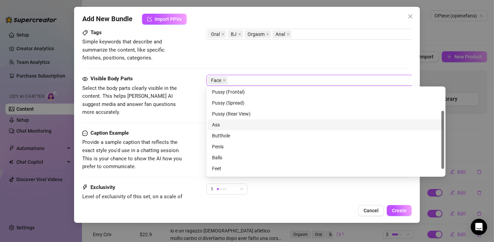
click at [223, 123] on div "Ass" at bounding box center [326, 125] width 228 height 8
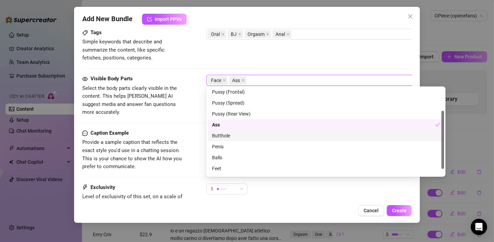
click at [223, 136] on div "Butthole" at bounding box center [326, 136] width 228 height 8
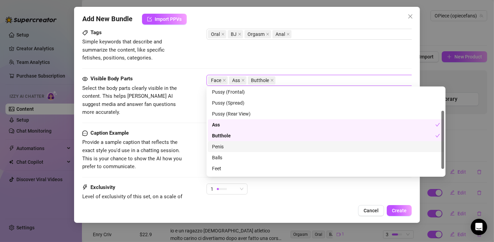
drag, startPoint x: 223, startPoint y: 147, endPoint x: 220, endPoint y: 155, distance: 8.6
click at [223, 147] on div "Penis" at bounding box center [326, 147] width 228 height 8
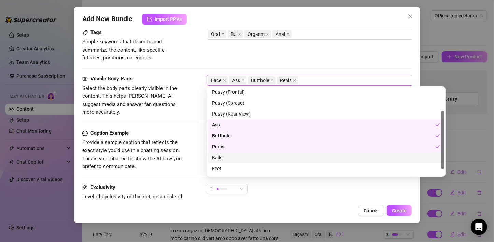
click at [220, 157] on div "Balls" at bounding box center [326, 158] width 228 height 8
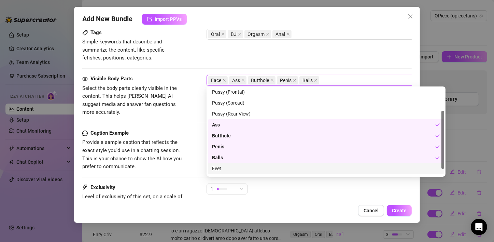
click at [220, 166] on div "Feet" at bounding box center [326, 169] width 228 height 8
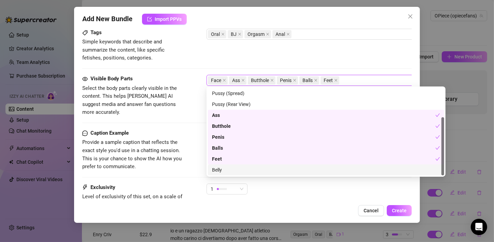
click at [225, 166] on div "Belly" at bounding box center [326, 170] width 228 height 8
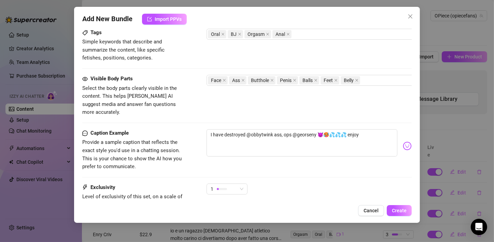
click at [170, 129] on div "Caption Example" at bounding box center [133, 133] width 103 height 8
click at [235, 185] on div "1" at bounding box center [224, 189] width 27 height 10
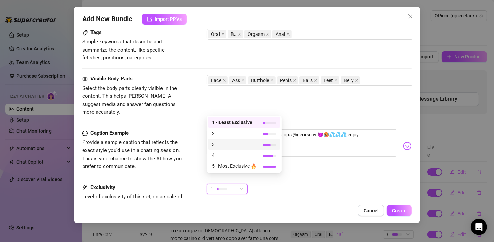
click at [218, 146] on span "3" at bounding box center [234, 144] width 44 height 8
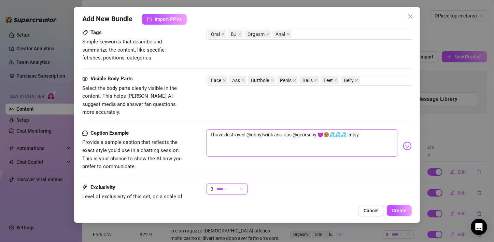
scroll to position [405, 0]
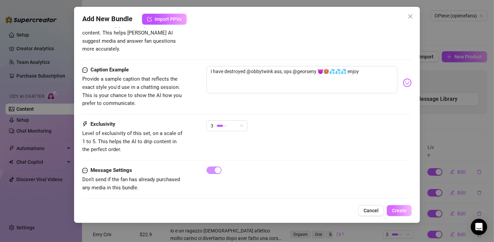
click at [396, 208] on span "Create" at bounding box center [399, 210] width 15 height 5
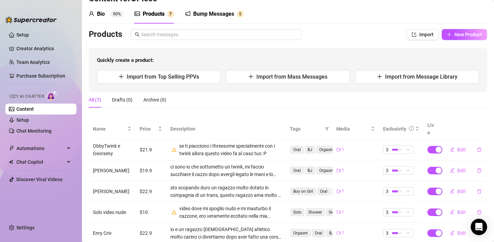
scroll to position [0, 0]
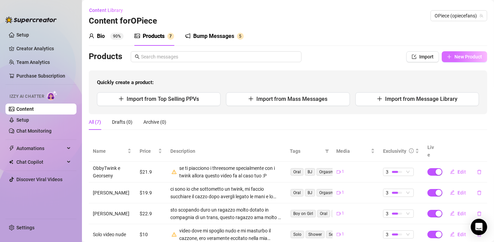
click at [460, 59] on span "New Product" at bounding box center [469, 56] width 28 height 5
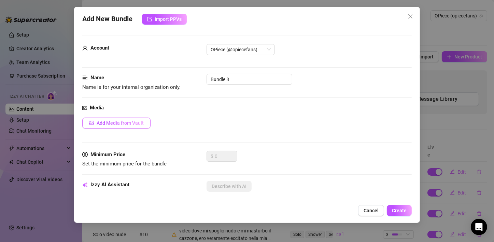
click at [142, 121] on span "Add Media from Vault" at bounding box center [120, 122] width 47 height 5
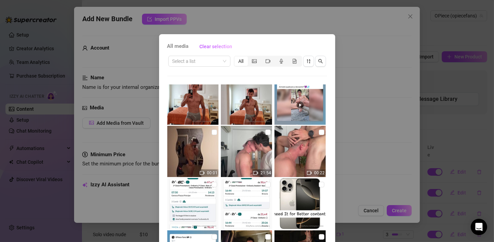
scroll to position [273, 0]
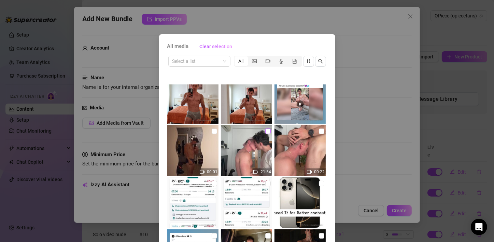
click at [266, 131] on input "checkbox" at bounding box center [268, 130] width 5 height 5
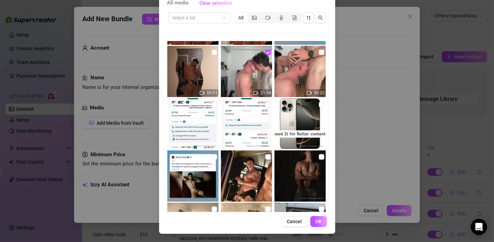
scroll to position [342, 0]
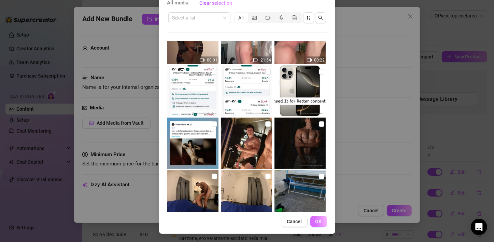
click at [320, 221] on button "OK" at bounding box center [319, 221] width 17 height 11
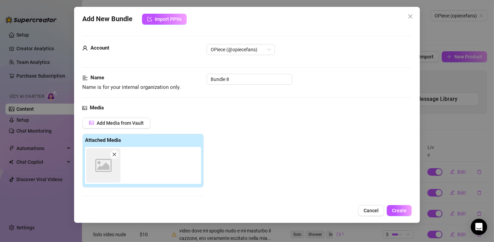
scroll to position [109, 0]
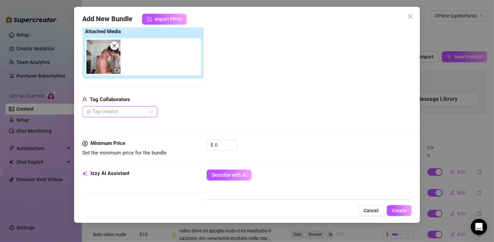
click at [144, 109] on div at bounding box center [116, 112] width 65 height 10
click at [149, 111] on div at bounding box center [116, 112] width 65 height 10
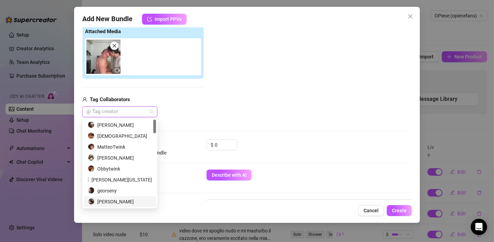
click at [118, 201] on div "[PERSON_NAME]" at bounding box center [120, 202] width 64 height 8
click at [222, 106] on div "Add Media from Vault Attached Media Tag Collaborators [PERSON_NAME]" at bounding box center [247, 63] width 330 height 109
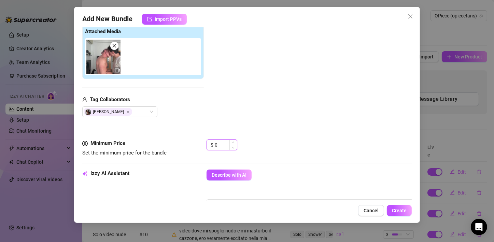
drag, startPoint x: 217, startPoint y: 144, endPoint x: 213, endPoint y: 145, distance: 3.8
click at [213, 145] on div "$ 0" at bounding box center [222, 144] width 31 height 11
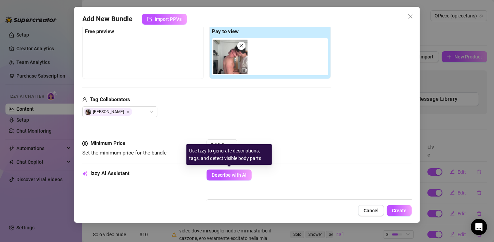
click at [288, 141] on div "$ 19.9" at bounding box center [309, 147] width 205 height 17
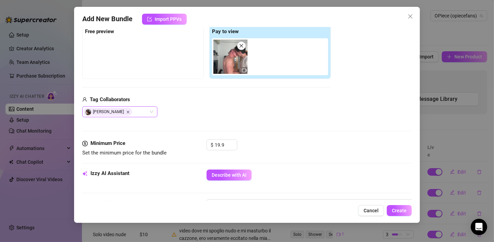
click at [130, 110] on icon "Close" at bounding box center [127, 111] width 3 height 3
click at [242, 48] on span at bounding box center [242, 46] width 8 height 8
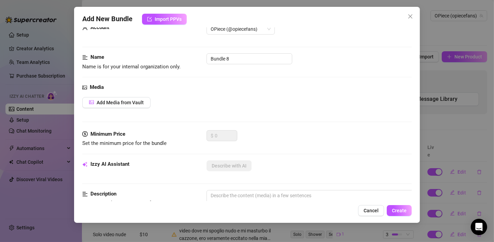
scroll to position [0, 0]
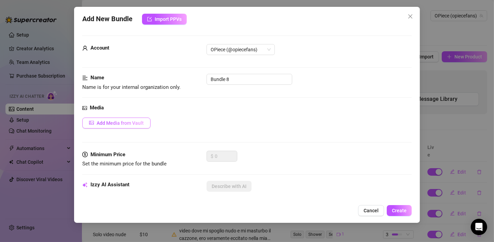
click at [127, 124] on span "Add Media from Vault" at bounding box center [120, 122] width 47 height 5
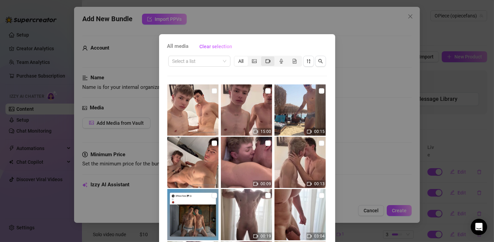
click at [266, 63] on icon "video-camera" at bounding box center [268, 61] width 5 height 4
click at [263, 57] on input "segmented control" at bounding box center [263, 57] width 0 height 0
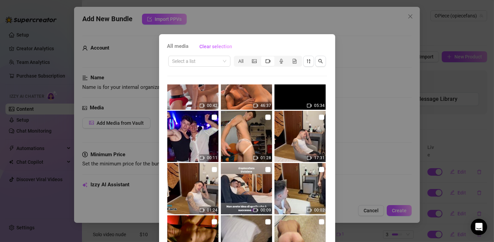
scroll to position [410, 0]
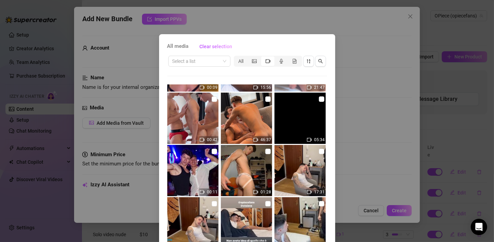
click at [283, 124] on img at bounding box center [300, 118] width 51 height 51
click at [311, 114] on img at bounding box center [300, 118] width 51 height 51
click at [311, 109] on img at bounding box center [300, 118] width 51 height 51
click at [305, 110] on img at bounding box center [300, 118] width 51 height 51
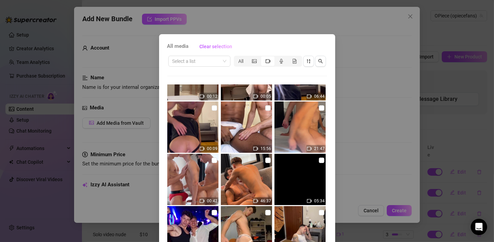
scroll to position [308, 0]
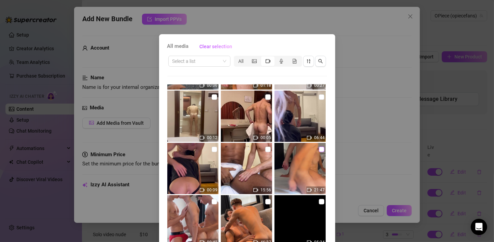
click at [319, 151] on input "checkbox" at bounding box center [321, 149] width 5 height 5
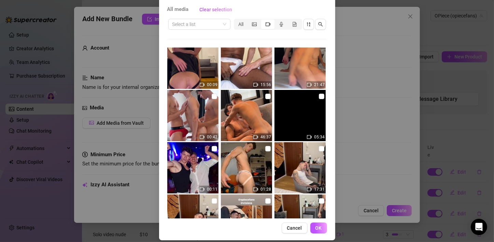
scroll to position [43, 0]
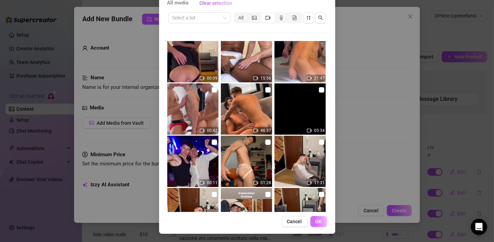
click at [313, 222] on button "OK" at bounding box center [319, 221] width 17 height 11
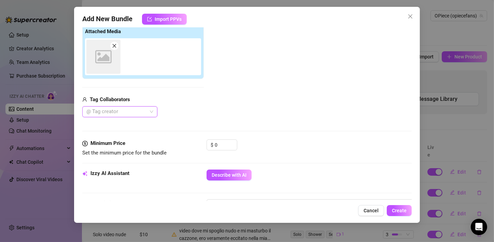
scroll to position [109, 0]
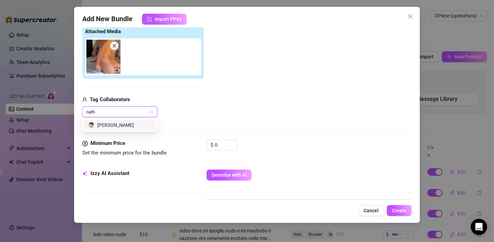
click at [117, 124] on div "[PERSON_NAME]" at bounding box center [120, 125] width 64 height 8
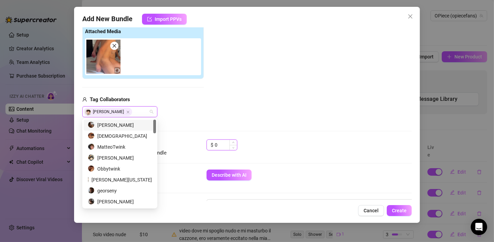
click at [225, 146] on input "0" at bounding box center [226, 145] width 22 height 10
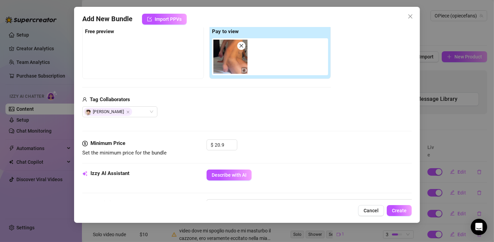
click at [259, 104] on div "Tag Collaborators [PERSON_NAME]" at bounding box center [206, 107] width 249 height 22
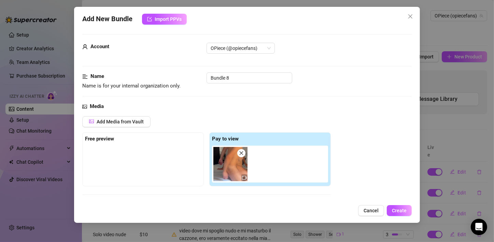
scroll to position [0, 0]
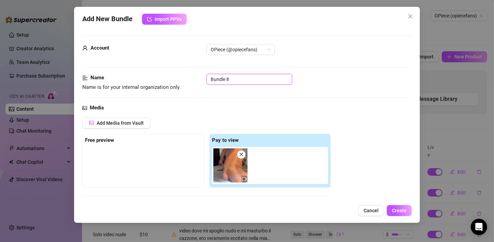
drag, startPoint x: 236, startPoint y: 79, endPoint x: 210, endPoint y: 76, distance: 26.4
click at [210, 76] on input "Bundle 8" at bounding box center [250, 79] width 86 height 11
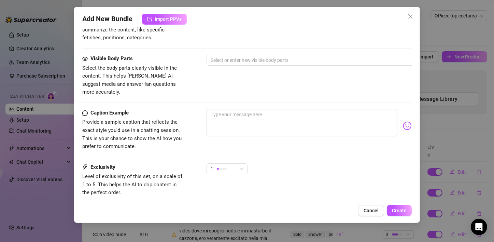
scroll to position [376, 0]
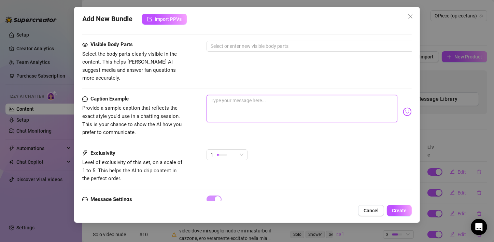
click at [256, 100] on textarea at bounding box center [302, 108] width 191 height 27
paste textarea "A [GEOGRAPHIC_DATA] ho incontrato [PERSON_NAME], ha un [DEMOGRAPHIC_DATA] pisel…"
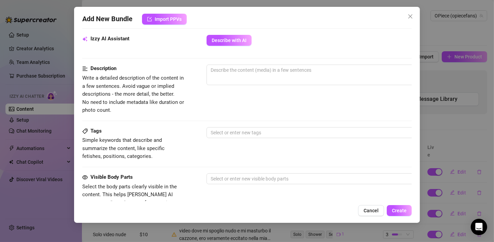
scroll to position [239, 0]
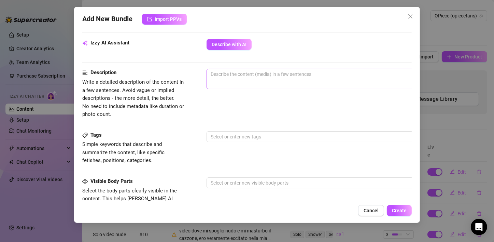
click at [249, 79] on span "0 / 1000" at bounding box center [326, 79] width 239 height 21
click at [252, 73] on textarea at bounding box center [326, 74] width 239 height 10
paste textarea "A [GEOGRAPHIC_DATA] ho incontrato [PERSON_NAME], ha un [DEMOGRAPHIC_DATA] pisel…"
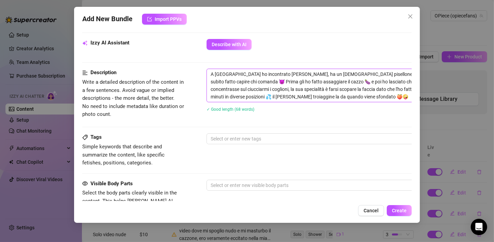
scroll to position [0, 0]
click at [276, 113] on div "✓ Good length (68 words)" at bounding box center [326, 109] width 239 height 11
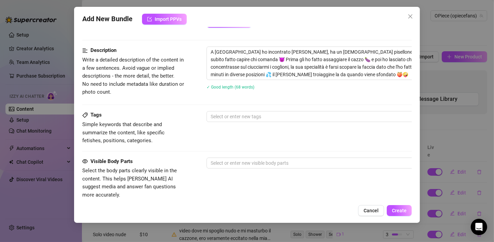
scroll to position [273, 0]
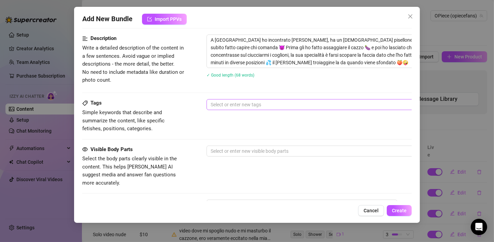
click at [219, 100] on div at bounding box center [322, 105] width 229 height 10
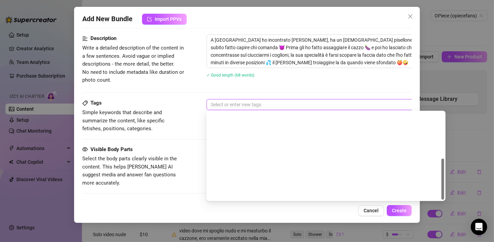
scroll to position [98, 0]
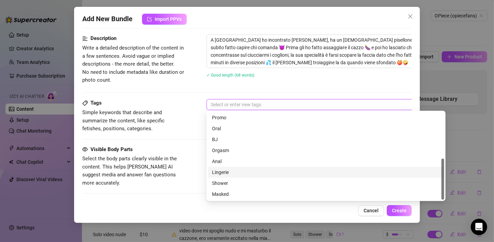
click at [223, 173] on div "Lingerie" at bounding box center [326, 172] width 228 height 8
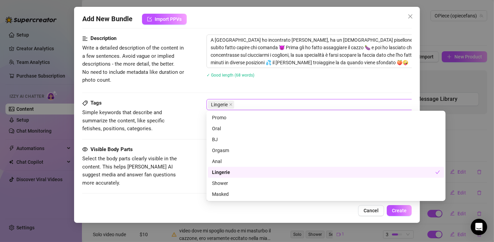
click at [223, 172] on div "Lingerie" at bounding box center [323, 172] width 223 height 8
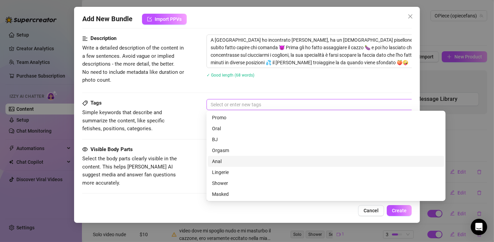
click at [221, 160] on div "Anal" at bounding box center [326, 162] width 228 height 8
click at [224, 151] on div "Orgasm" at bounding box center [326, 151] width 228 height 8
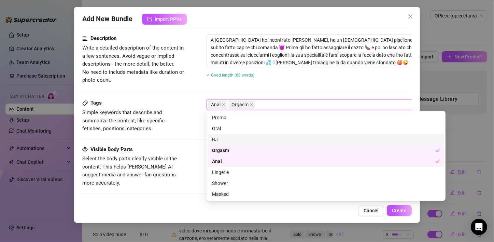
click at [222, 136] on div "BJ" at bounding box center [326, 140] width 228 height 8
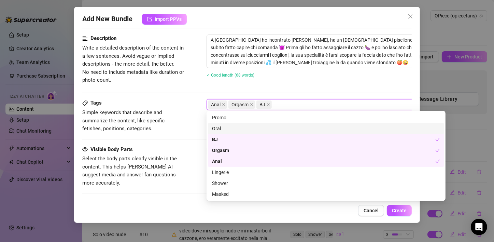
click at [223, 126] on div "Oral" at bounding box center [326, 129] width 228 height 8
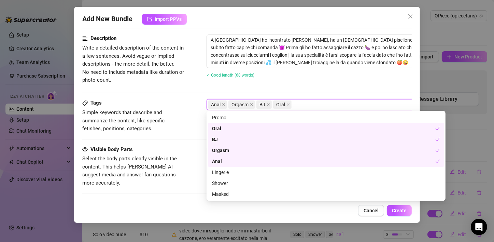
scroll to position [64, 0]
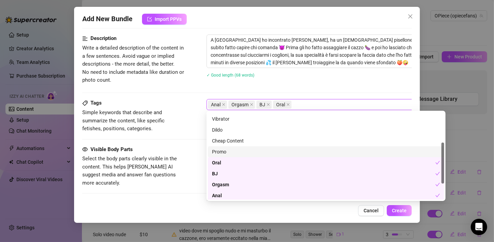
click at [183, 129] on span "Simple keywords that describe and summarize the content, like specific fetishes…" at bounding box center [133, 121] width 103 height 24
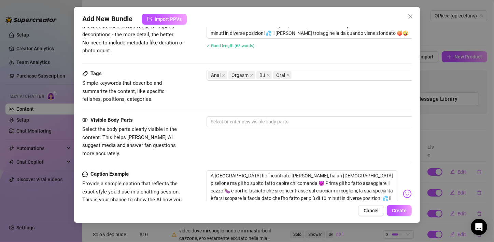
scroll to position [342, 0]
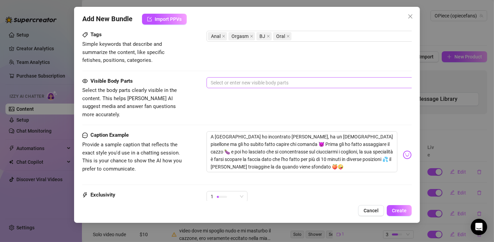
click at [256, 78] on div at bounding box center [322, 83] width 229 height 10
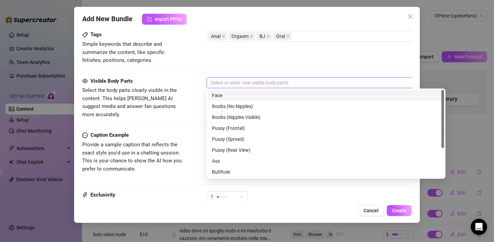
click at [225, 97] on div "Face" at bounding box center [326, 96] width 228 height 8
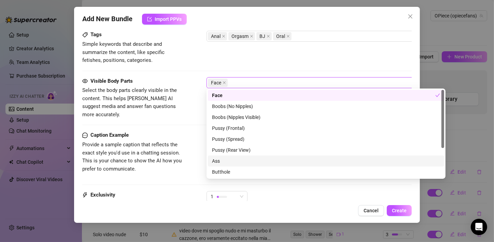
click at [218, 166] on div "Ass" at bounding box center [326, 160] width 236 height 11
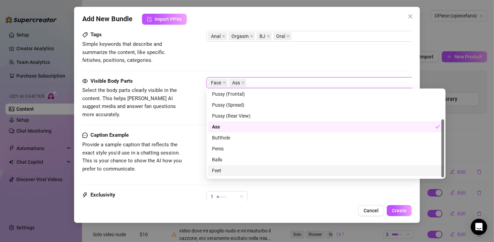
scroll to position [44, 0]
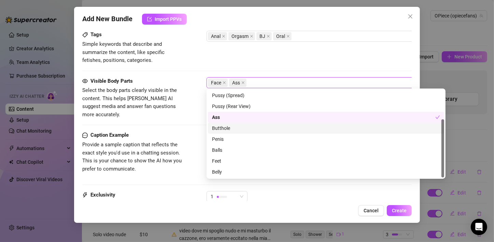
click at [228, 129] on div "Butthole" at bounding box center [326, 128] width 228 height 8
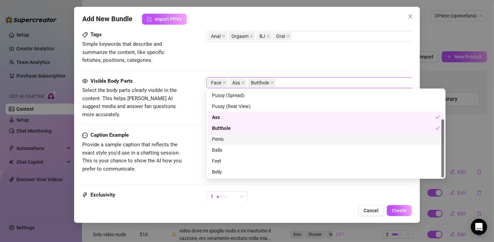
click at [223, 138] on div "Penis" at bounding box center [326, 139] width 228 height 8
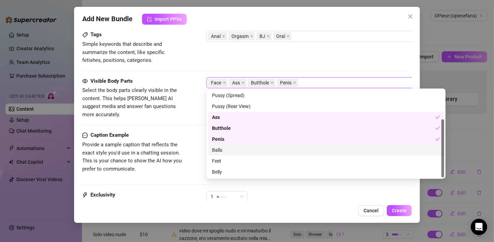
click at [223, 148] on div "Balls" at bounding box center [326, 150] width 228 height 8
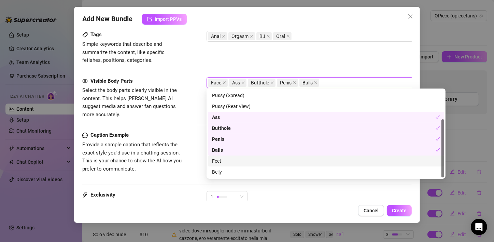
click at [221, 158] on div "Feet" at bounding box center [326, 161] width 228 height 8
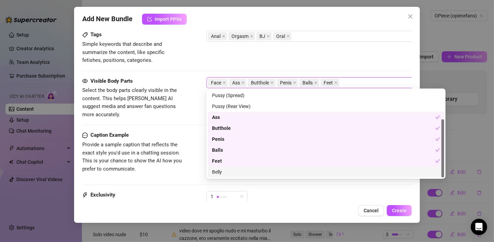
click at [221, 169] on div "Belly" at bounding box center [326, 172] width 228 height 8
click at [177, 149] on span "Provide a sample caption that reflects the exact style you'd use in a chatting …" at bounding box center [131, 156] width 99 height 30
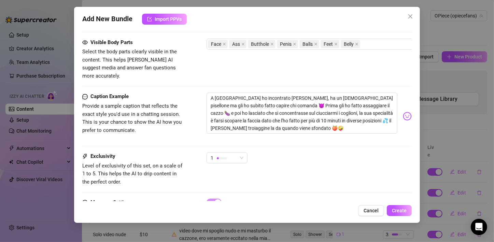
scroll to position [410, 0]
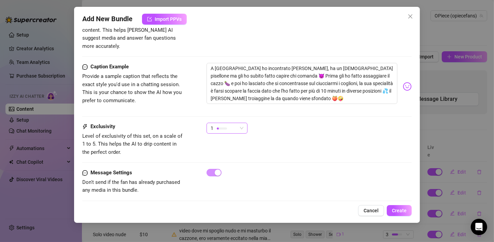
click at [228, 124] on div "1" at bounding box center [224, 128] width 27 height 10
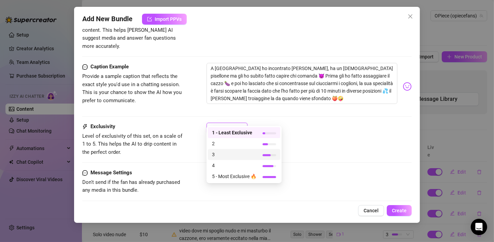
click at [220, 152] on span "3" at bounding box center [234, 155] width 44 height 8
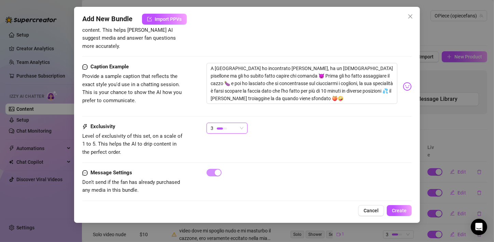
click at [173, 133] on span "Level of exclusivity of this set, on a scale of 1 to 5. This helps the AI to dr…" at bounding box center [132, 144] width 100 height 22
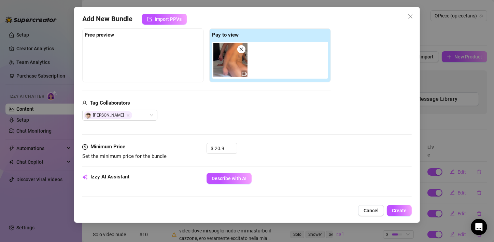
scroll to position [0, 0]
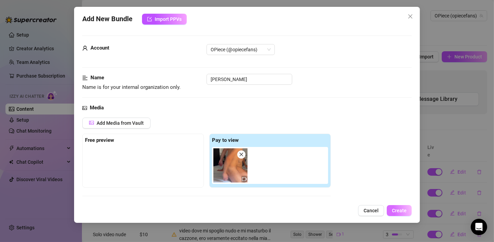
click at [406, 207] on button "Create" at bounding box center [399, 210] width 25 height 11
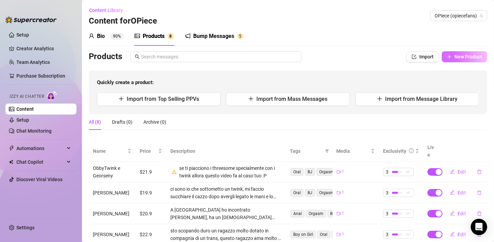
click at [455, 55] on span "New Product" at bounding box center [469, 56] width 28 height 5
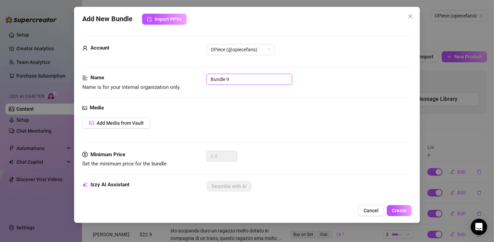
drag, startPoint x: 243, startPoint y: 78, endPoint x: 194, endPoint y: 77, distance: 48.9
click at [194, 77] on div "Name Name is for your internal organization only. Bundle 9" at bounding box center [247, 82] width 330 height 17
click at [243, 99] on div "Name Name is for your internal organization only. Gabri twink" at bounding box center [247, 89] width 330 height 30
click at [140, 122] on span "Add Media from Vault" at bounding box center [120, 122] width 47 height 5
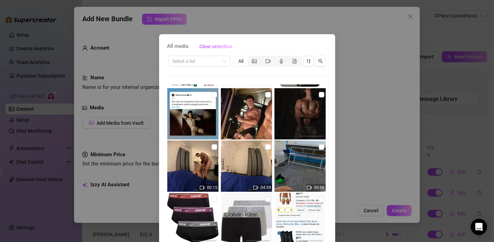
scroll to position [581, 0]
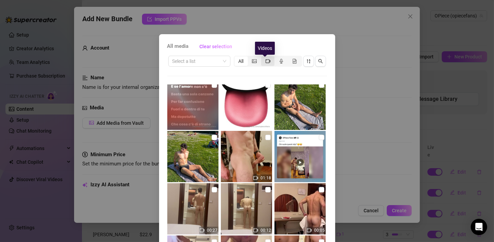
click at [267, 63] on icon "video-camera" at bounding box center [268, 61] width 5 height 5
click at [263, 57] on input "segmented control" at bounding box center [263, 57] width 0 height 0
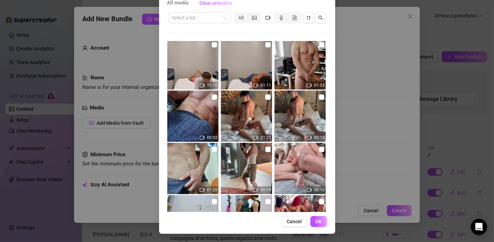
scroll to position [1014, 0]
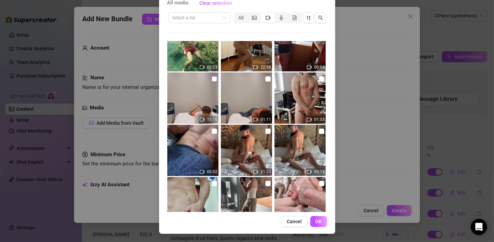
click at [212, 79] on input "checkbox" at bounding box center [214, 78] width 5 height 5
click at [317, 221] on span "OK" at bounding box center [319, 221] width 6 height 5
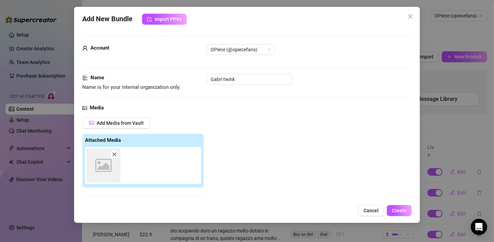
scroll to position [109, 0]
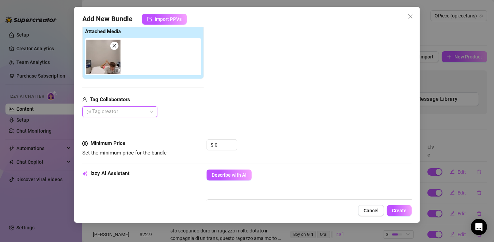
click at [125, 113] on div at bounding box center [116, 112] width 65 height 10
click at [106, 124] on div "[PERSON_NAME]" at bounding box center [120, 125] width 64 height 8
click at [232, 144] on span "Decrease Value" at bounding box center [234, 147] width 8 height 6
drag, startPoint x: 222, startPoint y: 144, endPoint x: 212, endPoint y: 143, distance: 10.4
click at [212, 143] on div "$ 0" at bounding box center [222, 144] width 31 height 11
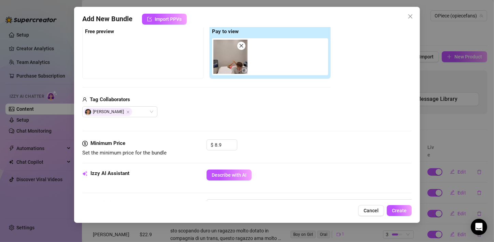
click at [238, 132] on div "Media Add Media from Vault Free preview Pay to view Tag Collaborators [PERSON_N…" at bounding box center [247, 67] width 330 height 144
drag, startPoint x: 222, startPoint y: 146, endPoint x: 207, endPoint y: 144, distance: 15.1
click at [207, 146] on div "$ 8.9" at bounding box center [222, 144] width 31 height 11
click at [199, 131] on div "Media Add Media from Vault Free preview Pay to view Tag Collaborators [PERSON_N…" at bounding box center [247, 67] width 330 height 144
drag, startPoint x: 227, startPoint y: 145, endPoint x: 205, endPoint y: 144, distance: 21.9
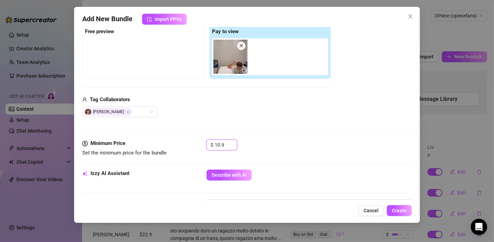
click at [205, 144] on div "Minimum Price Set the minimum price for the bundle $ 10.9" at bounding box center [247, 147] width 330 height 17
click at [229, 132] on div "Media Add Media from Vault Free preview Pay to view Tag Collaborators [PERSON_N…" at bounding box center [247, 67] width 330 height 144
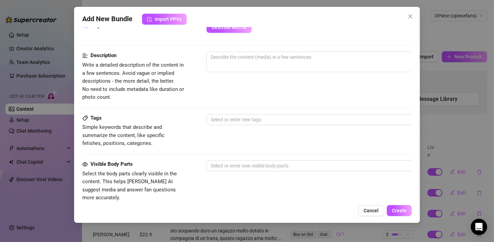
scroll to position [314, 0]
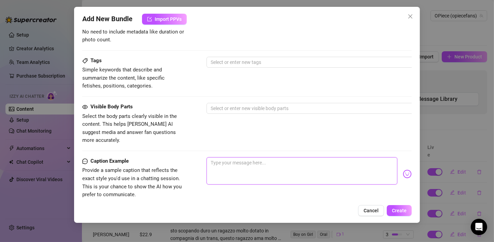
click at [230, 164] on textarea at bounding box center [302, 170] width 191 height 27
paste textarea "Overdose di cazzo per @gabritwink 😈💦💦💦 full video"
click at [313, 164] on textarea "Overdose di cazzo per @gabritwink 😈💦💦💦 full video" at bounding box center [302, 170] width 191 height 27
click at [258, 109] on div at bounding box center [322, 109] width 229 height 10
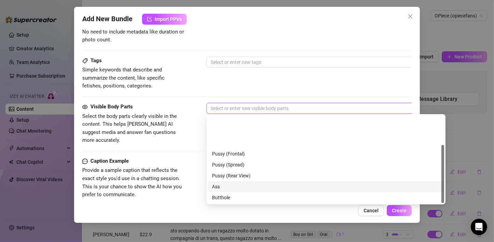
scroll to position [44, 0]
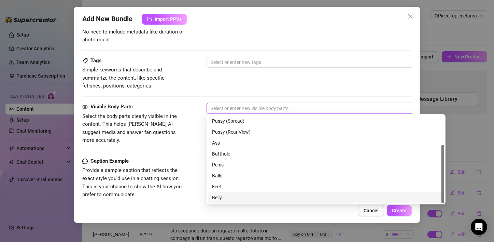
click at [224, 197] on div "Belly" at bounding box center [326, 198] width 228 height 8
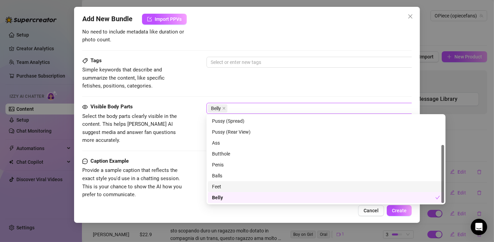
click at [221, 186] on div "Feet" at bounding box center [326, 187] width 228 height 8
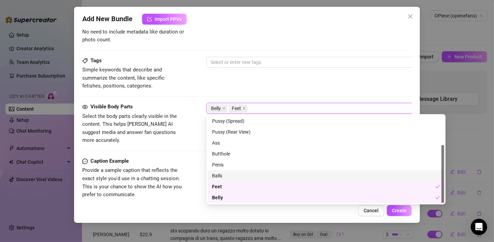
drag, startPoint x: 224, startPoint y: 174, endPoint x: 226, endPoint y: 168, distance: 6.1
click at [224, 174] on div "Balls" at bounding box center [326, 176] width 228 height 8
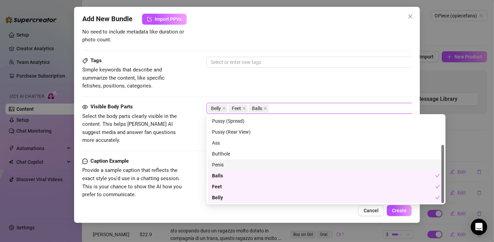
click at [228, 163] on div "Penis" at bounding box center [326, 165] width 228 height 8
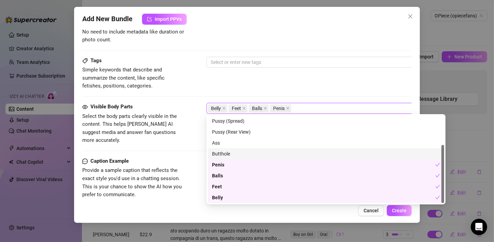
drag, startPoint x: 230, startPoint y: 150, endPoint x: 227, endPoint y: 146, distance: 5.2
click at [229, 150] on div "Butthole" at bounding box center [326, 154] width 228 height 8
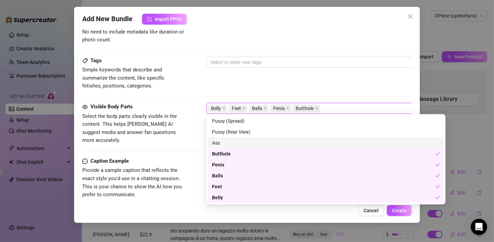
click at [228, 140] on div "Ass" at bounding box center [326, 143] width 228 height 8
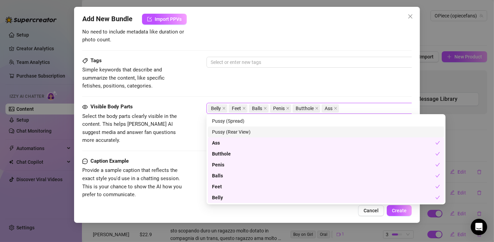
click at [191, 125] on div "Visible Body Parts Select the body parts clearly visible in the content. This h…" at bounding box center [247, 124] width 330 height 42
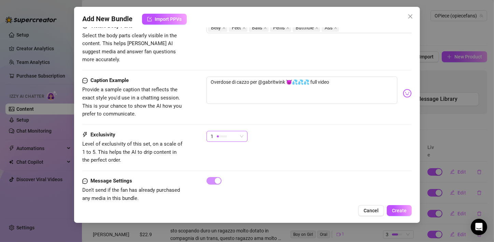
scroll to position [405, 0]
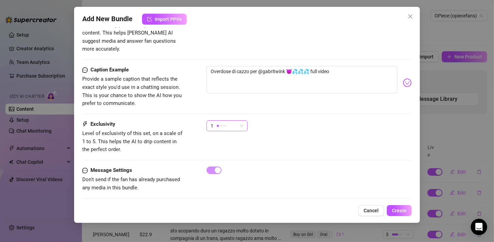
click at [242, 121] on span "1" at bounding box center [227, 126] width 33 height 10
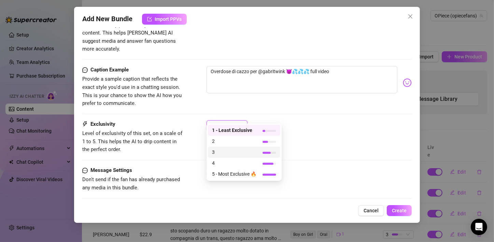
drag, startPoint x: 224, startPoint y: 148, endPoint x: 220, endPoint y: 143, distance: 6.8
click at [224, 149] on span "3" at bounding box center [234, 152] width 44 height 8
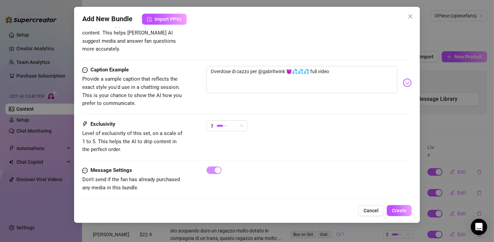
click at [180, 130] on span "Level of exclusivity of this set, on a scale of 1 to 5. This helps the AI to dr…" at bounding box center [132, 141] width 100 height 22
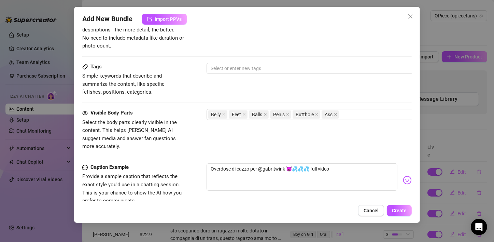
scroll to position [268, 0]
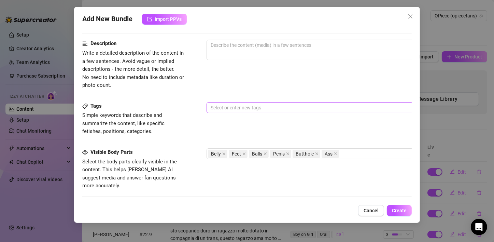
click at [243, 110] on div at bounding box center [322, 108] width 229 height 10
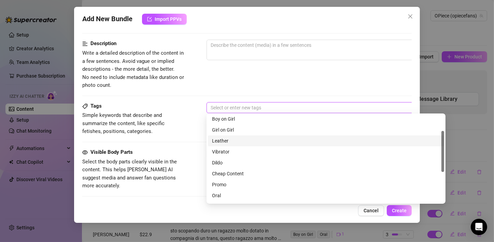
scroll to position [98, 0]
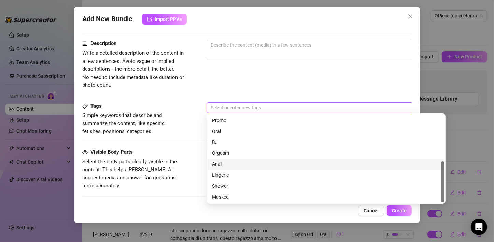
click at [226, 164] on div "Anal" at bounding box center [326, 164] width 228 height 8
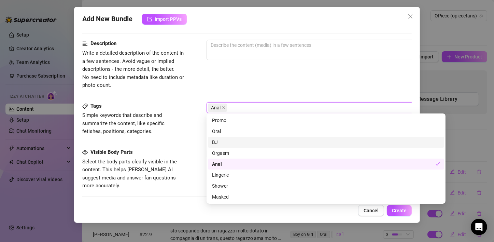
click at [220, 141] on div "BJ" at bounding box center [326, 142] width 228 height 8
click at [220, 163] on div "Anal" at bounding box center [323, 164] width 223 height 8
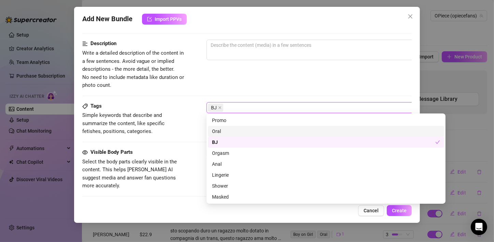
click at [221, 131] on div "Oral" at bounding box center [326, 131] width 228 height 8
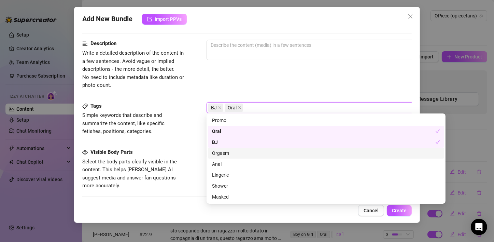
click at [230, 157] on div "Orgasm" at bounding box center [326, 153] width 228 height 8
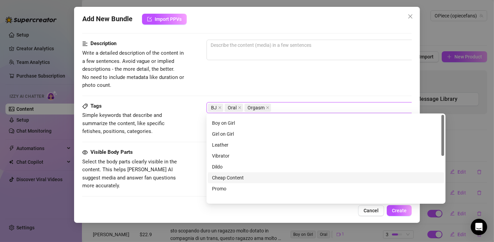
scroll to position [0, 0]
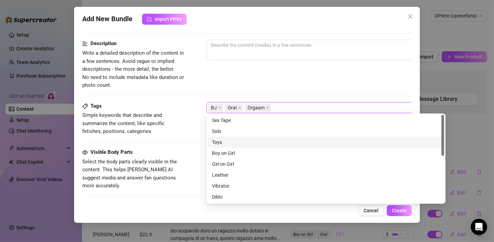
click at [189, 110] on div "Tags Simple keywords that describe and summarize the content, like specific fet…" at bounding box center [247, 118] width 330 height 33
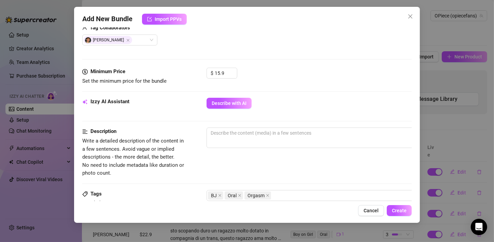
scroll to position [166, 0]
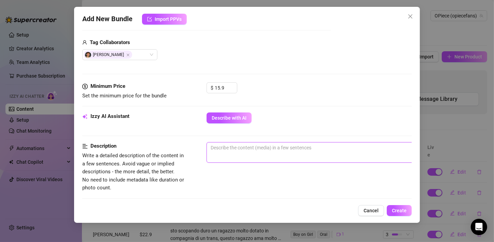
click at [249, 152] on textarea at bounding box center [326, 148] width 239 height 10
paste textarea "Overdose di cazzo per @gabritwink 😈💦💦💦 full video"
drag, startPoint x: 337, startPoint y: 144, endPoint x: 191, endPoint y: 134, distance: 146.3
click at [191, 134] on form "Account OPiece (@opiecefans) Name Name is for your internal organization only. …" at bounding box center [247, 157] width 330 height 574
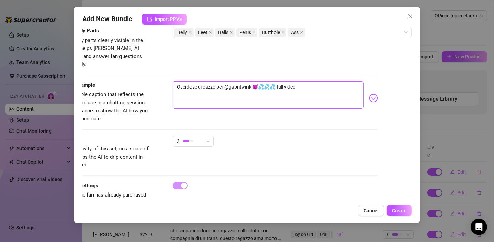
scroll to position [405, 36]
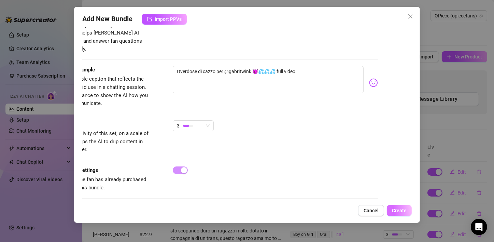
click at [396, 211] on span "Create" at bounding box center [399, 210] width 15 height 5
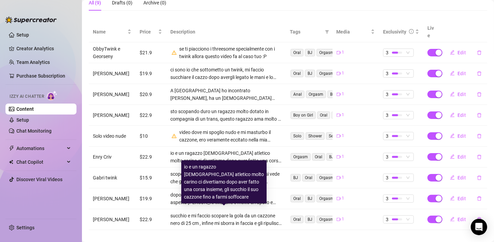
scroll to position [0, 0]
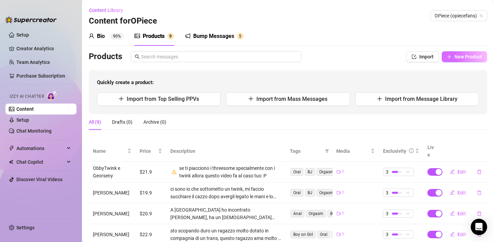
click at [455, 57] on span "New Product" at bounding box center [469, 56] width 28 height 5
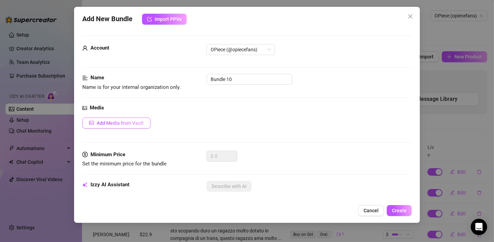
click at [131, 124] on span "Add Media from Vault" at bounding box center [120, 122] width 47 height 5
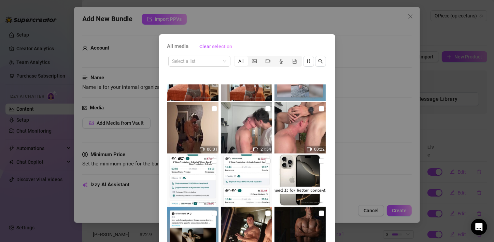
scroll to position [308, 0]
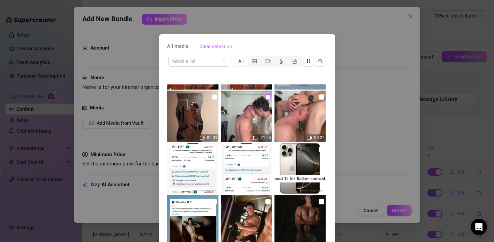
click at [266, 99] on input "checkbox" at bounding box center [268, 96] width 5 height 5
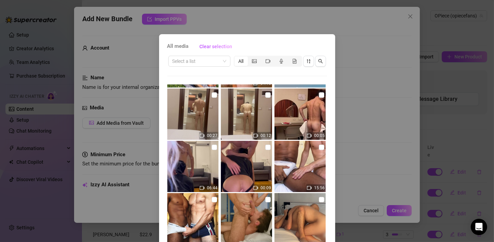
scroll to position [43, 0]
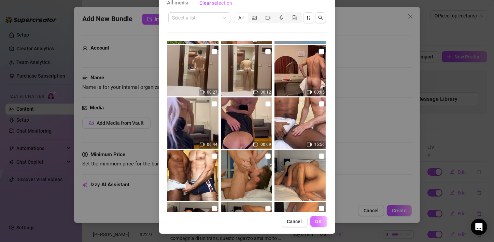
click at [318, 222] on span "OK" at bounding box center [319, 221] width 6 height 5
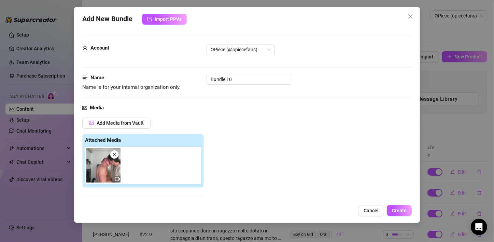
scroll to position [109, 0]
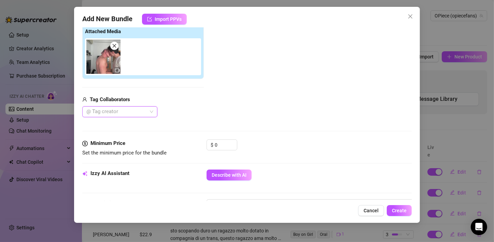
click at [147, 113] on div at bounding box center [116, 112] width 65 height 10
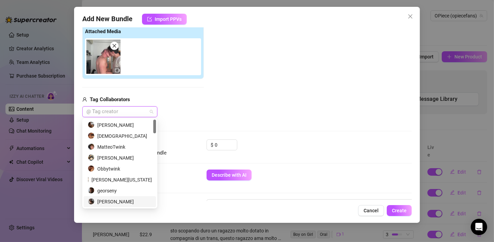
click at [126, 201] on div "[PERSON_NAME]" at bounding box center [120, 202] width 64 height 8
click at [278, 136] on div "Media Add Media from Vault Attached Media Tag Collaborators [PERSON_NAME] [PERS…" at bounding box center [247, 67] width 330 height 144
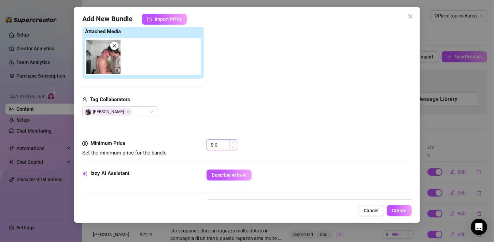
drag, startPoint x: 230, startPoint y: 146, endPoint x: 208, endPoint y: 146, distance: 22.2
click at [208, 146] on div "$ 0" at bounding box center [222, 144] width 31 height 11
drag, startPoint x: 219, startPoint y: 147, endPoint x: 211, endPoint y: 144, distance: 8.8
click at [211, 144] on div "$ 0" at bounding box center [222, 144] width 31 height 11
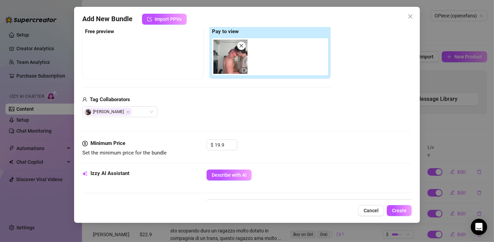
click at [235, 132] on div "Media Add Media from Vault Free preview Pay to view Tag Collaborators [PERSON_N…" at bounding box center [247, 67] width 330 height 144
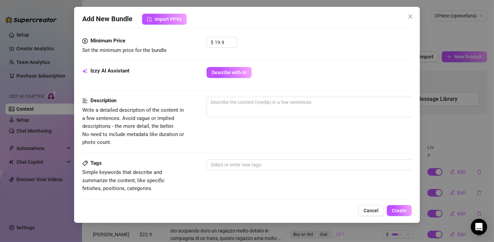
scroll to position [348, 0]
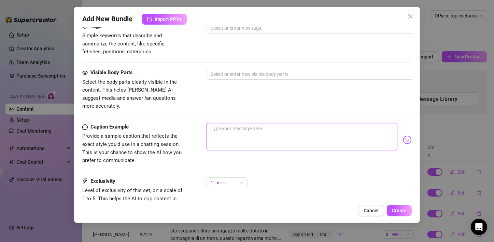
click at [235, 123] on textarea at bounding box center [302, 136] width 191 height 27
paste textarea "enjoy kissing and blowjob in [GEOGRAPHIC_DATA] with the big boy [PERSON_NAME] 😈…"
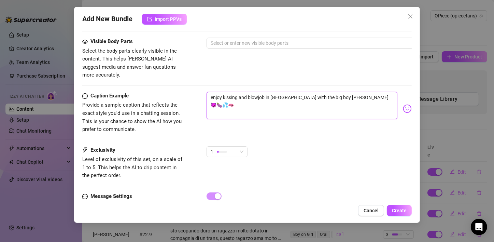
scroll to position [405, 0]
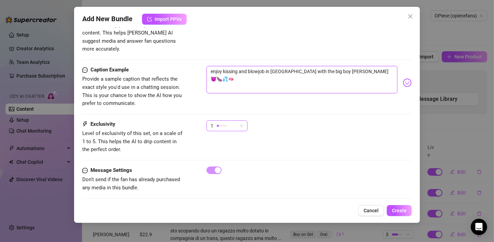
click at [236, 121] on div "1" at bounding box center [224, 126] width 27 height 10
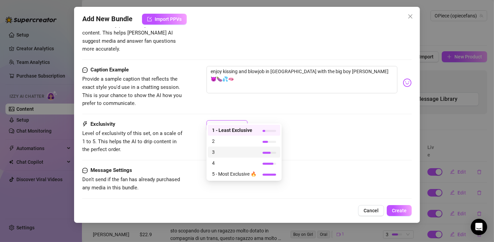
click at [219, 152] on span "3" at bounding box center [234, 152] width 44 height 8
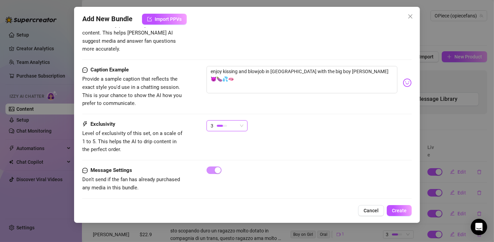
click at [318, 122] on div "3 3" at bounding box center [309, 128] width 205 height 17
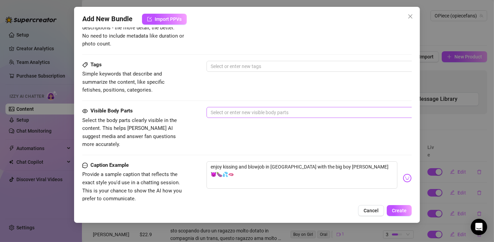
scroll to position [302, 0]
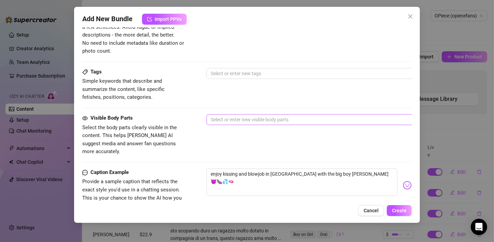
click at [262, 124] on div "Select or enter new visible body parts" at bounding box center [326, 119] width 239 height 11
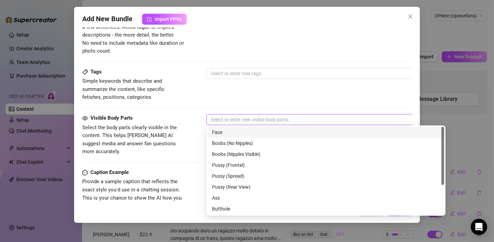
click at [225, 134] on div "Face" at bounding box center [326, 132] width 228 height 8
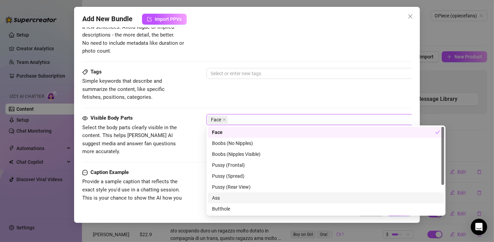
click at [227, 197] on div "Ass" at bounding box center [326, 198] width 228 height 8
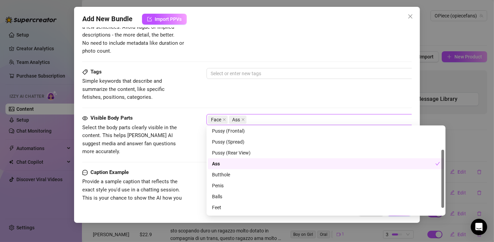
click at [222, 165] on div "Ass" at bounding box center [323, 164] width 223 height 8
click at [222, 166] on div "Ass" at bounding box center [326, 164] width 228 height 8
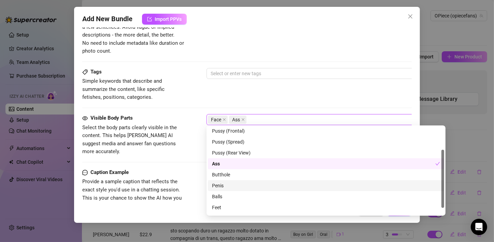
click at [225, 184] on div "Penis" at bounding box center [326, 186] width 228 height 8
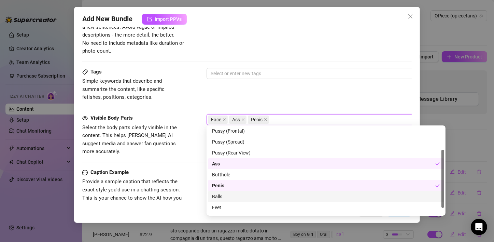
drag, startPoint x: 223, startPoint y: 195, endPoint x: 220, endPoint y: 205, distance: 10.9
click at [223, 195] on div "Balls" at bounding box center [326, 197] width 228 height 8
click at [220, 208] on div "Feet" at bounding box center [326, 208] width 228 height 8
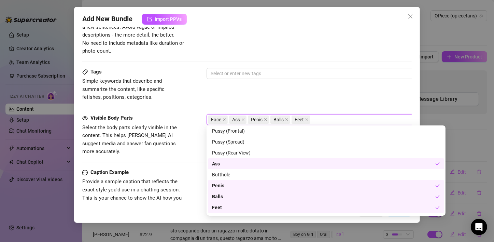
scroll to position [44, 0]
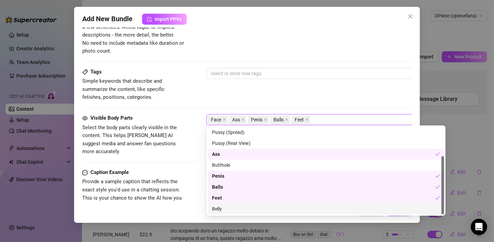
click at [223, 211] on div "Belly" at bounding box center [326, 209] width 228 height 8
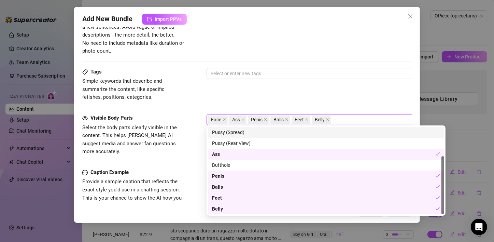
click at [246, 85] on div "Tags Simple keywords that describe and summarize the content, like specific fet…" at bounding box center [247, 84] width 330 height 33
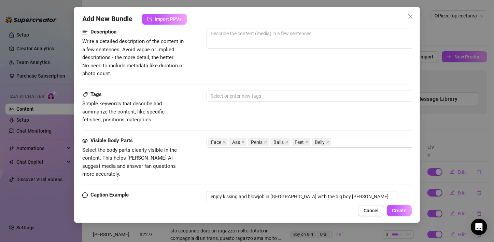
scroll to position [268, 0]
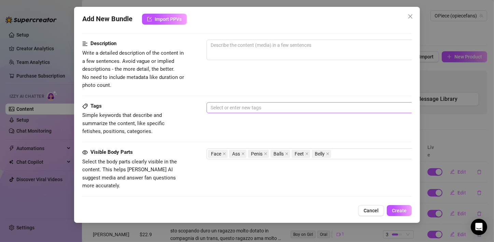
click at [242, 107] on div at bounding box center [322, 108] width 229 height 10
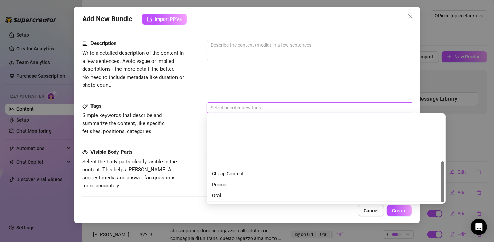
scroll to position [98, 0]
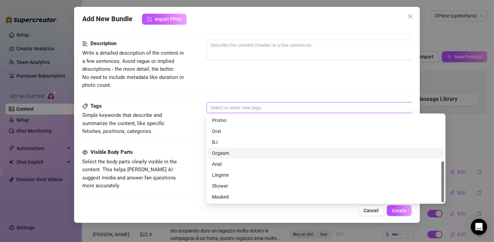
click at [227, 155] on div "Orgasm" at bounding box center [326, 153] width 228 height 8
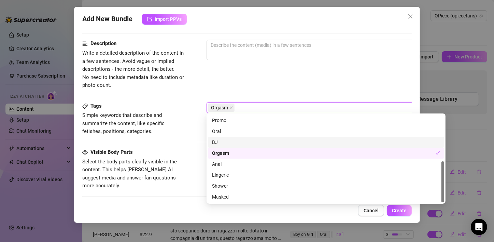
click at [224, 143] on div "BJ" at bounding box center [326, 142] width 228 height 8
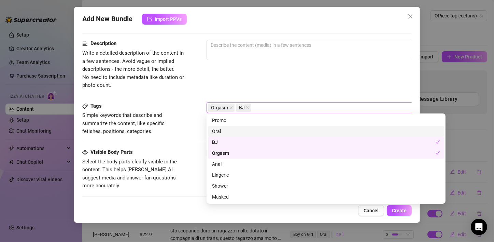
click at [228, 132] on div "Oral" at bounding box center [326, 131] width 228 height 8
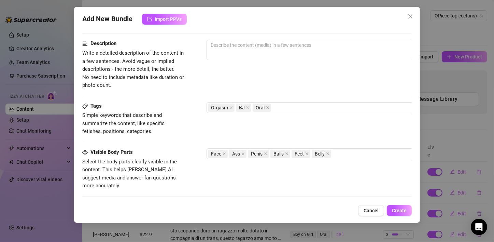
click at [237, 70] on div at bounding box center [326, 67] width 239 height 11
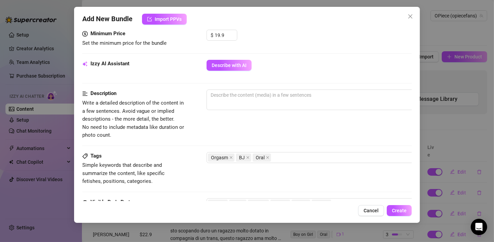
scroll to position [166, 0]
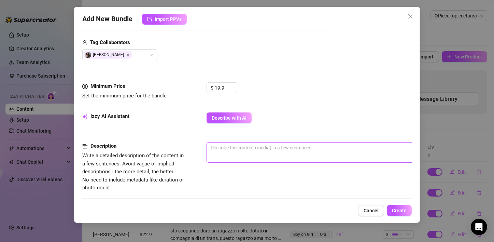
click at [241, 149] on textarea at bounding box center [326, 148] width 239 height 10
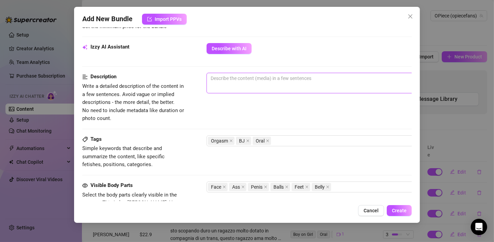
scroll to position [234, 0]
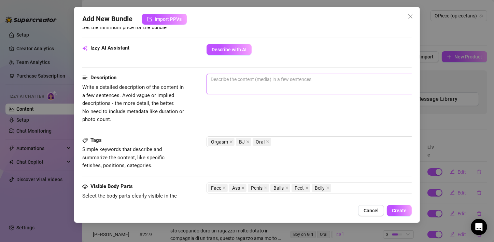
click at [254, 82] on textarea at bounding box center [326, 79] width 239 height 10
paste textarea "enjoy kissing and blowjob in [GEOGRAPHIC_DATA] with the big boy [PERSON_NAME] 😈…"
drag, startPoint x: 381, startPoint y: 79, endPoint x: 194, endPoint y: 74, distance: 186.6
click at [194, 74] on div "Description Write a detailed description of the content in a few sentences. Avo…" at bounding box center [247, 99] width 330 height 50
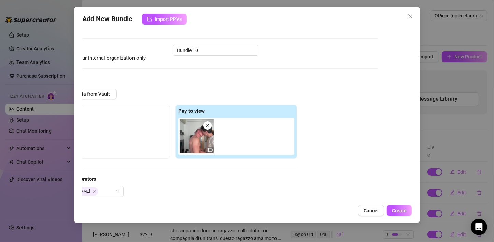
scroll to position [0, 34]
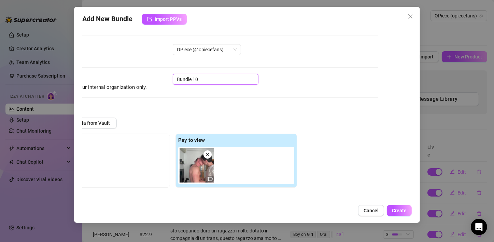
drag, startPoint x: 198, startPoint y: 74, endPoint x: 163, endPoint y: 73, distance: 34.9
paste input "enjoy kissing and blowjob in [GEOGRAPHIC_DATA] with the big boy [PERSON_NAME] 😈…"
drag, startPoint x: 209, startPoint y: 80, endPoint x: 157, endPoint y: 74, distance: 52.2
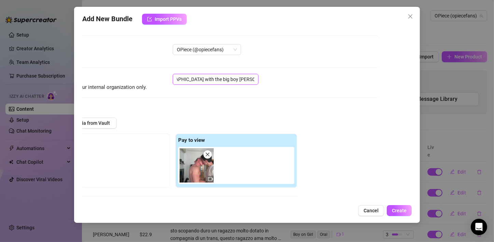
click at [210, 80] on input "enjoy kissing and blowjob in [GEOGRAPHIC_DATA] with the big boy [PERSON_NAME] 😈…" at bounding box center [216, 79] width 86 height 11
click at [241, 79] on input "Mccartney 😈🍆💦🫦" at bounding box center [216, 79] width 86 height 11
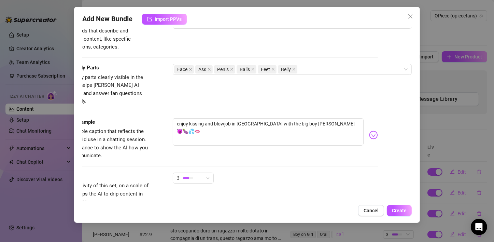
scroll to position [405, 34]
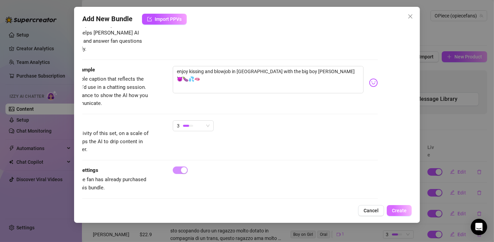
click at [392, 209] on button "Create" at bounding box center [399, 210] width 25 height 11
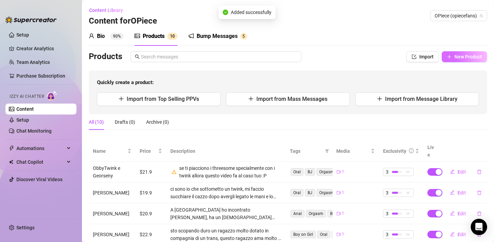
click at [447, 56] on icon "plus" at bounding box center [449, 56] width 5 height 5
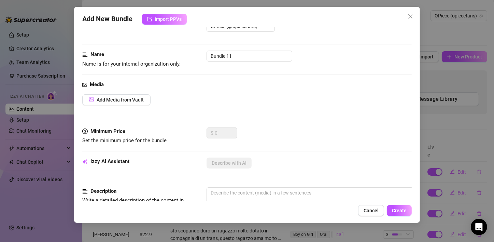
scroll to position [34, 0]
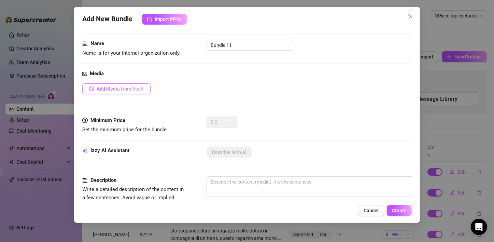
click at [132, 89] on span "Add Media from Vault" at bounding box center [120, 88] width 47 height 5
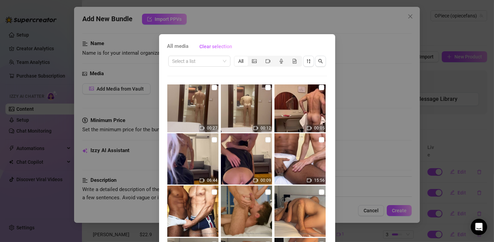
scroll to position [683, 0]
click at [266, 63] on icon "video-camera" at bounding box center [268, 61] width 5 height 5
click at [263, 57] on input "segmented control" at bounding box center [263, 57] width 0 height 0
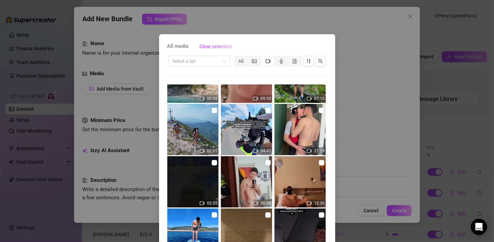
scroll to position [1325, 0]
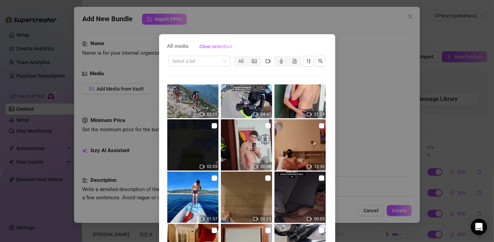
click at [311, 128] on img at bounding box center [300, 144] width 51 height 51
click at [319, 128] on input "checkbox" at bounding box center [321, 125] width 5 height 5
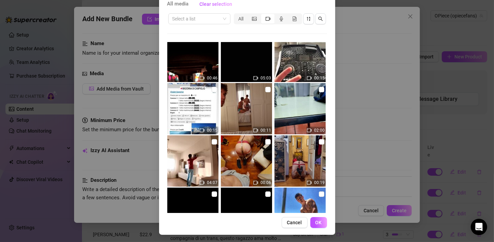
scroll to position [43, 0]
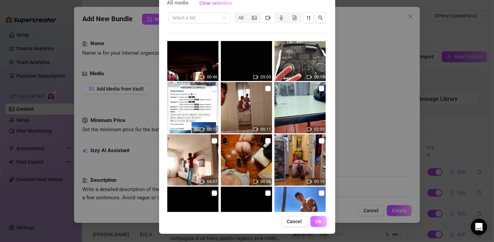
click at [322, 222] on button "OK" at bounding box center [319, 221] width 17 height 11
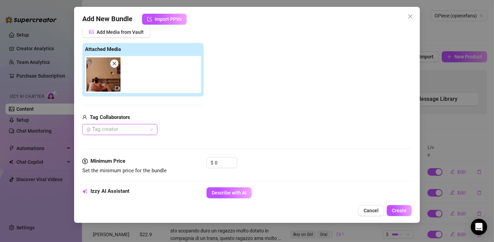
scroll to position [103, 0]
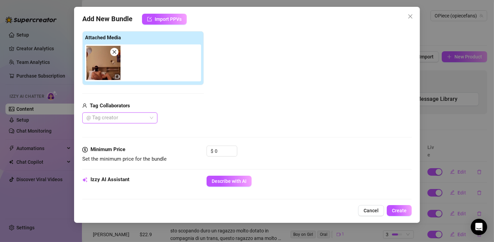
click at [118, 113] on div at bounding box center [116, 118] width 65 height 10
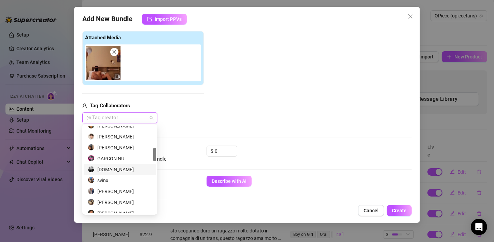
scroll to position [171, 0]
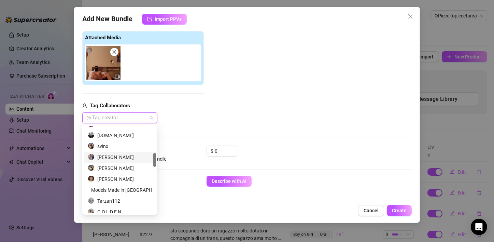
click at [112, 157] on div "[PERSON_NAME]" at bounding box center [120, 157] width 64 height 8
click at [241, 120] on div "Add Media from Vault Attached Media Tag Collaborators [PERSON_NAME]" at bounding box center [247, 69] width 330 height 109
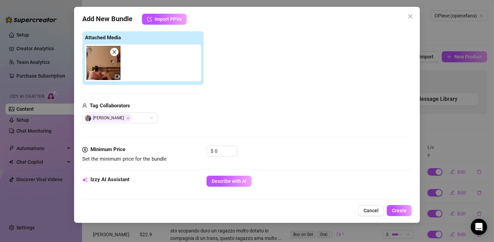
scroll to position [0, 0]
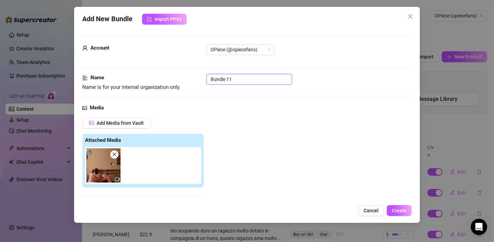
drag, startPoint x: 239, startPoint y: 79, endPoint x: 191, endPoint y: 77, distance: 48.2
click at [191, 77] on div "Name Name is for your internal organization only. Bundle 11" at bounding box center [247, 82] width 330 height 17
click at [242, 120] on div "Add Media from Vault Attached Media Tag Collaborators [PERSON_NAME]" at bounding box center [247, 172] width 330 height 109
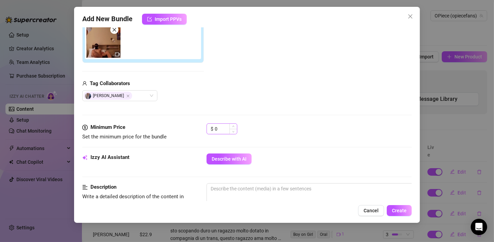
scroll to position [137, 0]
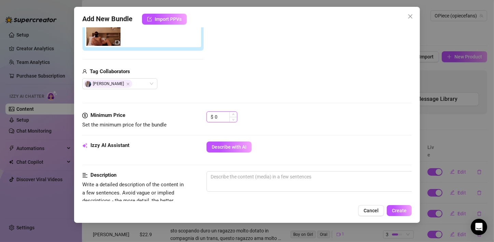
drag, startPoint x: 227, startPoint y: 116, endPoint x: 212, endPoint y: 117, distance: 14.4
click at [212, 117] on div "$ 0" at bounding box center [222, 116] width 31 height 11
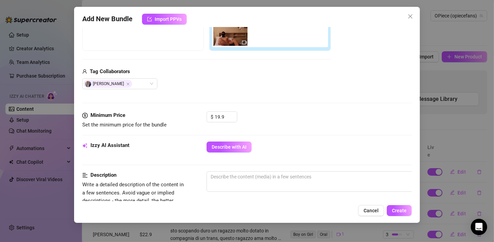
click at [270, 116] on div "$ 19.9" at bounding box center [309, 119] width 205 height 17
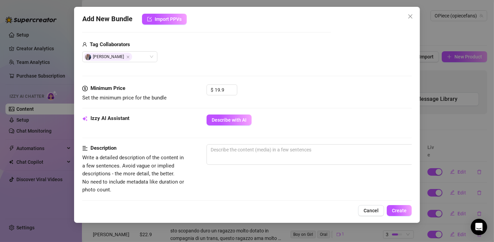
scroll to position [205, 0]
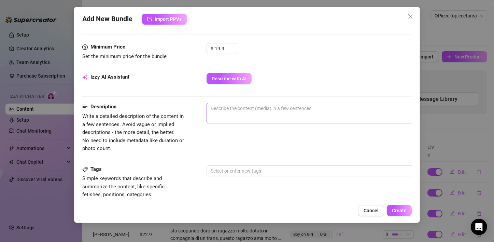
click at [270, 116] on span "0 / 1000" at bounding box center [326, 113] width 239 height 21
click at [270, 111] on textarea at bounding box center [326, 108] width 239 height 10
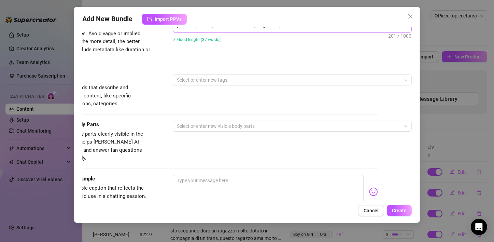
scroll to position [308, 34]
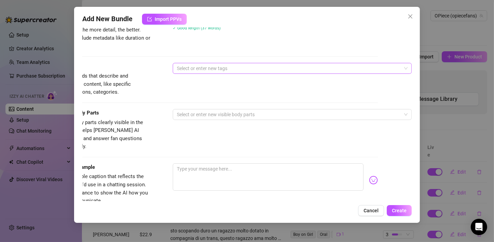
click at [239, 67] on div at bounding box center [288, 69] width 229 height 10
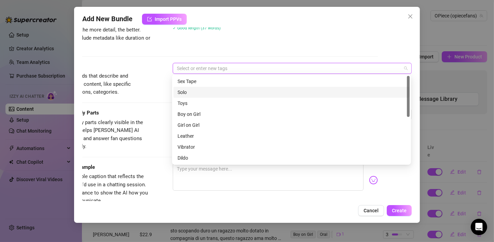
scroll to position [98, 0]
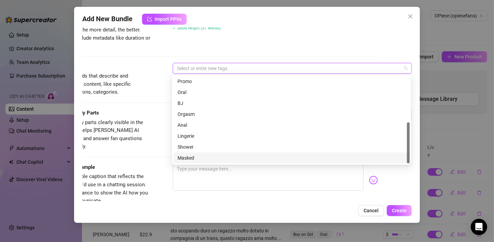
click at [190, 156] on div "Masked" at bounding box center [292, 158] width 228 height 8
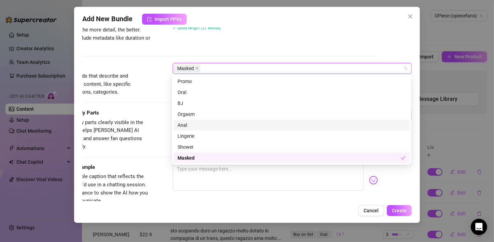
click at [189, 125] on div "Anal" at bounding box center [292, 125] width 228 height 8
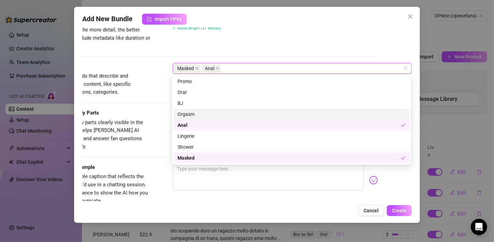
click at [187, 113] on div "Orgasm" at bounding box center [292, 114] width 228 height 8
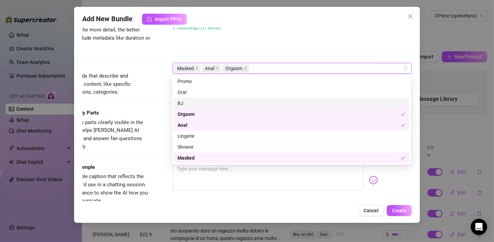
click at [190, 104] on div "BJ" at bounding box center [292, 103] width 228 height 8
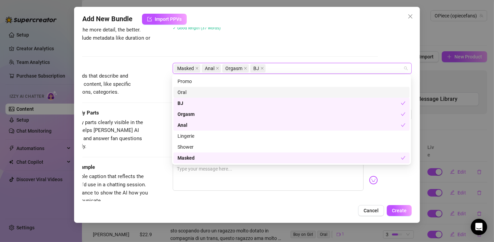
click at [195, 90] on div "Oral" at bounding box center [292, 93] width 228 height 8
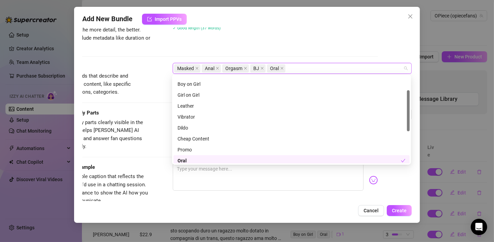
scroll to position [0, 0]
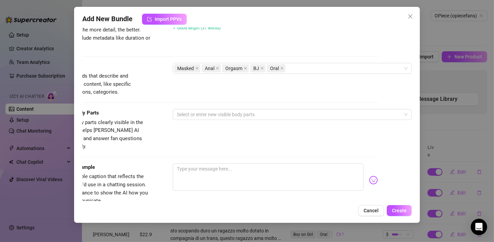
click at [146, 88] on span "Simple keywords that describe and summarize the content, like specific fetishes…" at bounding box center [100, 84] width 103 height 24
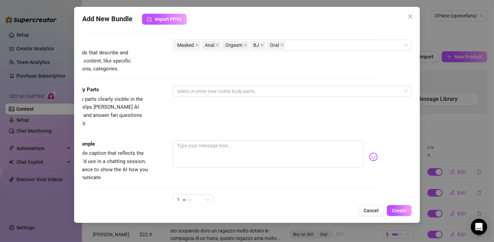
scroll to position [342, 34]
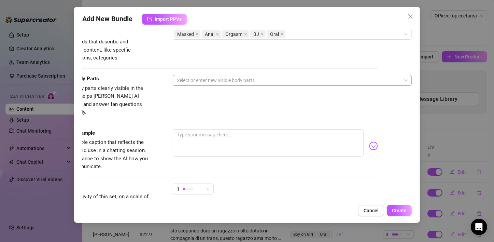
click at [212, 80] on div at bounding box center [288, 81] width 229 height 10
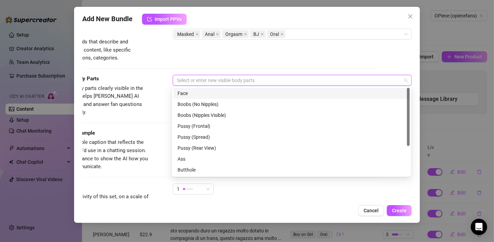
click at [203, 96] on div "Face" at bounding box center [292, 94] width 228 height 8
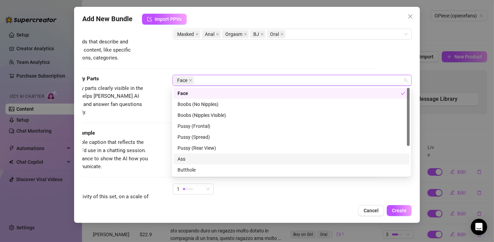
scroll to position [34, 0]
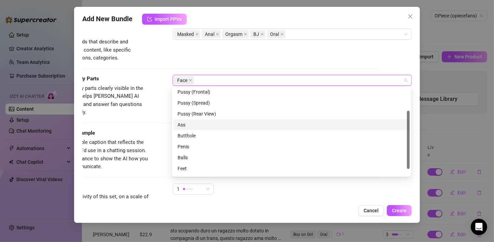
click at [193, 127] on div "Ass" at bounding box center [292, 125] width 228 height 8
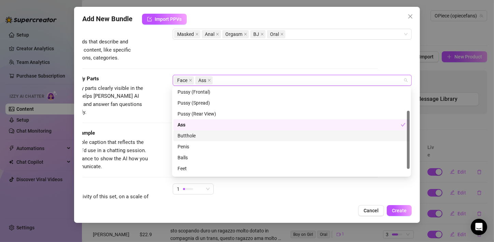
drag, startPoint x: 194, startPoint y: 132, endPoint x: 195, endPoint y: 136, distance: 4.6
click at [194, 133] on div "Butthole" at bounding box center [292, 136] width 228 height 8
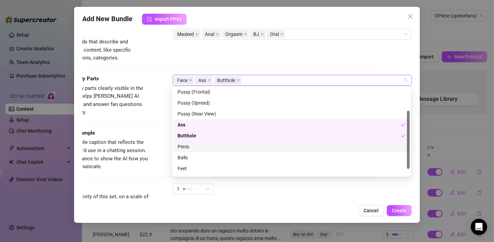
click at [195, 143] on div "Penis" at bounding box center [292, 146] width 236 height 11
click at [192, 154] on div "Balls" at bounding box center [292, 157] width 236 height 11
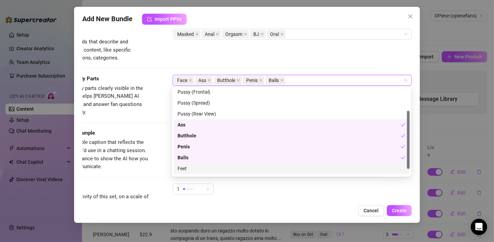
click at [192, 169] on div "Feet" at bounding box center [292, 169] width 228 height 8
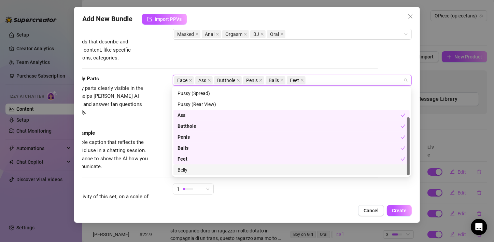
click at [196, 168] on div "Belly" at bounding box center [292, 170] width 228 height 8
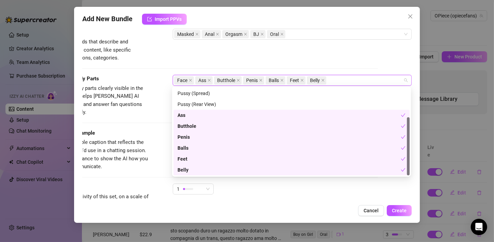
click at [141, 150] on span "Provide a sample caption that reflects the exact style you'd use in a chatting …" at bounding box center [98, 154] width 99 height 30
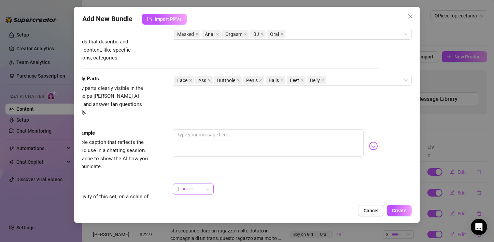
click at [192, 188] on div at bounding box center [188, 189] width 10 height 2
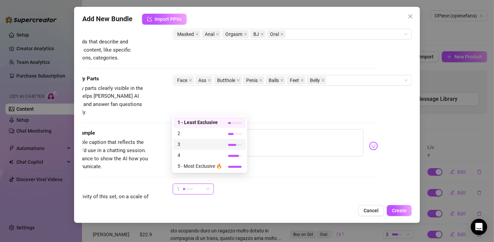
click at [187, 144] on span "3" at bounding box center [200, 144] width 44 height 8
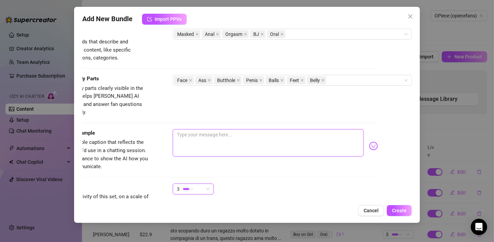
click at [248, 135] on textarea at bounding box center [268, 142] width 191 height 27
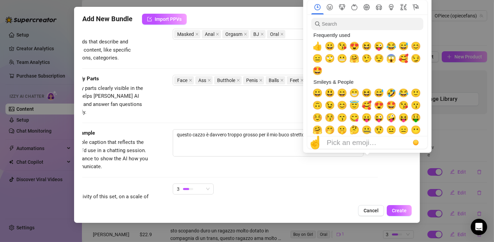
click at [366, 138] on div "Pick an emoji…" at bounding box center [352, 142] width 50 height 8
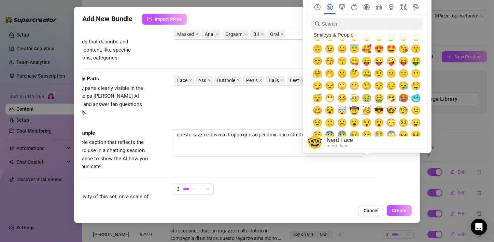
scroll to position [68, 0]
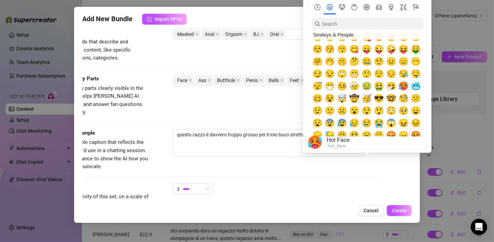
click at [404, 85] on span "🥵" at bounding box center [404, 86] width 10 height 10
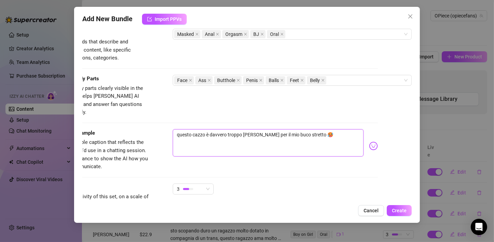
click at [258, 137] on textarea "questo cazzo è davvero troppo [PERSON_NAME] per il mio buco stretto 🥵" at bounding box center [268, 142] width 191 height 27
click at [318, 129] on textarea "questo cazzo è davvero troppo [PERSON_NAME] per il mio buco stretto 🥵" at bounding box center [268, 142] width 191 height 27
click at [368, 136] on body "Setup Creator Analytics Team Analytics Purchase Subscription Izzy AI Chatter Co…" at bounding box center [247, 121] width 494 height 242
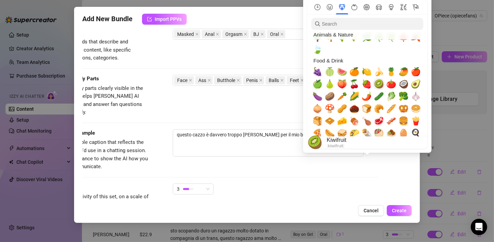
scroll to position [854, 0]
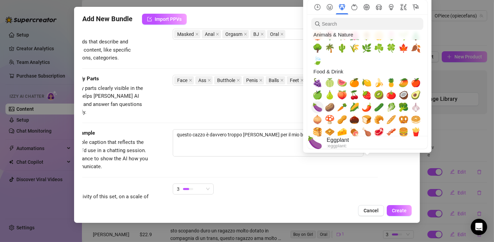
click at [321, 108] on span "🍆" at bounding box center [318, 108] width 10 height 10
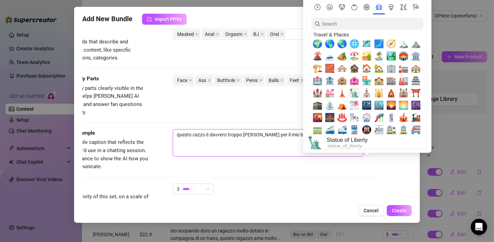
scroll to position [1299, 0]
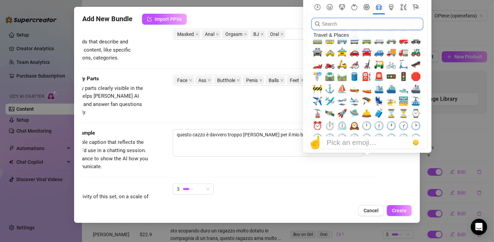
click at [346, 27] on input "search" at bounding box center [368, 24] width 112 height 12
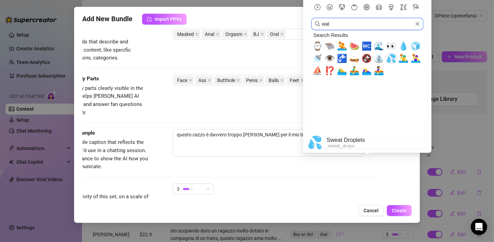
click at [390, 58] on span "💦" at bounding box center [391, 59] width 10 height 10
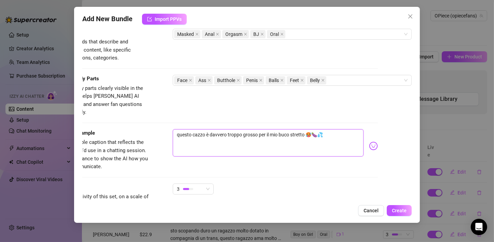
click at [273, 135] on textarea "questo cazzo è davvero troppo grosso per il mio buco stretto 🥵🍆💦" at bounding box center [268, 142] width 191 height 27
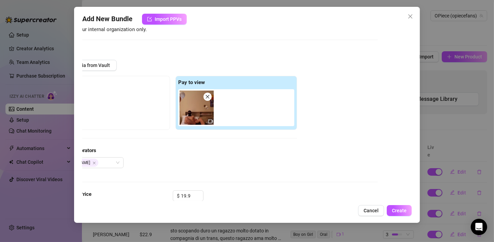
scroll to position [0, 34]
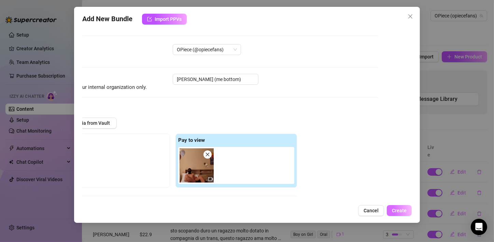
click at [397, 213] on span "Create" at bounding box center [399, 210] width 15 height 5
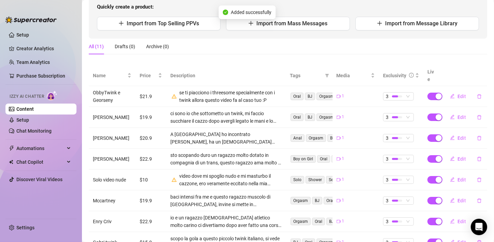
scroll to position [0, 0]
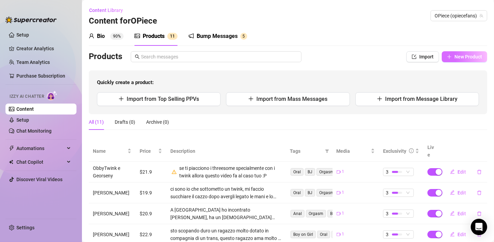
click at [447, 57] on icon "plus" at bounding box center [449, 56] width 5 height 5
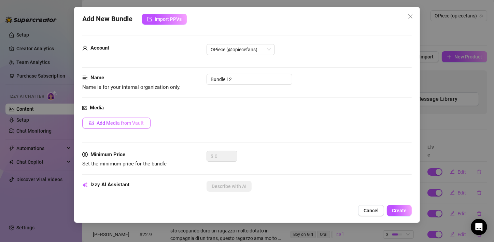
click at [125, 120] on span "Add Media from Vault" at bounding box center [120, 122] width 47 height 5
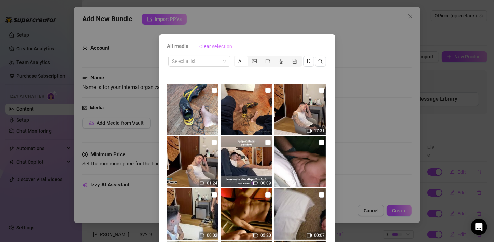
scroll to position [1196, 0]
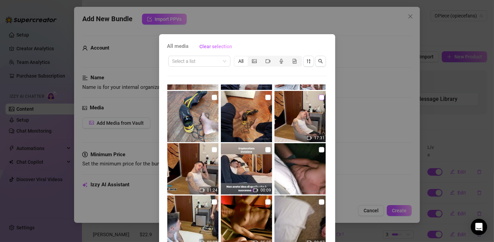
click at [319, 99] on input "checkbox" at bounding box center [321, 97] width 5 height 5
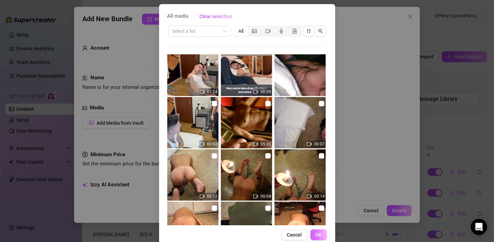
scroll to position [43, 0]
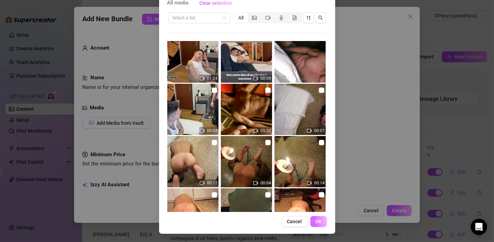
click at [319, 220] on span "OK" at bounding box center [319, 221] width 6 height 5
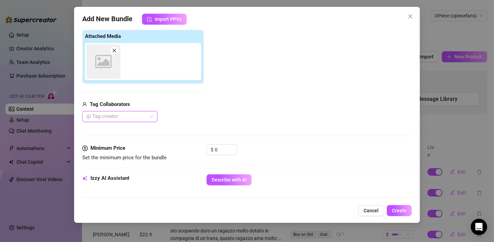
scroll to position [109, 0]
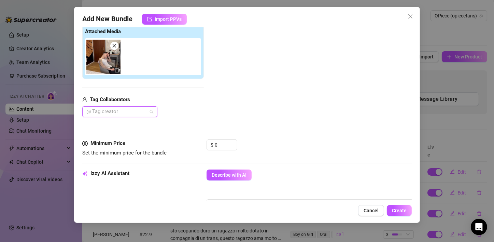
click at [121, 110] on div at bounding box center [116, 112] width 65 height 10
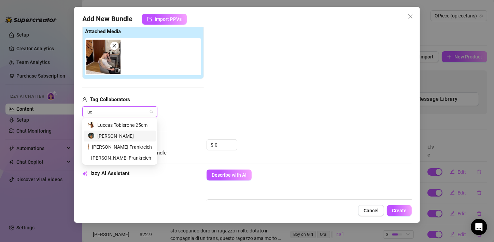
click at [115, 135] on div "[PERSON_NAME]" at bounding box center [120, 136] width 64 height 8
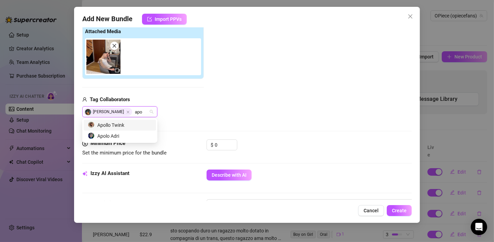
click at [127, 126] on div "Apollo Twink" at bounding box center [120, 125] width 64 height 8
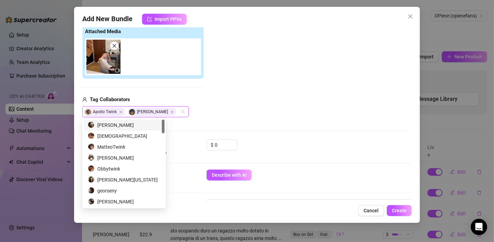
click at [215, 103] on div "Add Media from Vault Attached Media Tag Collaborators [PERSON_NAME]" at bounding box center [247, 63] width 330 height 109
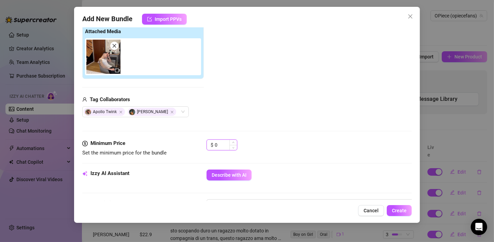
drag, startPoint x: 219, startPoint y: 145, endPoint x: 210, endPoint y: 143, distance: 9.1
click at [213, 144] on div "$ 0" at bounding box center [222, 144] width 31 height 11
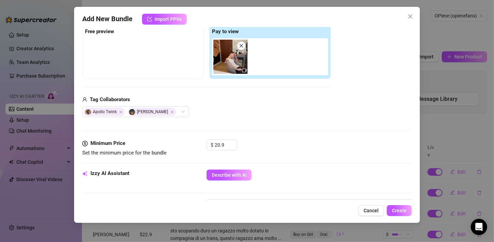
click at [250, 119] on div "Media Add Media from Vault Free preview Pay to view Tag Collaborators [PERSON_N…" at bounding box center [247, 67] width 330 height 144
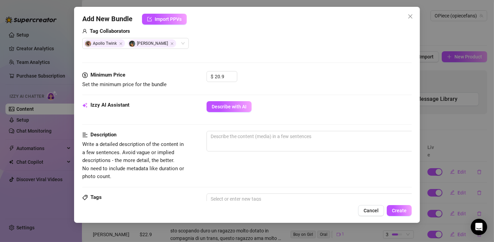
scroll to position [211, 0]
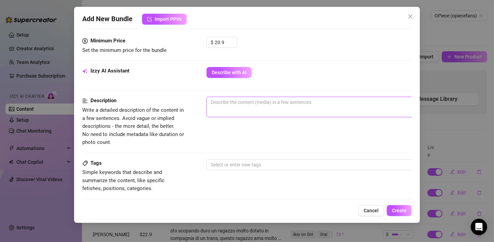
click at [274, 103] on textarea at bounding box center [326, 102] width 239 height 10
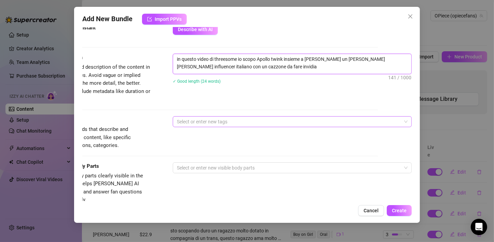
scroll to position [280, 34]
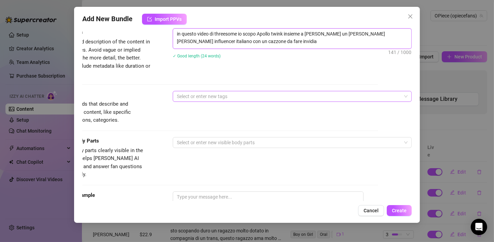
click at [218, 96] on div at bounding box center [288, 97] width 229 height 10
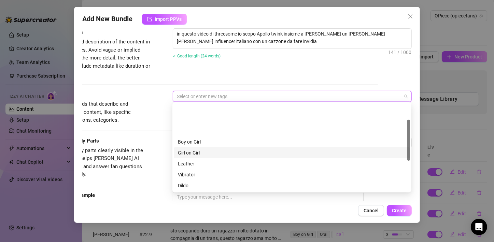
scroll to position [98, 0]
click at [190, 153] on div "Anal" at bounding box center [292, 153] width 228 height 8
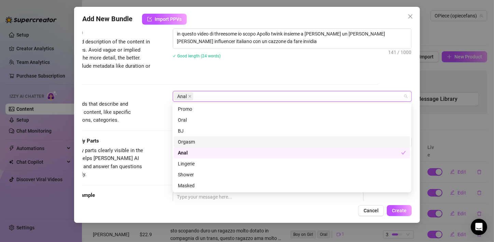
click at [190, 143] on div "Orgasm" at bounding box center [292, 142] width 228 height 8
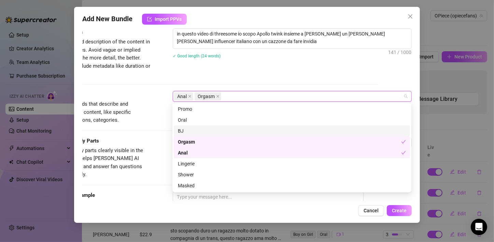
click at [187, 128] on div "BJ" at bounding box center [292, 131] width 228 height 8
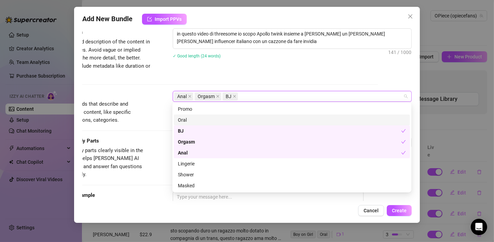
click at [187, 117] on div "Oral" at bounding box center [292, 120] width 228 height 8
click at [201, 154] on div "Anal" at bounding box center [289, 153] width 223 height 8
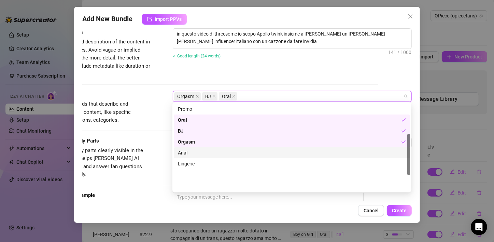
scroll to position [30, 0]
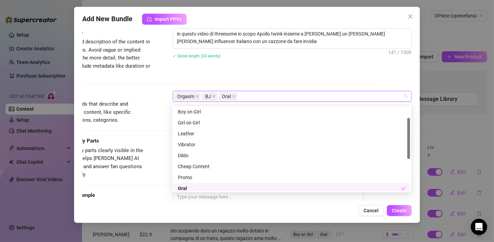
click at [258, 69] on div "Description Write a detailed description of the content in a few sentences. Avo…" at bounding box center [214, 53] width 330 height 50
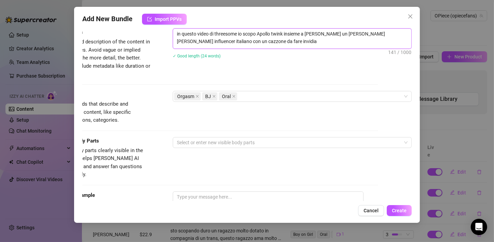
drag, startPoint x: 256, startPoint y: 35, endPoint x: 246, endPoint y: 31, distance: 10.7
click at [244, 35] on textarea "in questo video di threesome io scopo Apollo twink insieme a [PERSON_NAME] un […" at bounding box center [292, 38] width 239 height 18
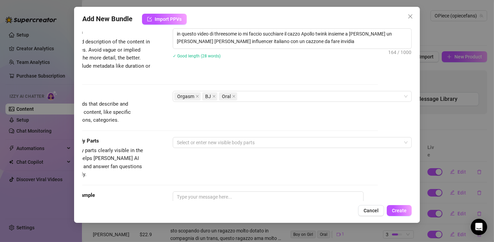
click at [261, 56] on div "✓ Good length (28 words)" at bounding box center [292, 56] width 239 height 8
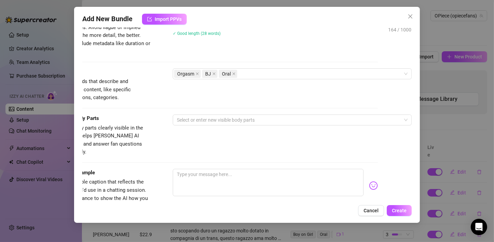
scroll to position [314, 34]
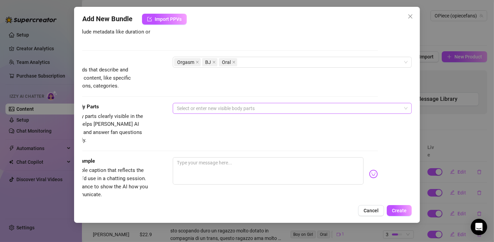
click at [204, 110] on div at bounding box center [288, 109] width 229 height 10
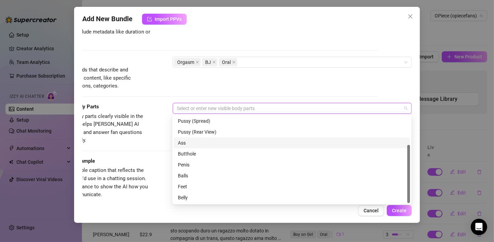
scroll to position [0, 0]
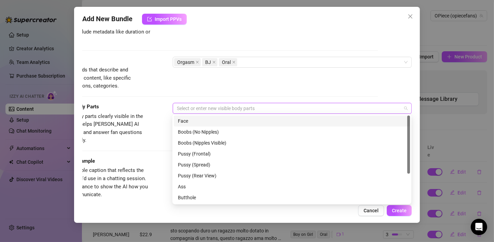
click at [191, 117] on div "Face" at bounding box center [292, 121] width 228 height 8
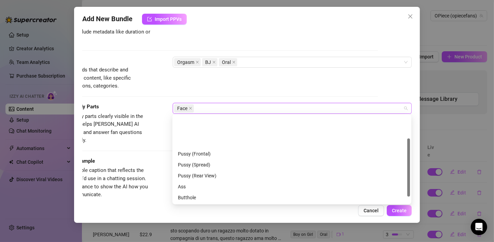
scroll to position [44, 0]
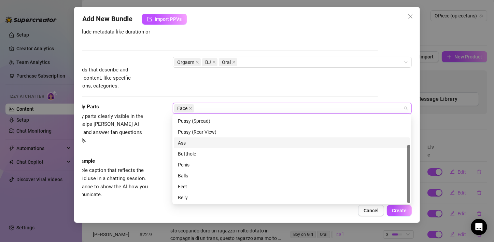
click at [194, 146] on div "Ass" at bounding box center [292, 143] width 228 height 8
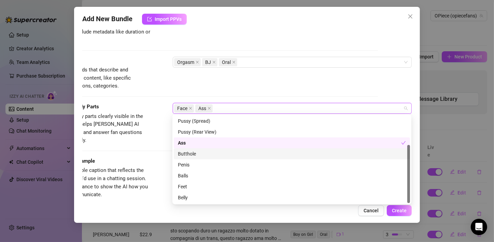
click at [194, 154] on div "Butthole" at bounding box center [292, 154] width 228 height 8
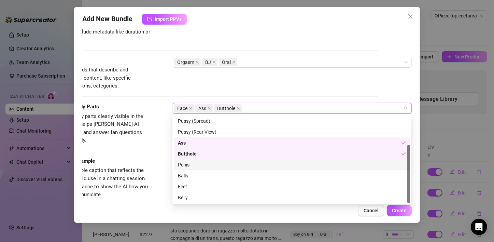
drag, startPoint x: 194, startPoint y: 164, endPoint x: 195, endPoint y: 174, distance: 10.0
click at [194, 164] on div "Penis" at bounding box center [292, 165] width 228 height 8
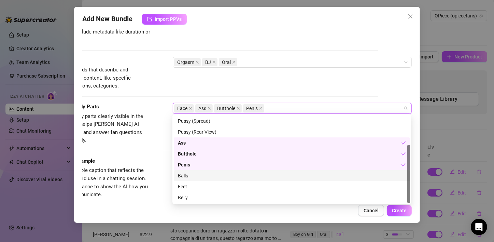
click at [194, 175] on div "Balls" at bounding box center [292, 176] width 228 height 8
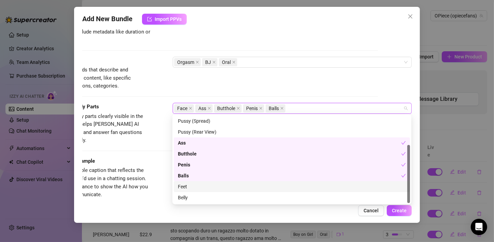
click at [191, 188] on div "Feet" at bounding box center [292, 187] width 228 height 8
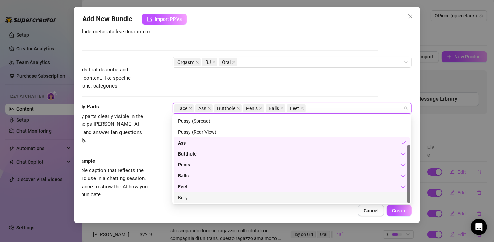
click at [189, 199] on div "Belly" at bounding box center [292, 198] width 228 height 8
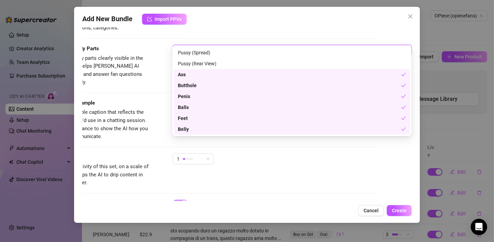
scroll to position [382, 34]
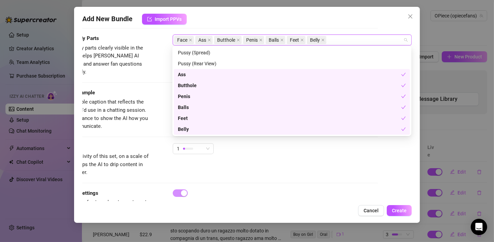
click at [157, 104] on div "Caption Example Provide a sample caption that reflects the exact style you'd us…" at bounding box center [214, 110] width 330 height 42
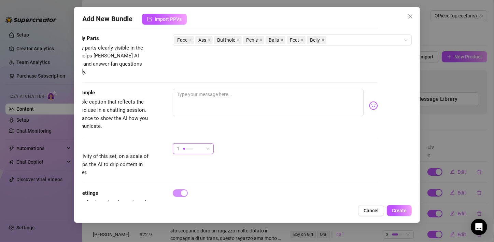
click at [199, 144] on div "1" at bounding box center [190, 149] width 27 height 10
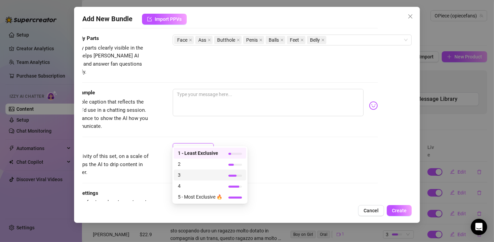
click at [186, 177] on span "3" at bounding box center [200, 175] width 44 height 8
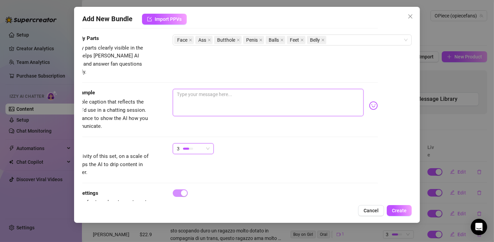
click at [207, 100] on textarea at bounding box center [268, 102] width 191 height 27
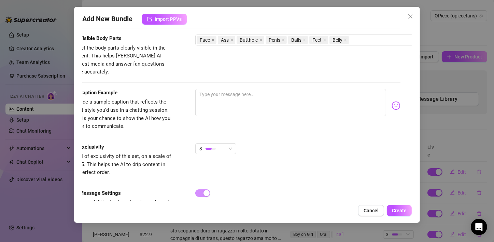
scroll to position [382, 0]
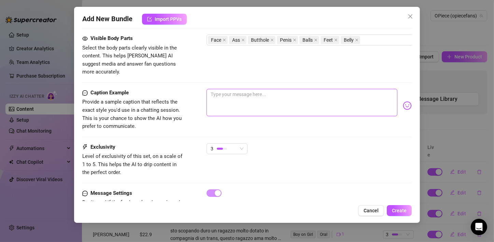
click at [242, 92] on textarea at bounding box center [302, 102] width 191 height 27
click at [249, 91] on textarea at bounding box center [302, 102] width 191 height 27
paste textarea "HO FATTO IL MIO PRIMO CASTING PORNO 👅 [DATE] è stata testata la mia porcaggine …"
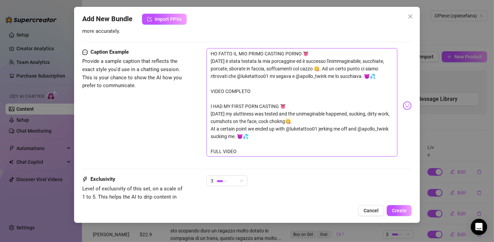
scroll to position [478, 0]
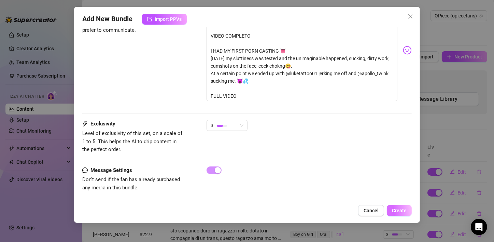
click at [398, 212] on span "Create" at bounding box center [399, 210] width 15 height 5
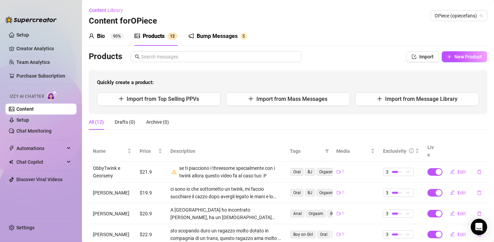
click at [25, 112] on link "Content" at bounding box center [24, 108] width 17 height 5
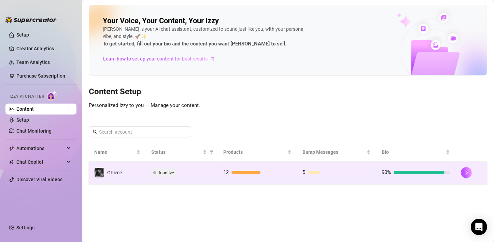
click at [163, 173] on span "Inactive" at bounding box center [166, 172] width 15 height 5
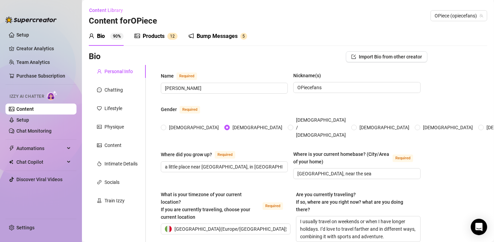
click at [34, 112] on link "Content" at bounding box center [24, 108] width 17 height 5
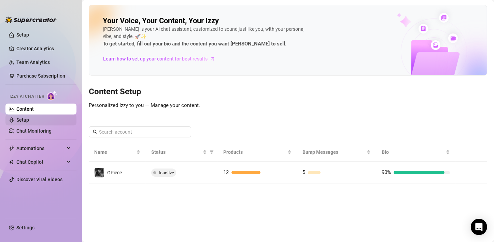
click at [28, 118] on link "Setup" at bounding box center [22, 119] width 13 height 5
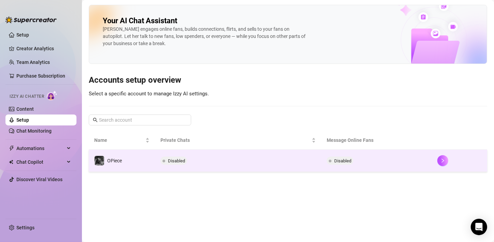
click at [172, 162] on span "Disabled" at bounding box center [176, 160] width 17 height 5
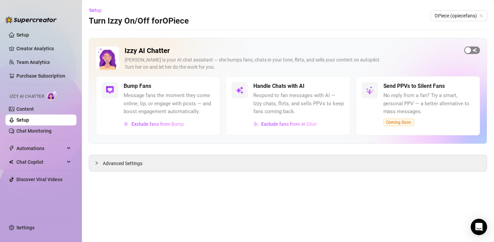
click at [478, 52] on span "button" at bounding box center [473, 50] width 16 height 8
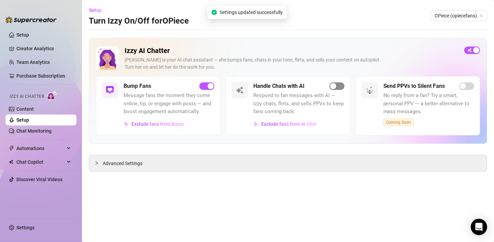
click at [335, 87] on div "button" at bounding box center [333, 86] width 6 height 6
click at [334, 87] on div "button" at bounding box center [333, 86] width 6 height 6
click at [203, 88] on span "button" at bounding box center [207, 86] width 15 height 8
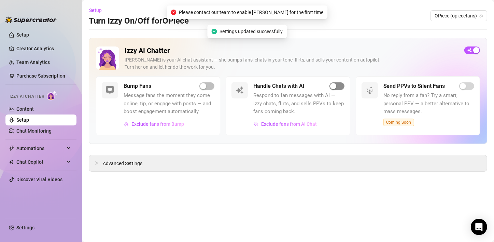
click at [335, 85] on div "button" at bounding box center [333, 86] width 6 height 6
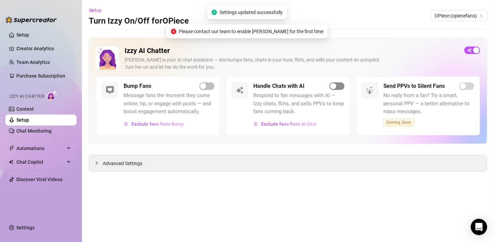
click at [335, 85] on div "button" at bounding box center [333, 86] width 6 height 6
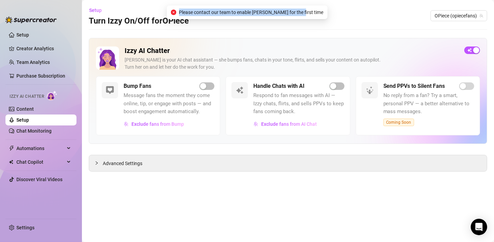
drag, startPoint x: 310, startPoint y: 12, endPoint x: 193, endPoint y: 11, distance: 116.5
click at [193, 11] on span "Please contact our team to enable [PERSON_NAME] for the first time" at bounding box center [251, 13] width 145 height 8
copy span "Please contact our team to enable [PERSON_NAME] for the first time"
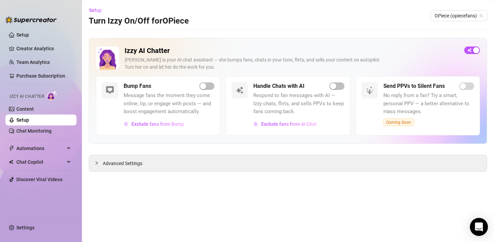
click at [481, 226] on icon "Open Intercom Messenger" at bounding box center [479, 226] width 8 height 9
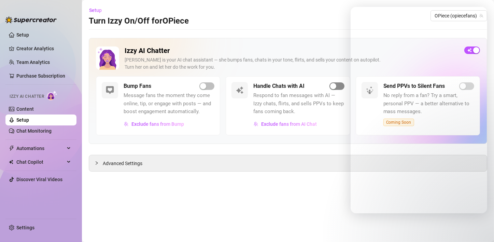
click at [339, 86] on span "button" at bounding box center [337, 86] width 15 height 8
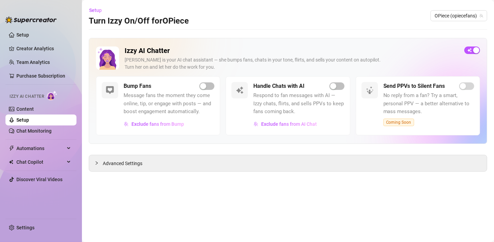
click at [338, 90] on div "Handle Chats with AI" at bounding box center [299, 86] width 91 height 8
click at [337, 85] on span "button" at bounding box center [337, 86] width 15 height 8
click at [208, 84] on span "button" at bounding box center [207, 86] width 15 height 8
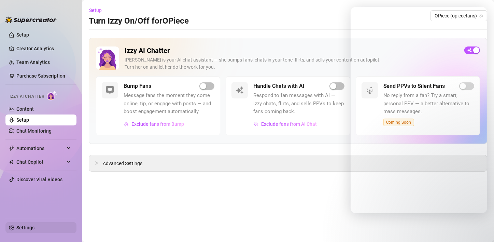
click at [17, 228] on link "Settings" at bounding box center [25, 227] width 18 height 5
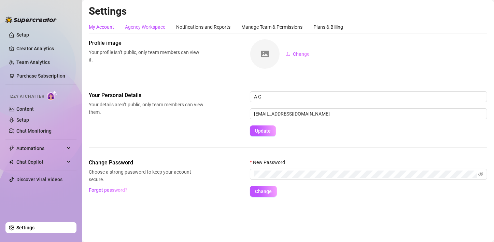
click at [132, 25] on div "Agency Workspace" at bounding box center [145, 27] width 40 height 8
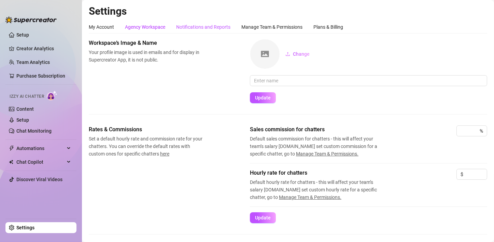
click at [215, 28] on div "Notifications and Reports" at bounding box center [203, 27] width 54 height 8
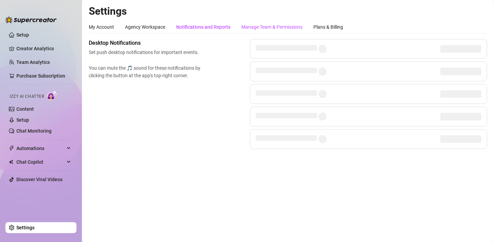
click at [266, 29] on div "Manage Team & Permissions" at bounding box center [272, 27] width 61 height 8
